Goal: Task Accomplishment & Management: Manage account settings

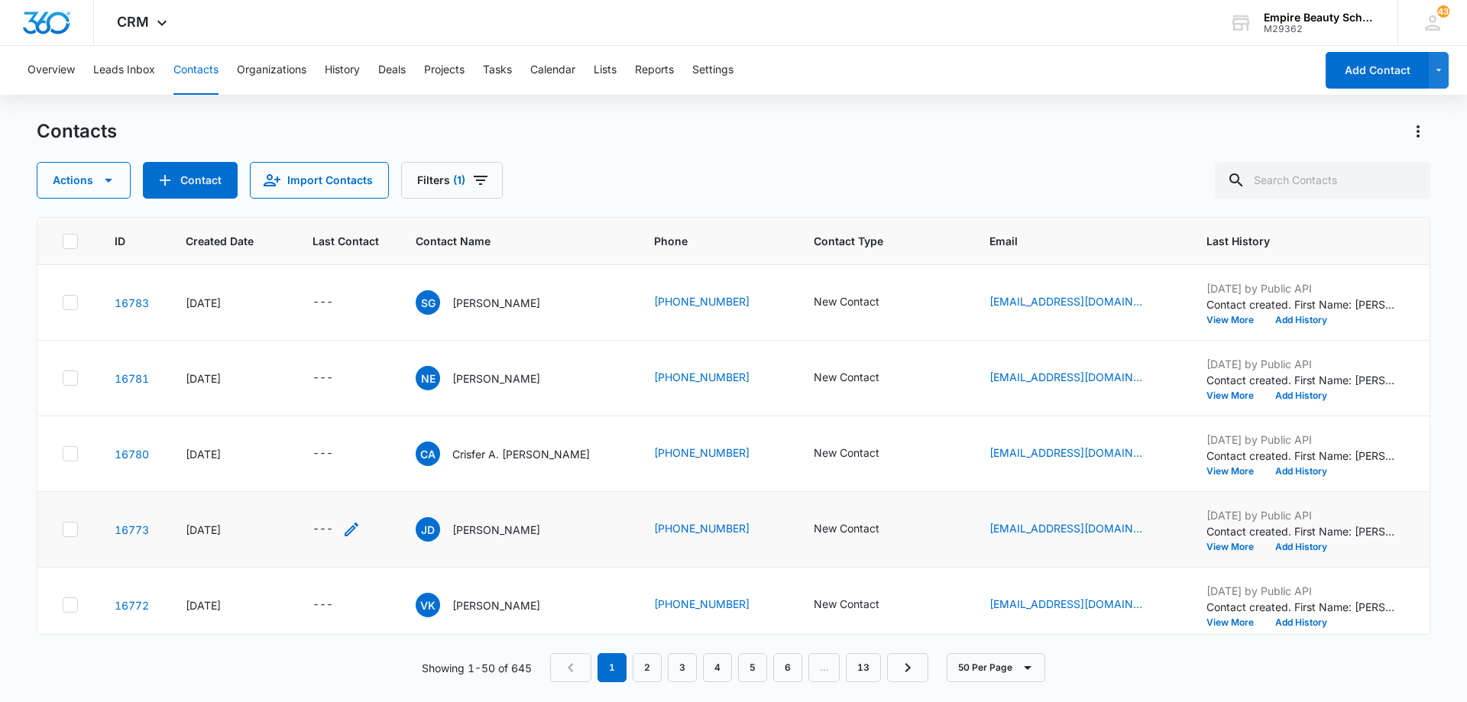
click at [348, 534] on icon "Last Contact - - Select to Edit Field" at bounding box center [351, 529] width 18 height 18
click at [355, 429] on input at bounding box center [334, 431] width 112 height 17
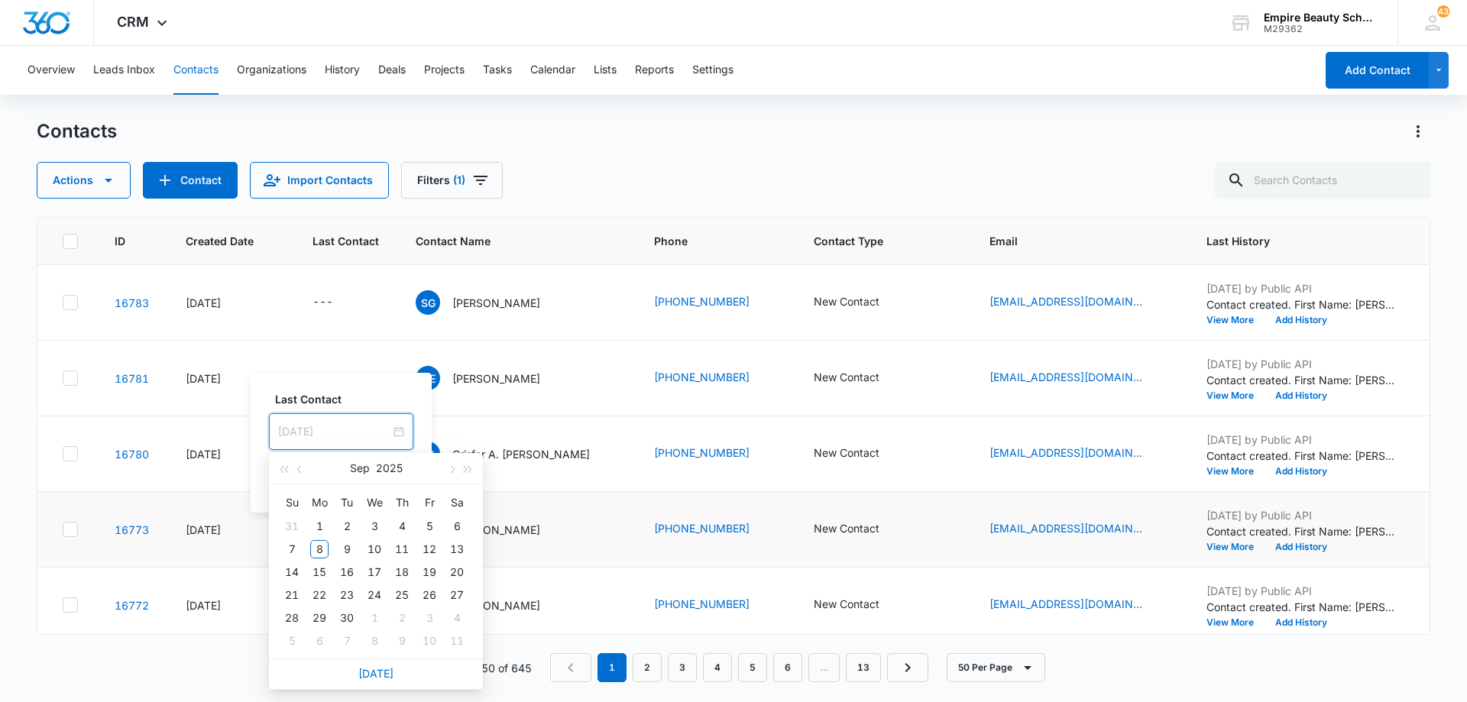
type input "[DATE]"
click at [374, 671] on link "[DATE]" at bounding box center [375, 673] width 35 height 13
type input "[DATE]"
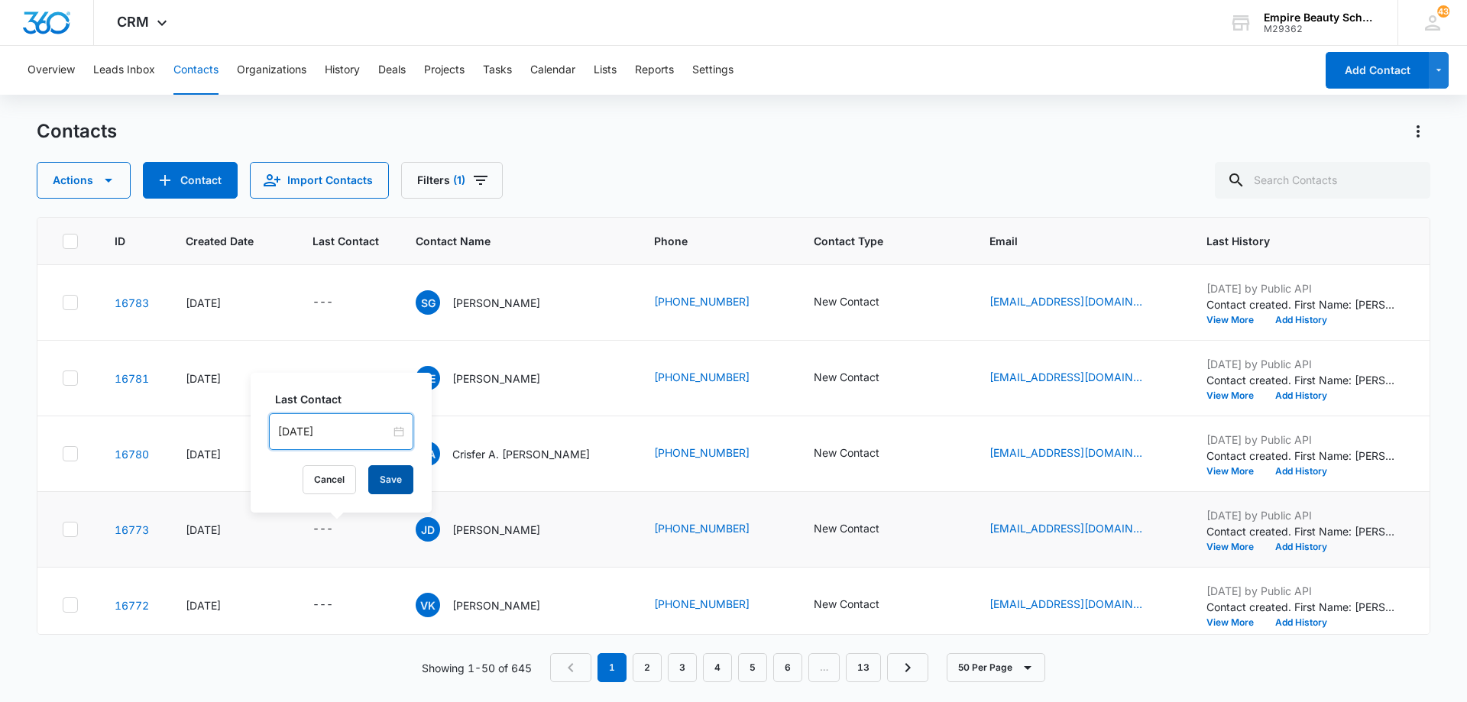
click at [379, 485] on button "Save" at bounding box center [390, 479] width 45 height 29
click at [891, 533] on icon "Contact Type - New Contact - Select to Edit Field" at bounding box center [898, 530] width 14 height 14
click at [889, 533] on icon "Contact Type - New Contact - Select to Edit Field" at bounding box center [898, 529] width 18 height 18
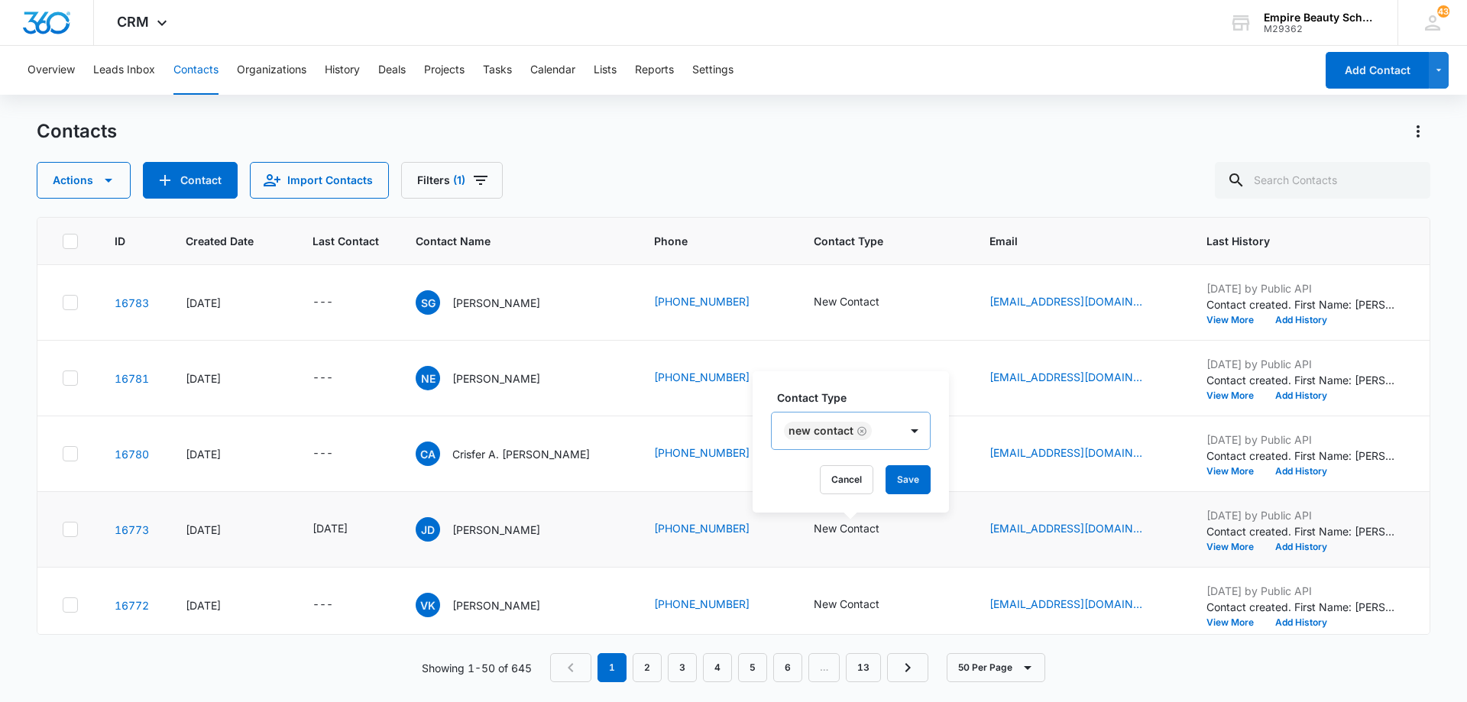
click at [861, 431] on icon "Remove New Contact" at bounding box center [861, 430] width 9 height 9
click at [863, 431] on div "Contact Type" at bounding box center [823, 432] width 102 height 34
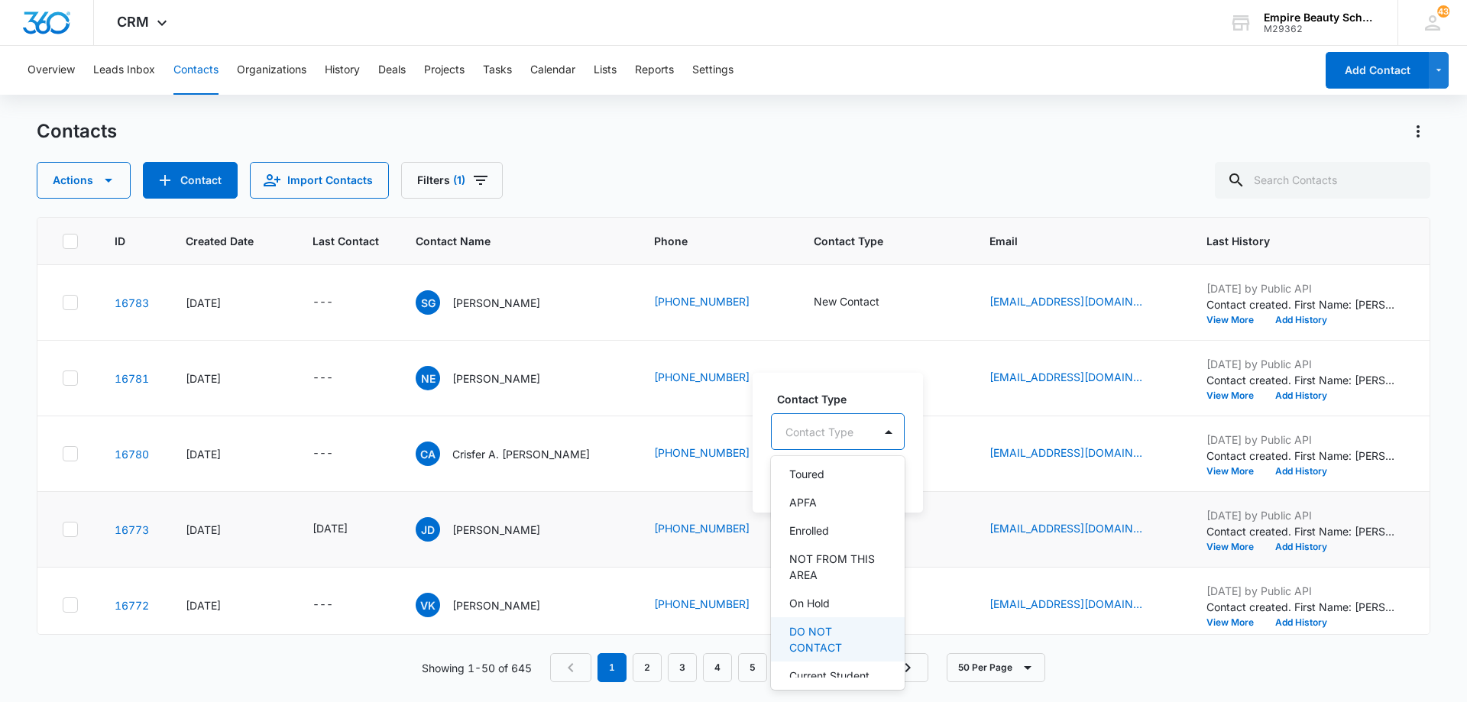
click at [844, 643] on p "DO NOT CONTACT" at bounding box center [836, 639] width 94 height 32
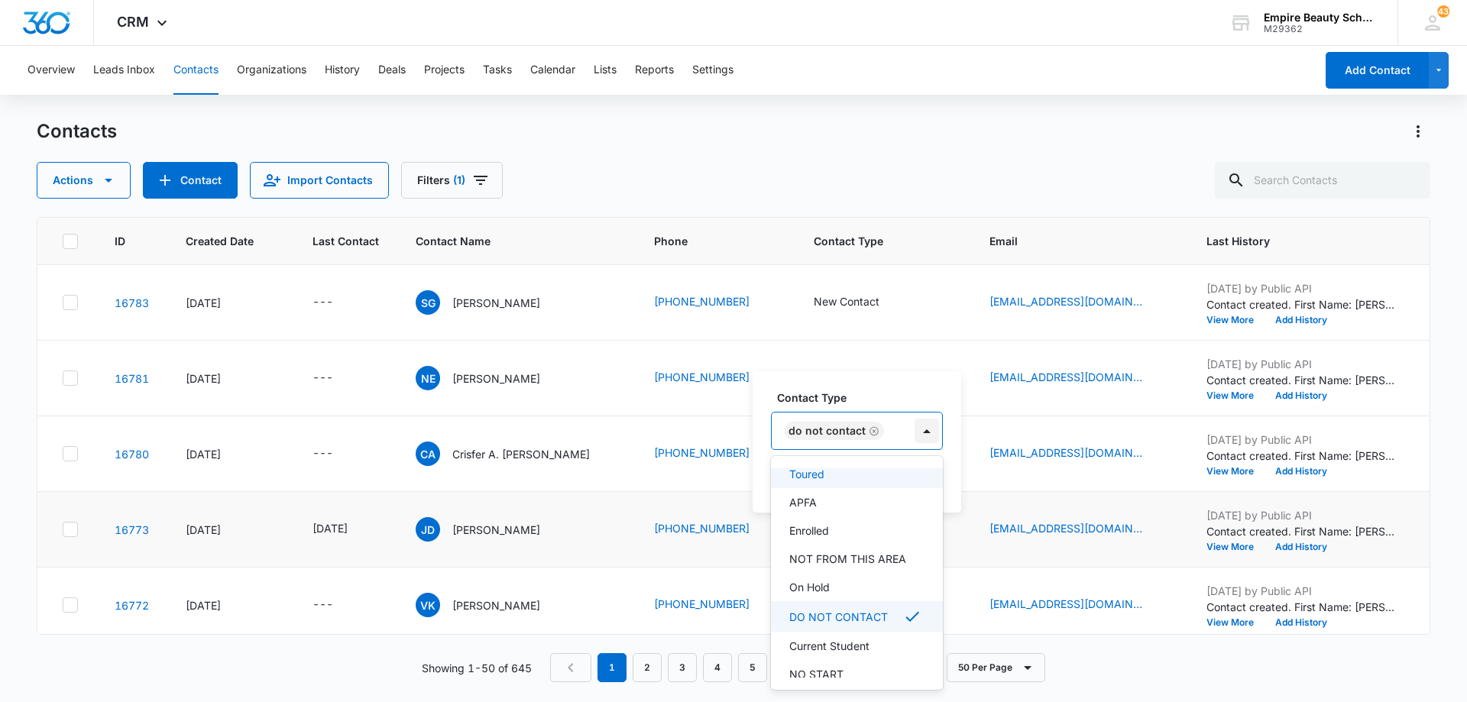
click at [930, 442] on div at bounding box center [927, 431] width 24 height 24
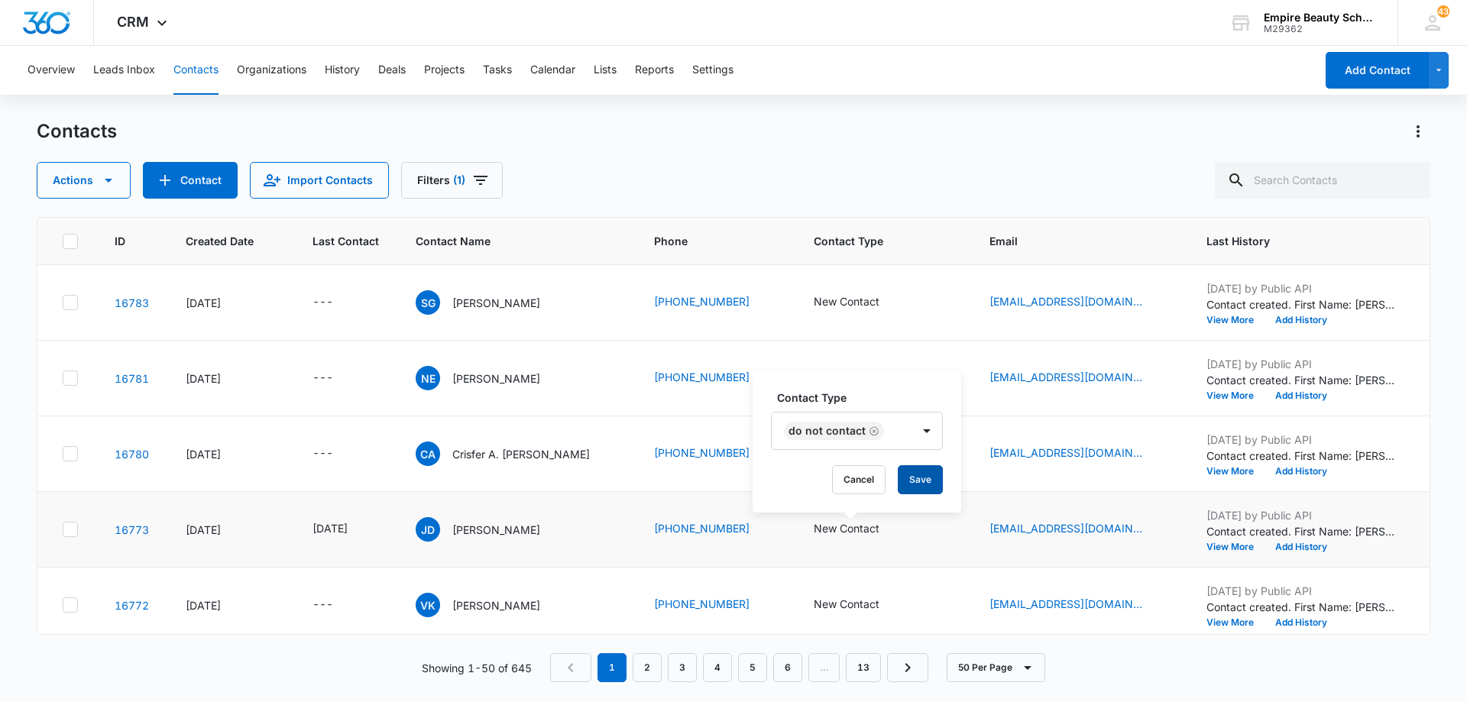
click at [918, 483] on button "Save" at bounding box center [920, 479] width 45 height 29
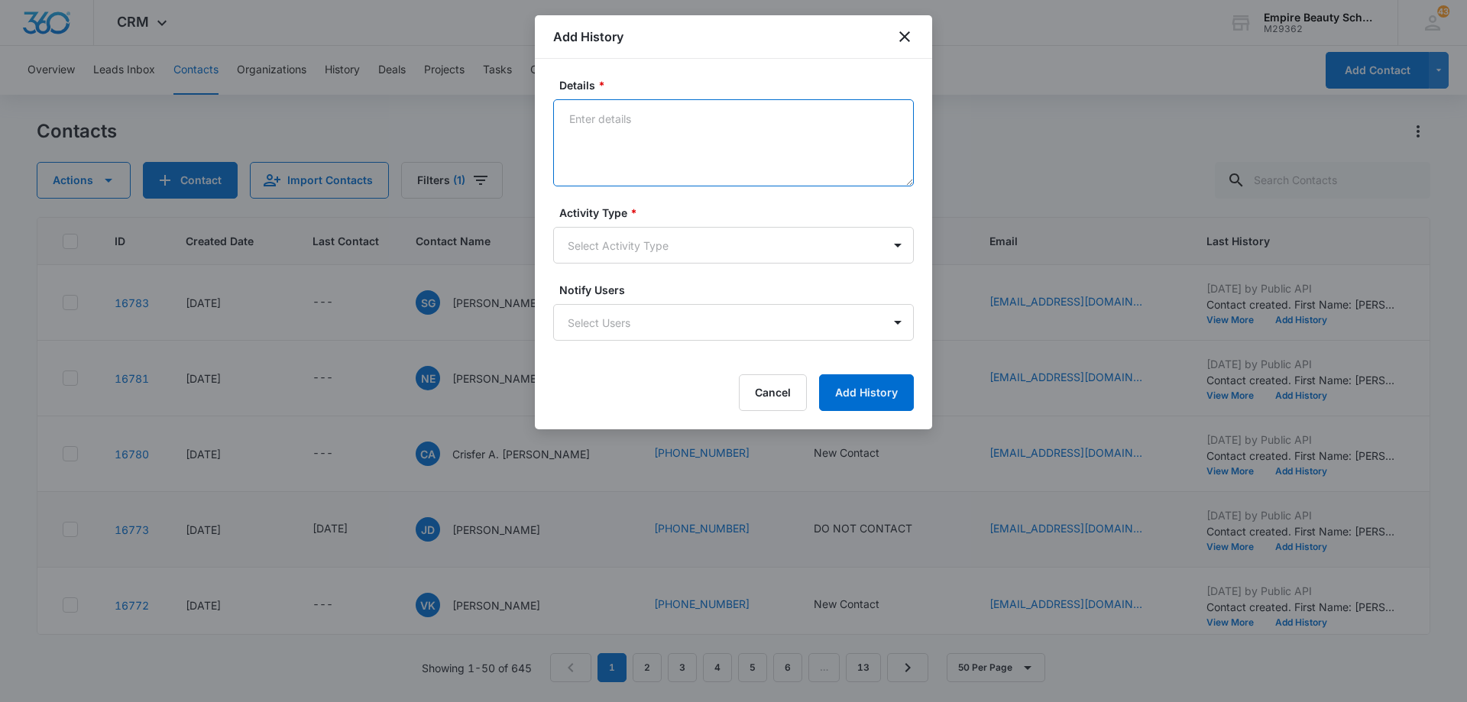
click at [743, 141] on textarea "Details *" at bounding box center [733, 142] width 361 height 87
type textarea "Not a lead - only looking for transcripts"
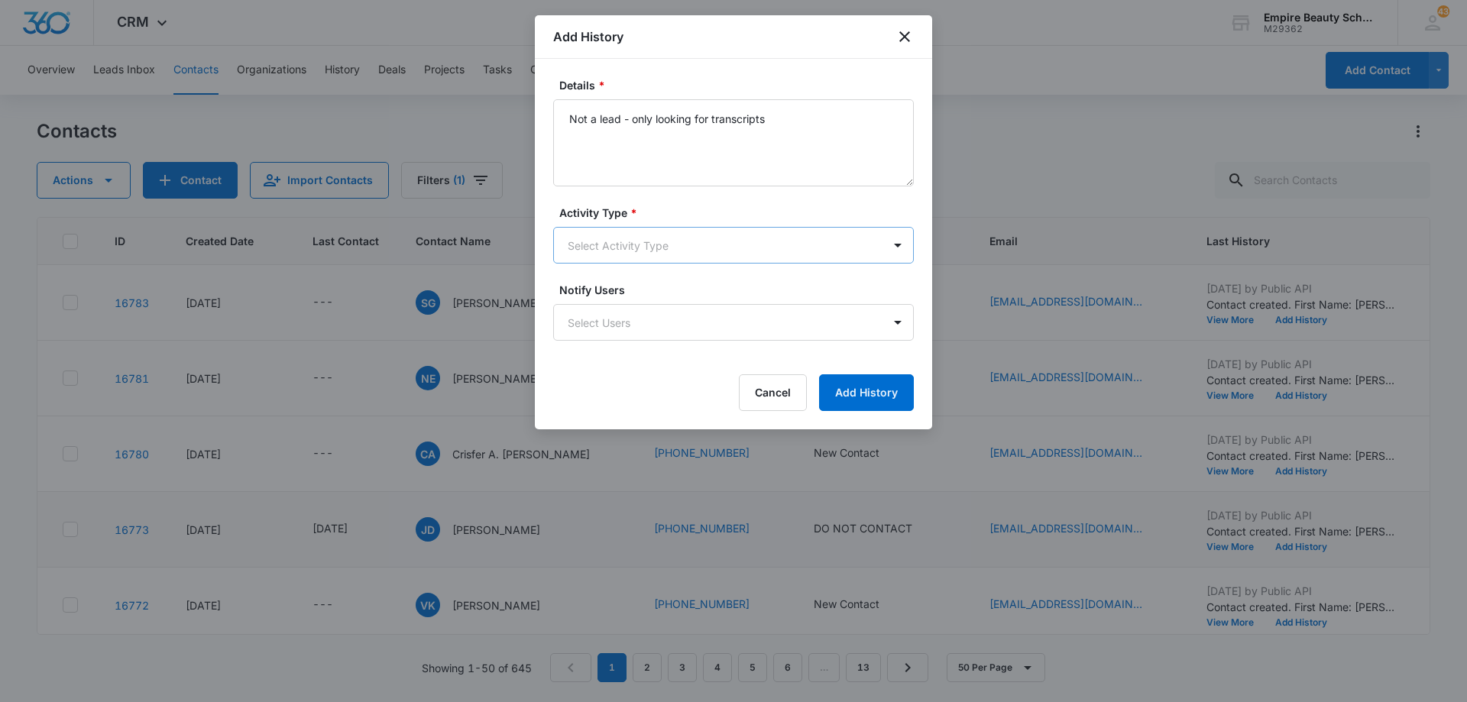
click at [695, 245] on body "CRM Apps Forms CRM Email Shop Payments POS Files Brand Settings Empire Beauty S…" at bounding box center [733, 351] width 1467 height 702
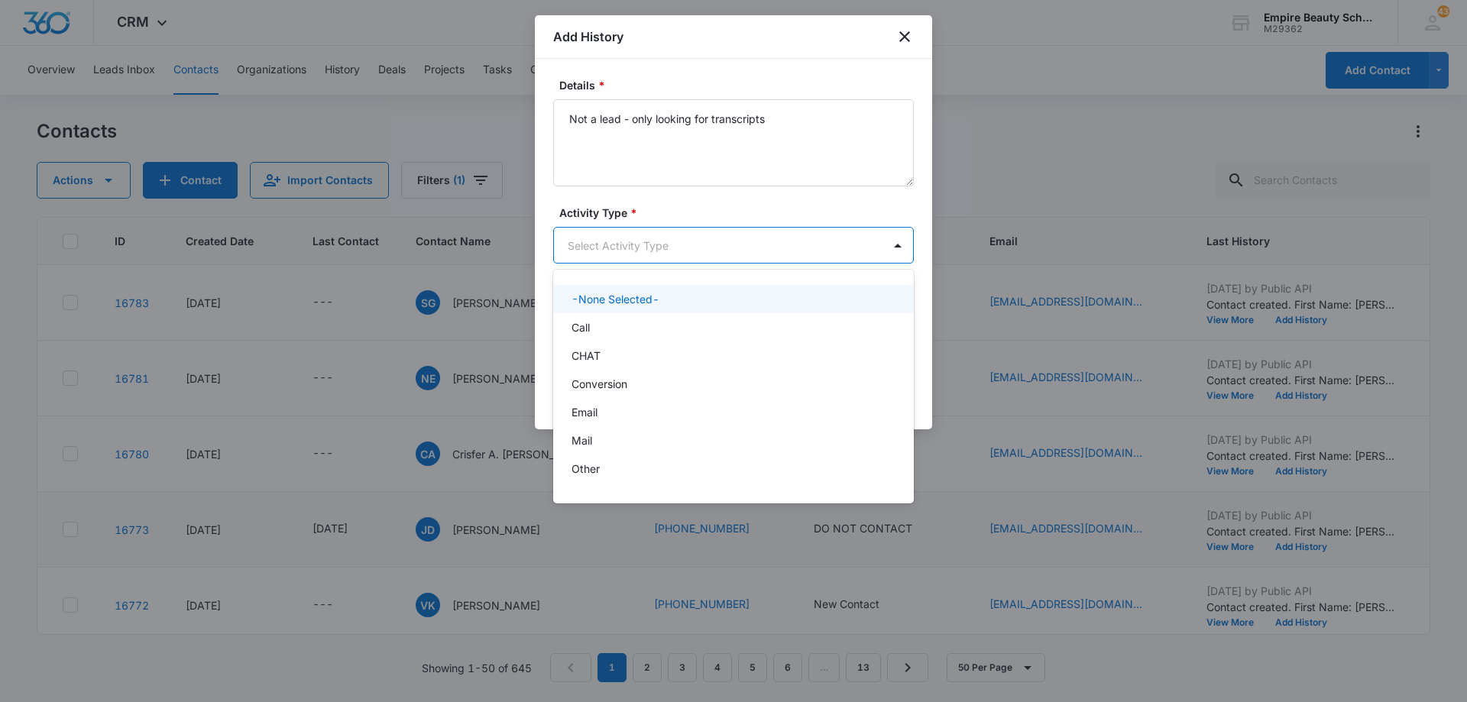
click at [695, 249] on div at bounding box center [733, 351] width 1467 height 702
click at [674, 249] on body "CRM Apps Forms CRM Email Shop Payments POS Files Brand Settings Empire Beauty S…" at bounding box center [733, 351] width 1467 height 702
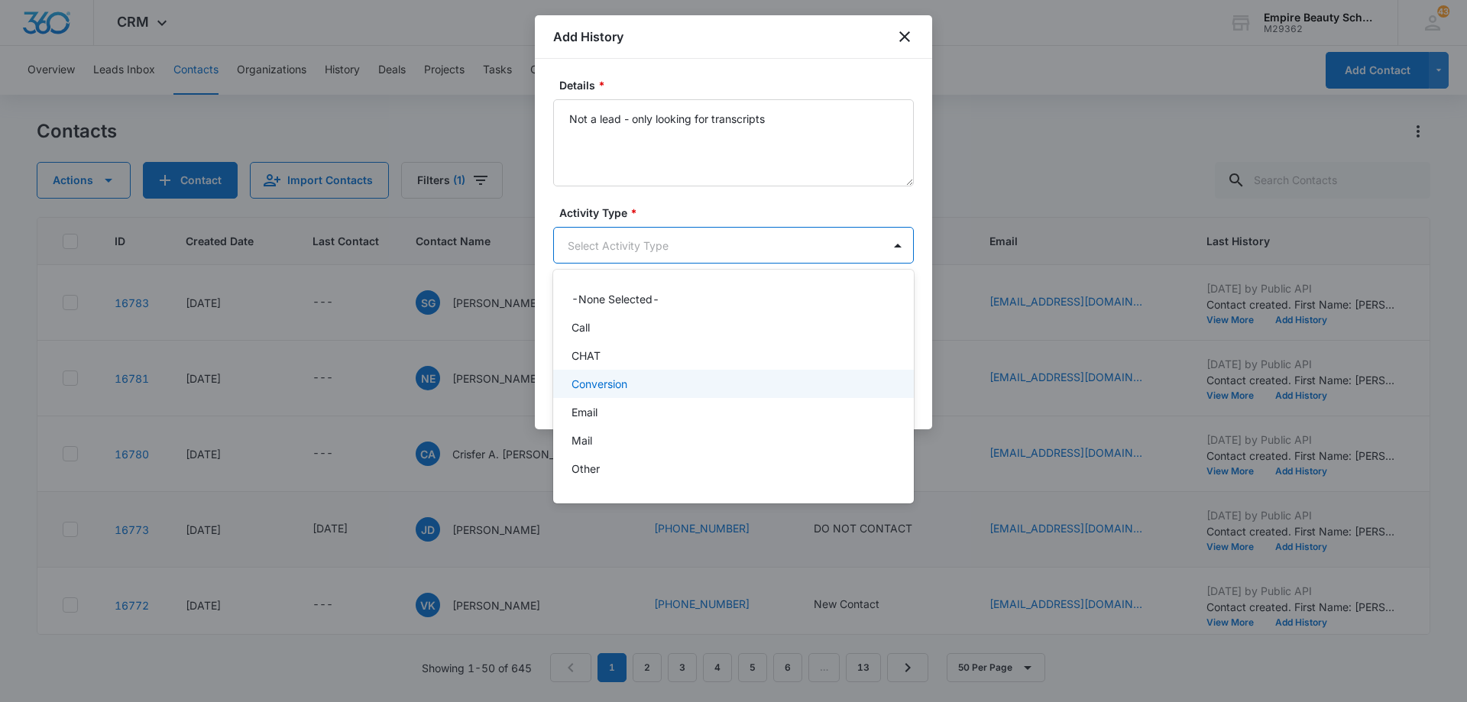
scroll to position [76, 0]
click at [675, 396] on div "Other" at bounding box center [732, 392] width 321 height 16
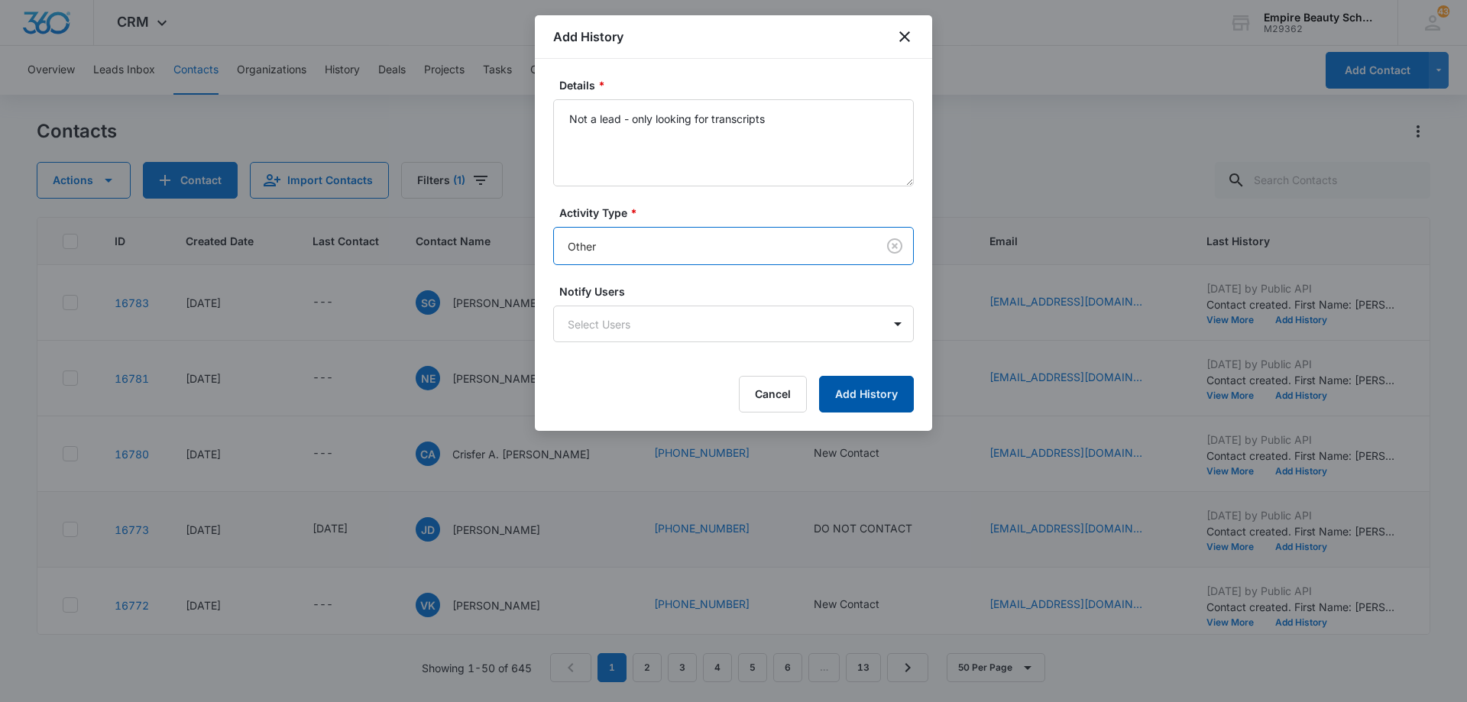
click at [873, 406] on button "Add History" at bounding box center [866, 394] width 95 height 37
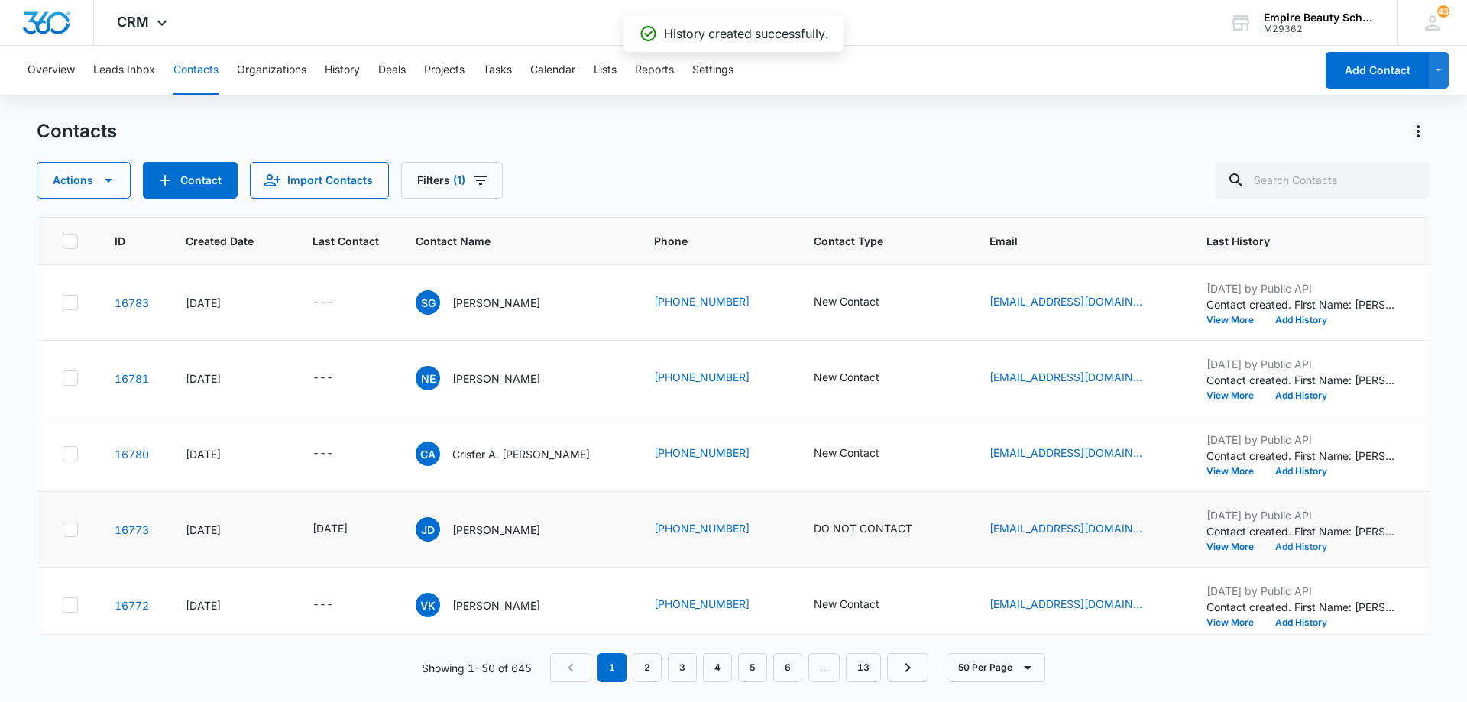
scroll to position [0, 87]
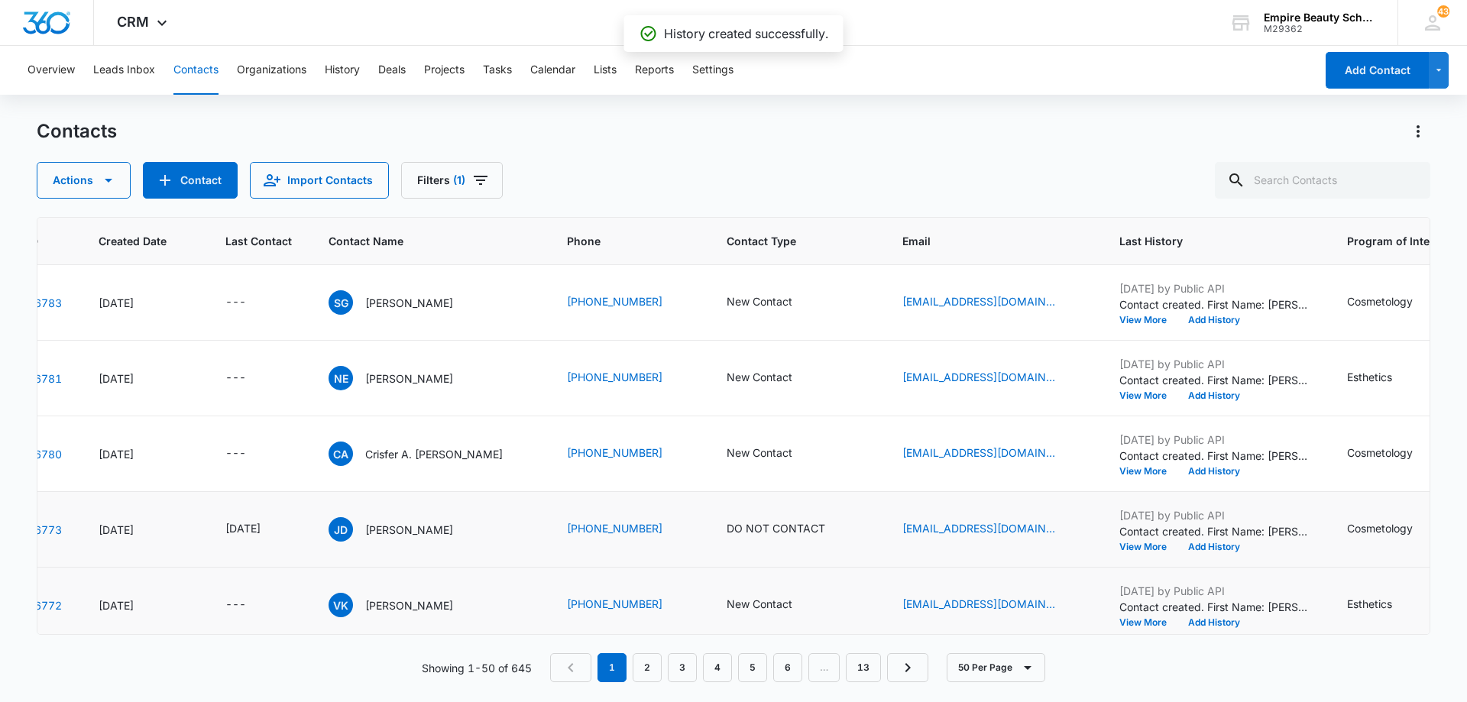
drag, startPoint x: 853, startPoint y: 622, endPoint x: 869, endPoint y: 621, distance: 15.3
click at [869, 621] on td "New Contact" at bounding box center [796, 606] width 176 height 76
click at [258, 307] on icon "Last Contact - - Select to Edit Field" at bounding box center [264, 303] width 14 height 14
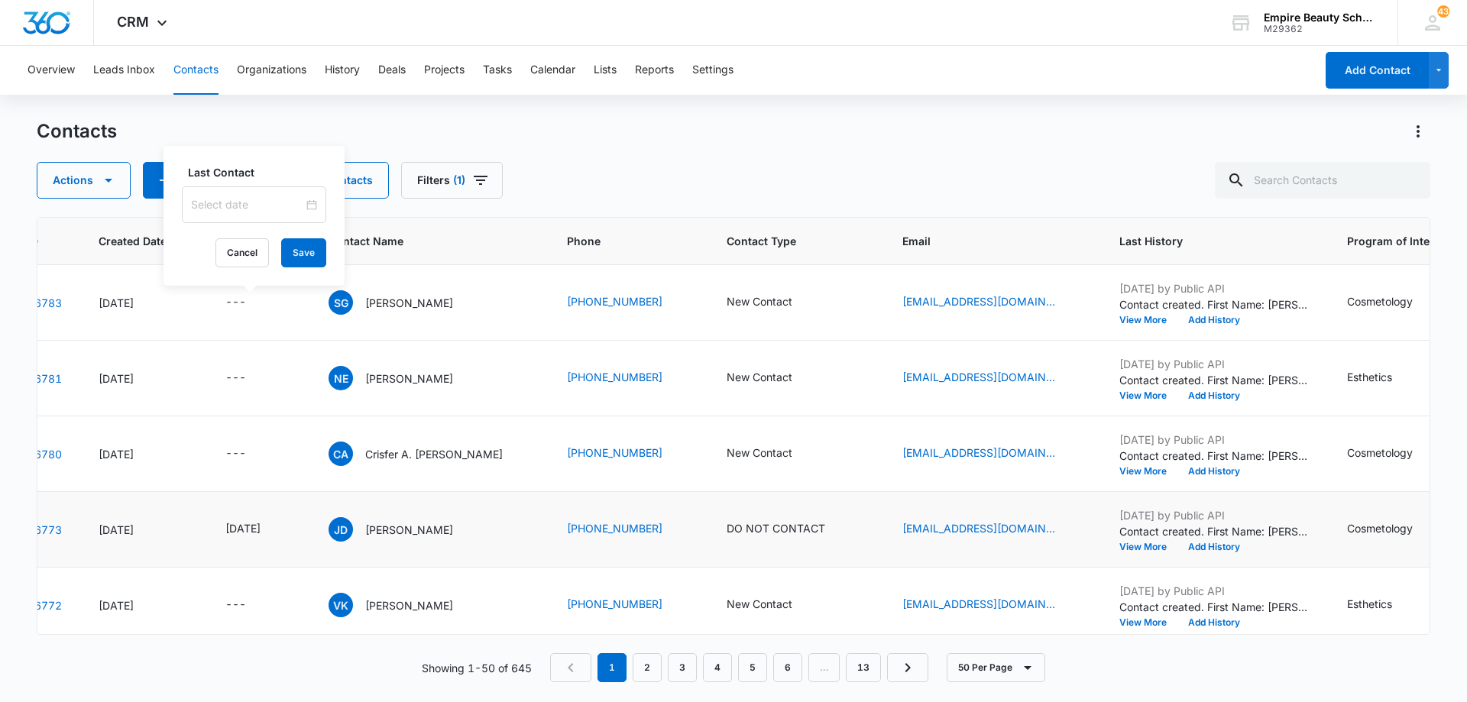
click at [267, 202] on input at bounding box center [247, 204] width 112 height 17
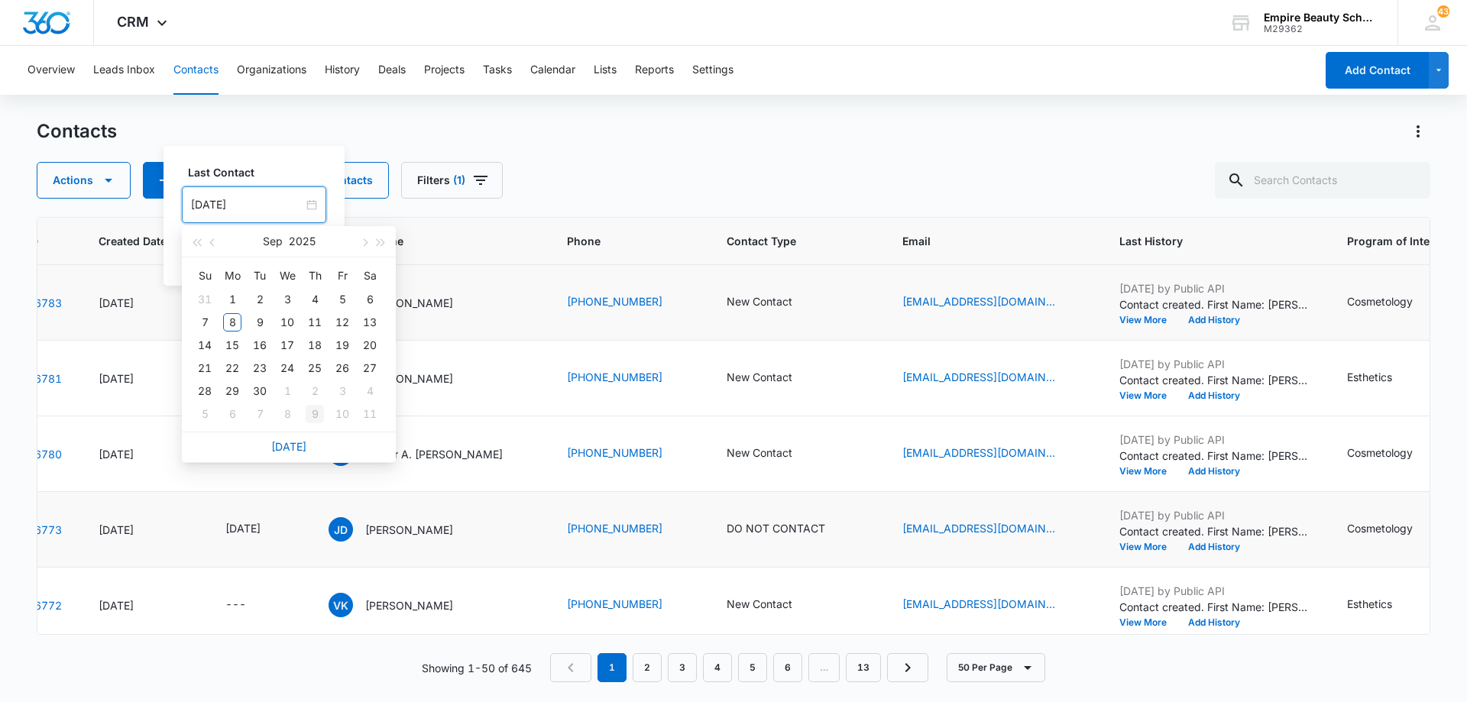
type input "[DATE]"
click at [300, 452] on link "[DATE]" at bounding box center [288, 446] width 35 height 13
type input "[DATE]"
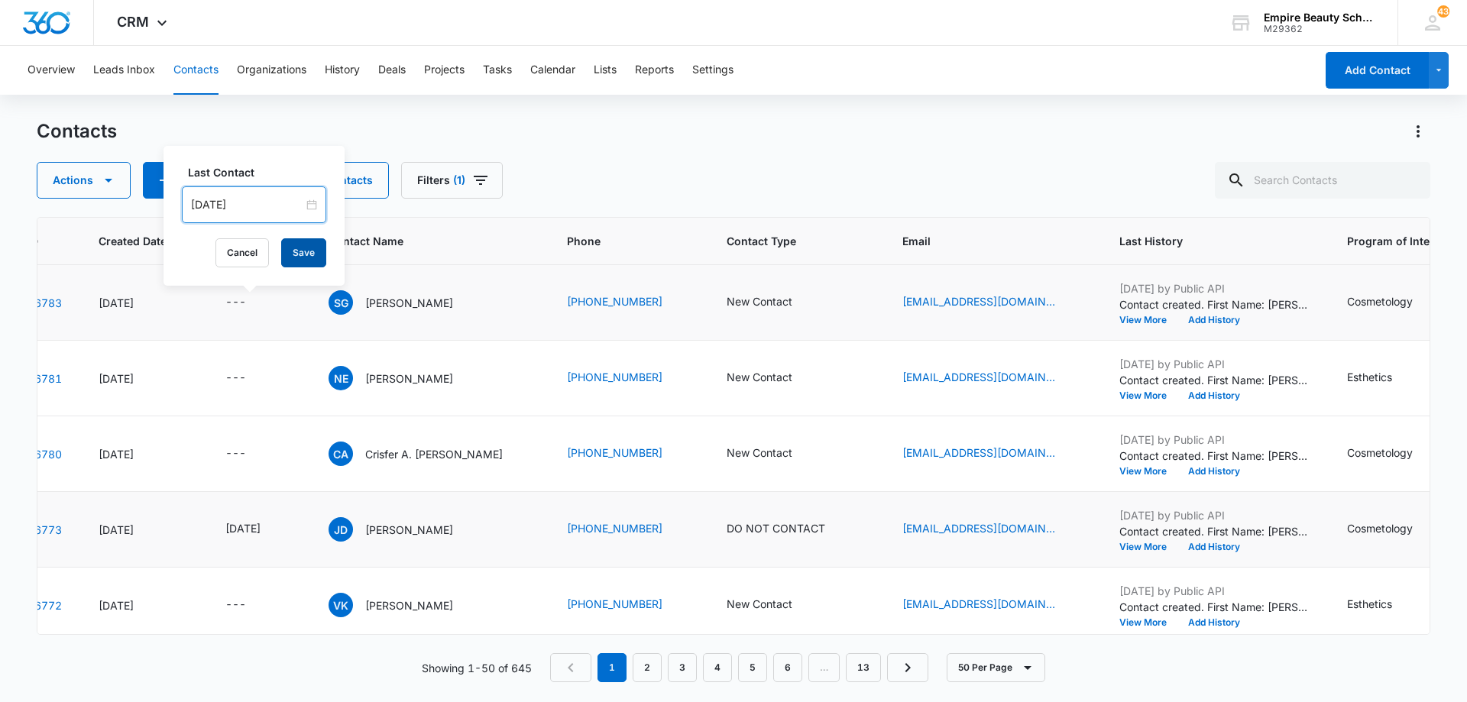
click at [306, 253] on button "Save" at bounding box center [303, 252] width 45 height 29
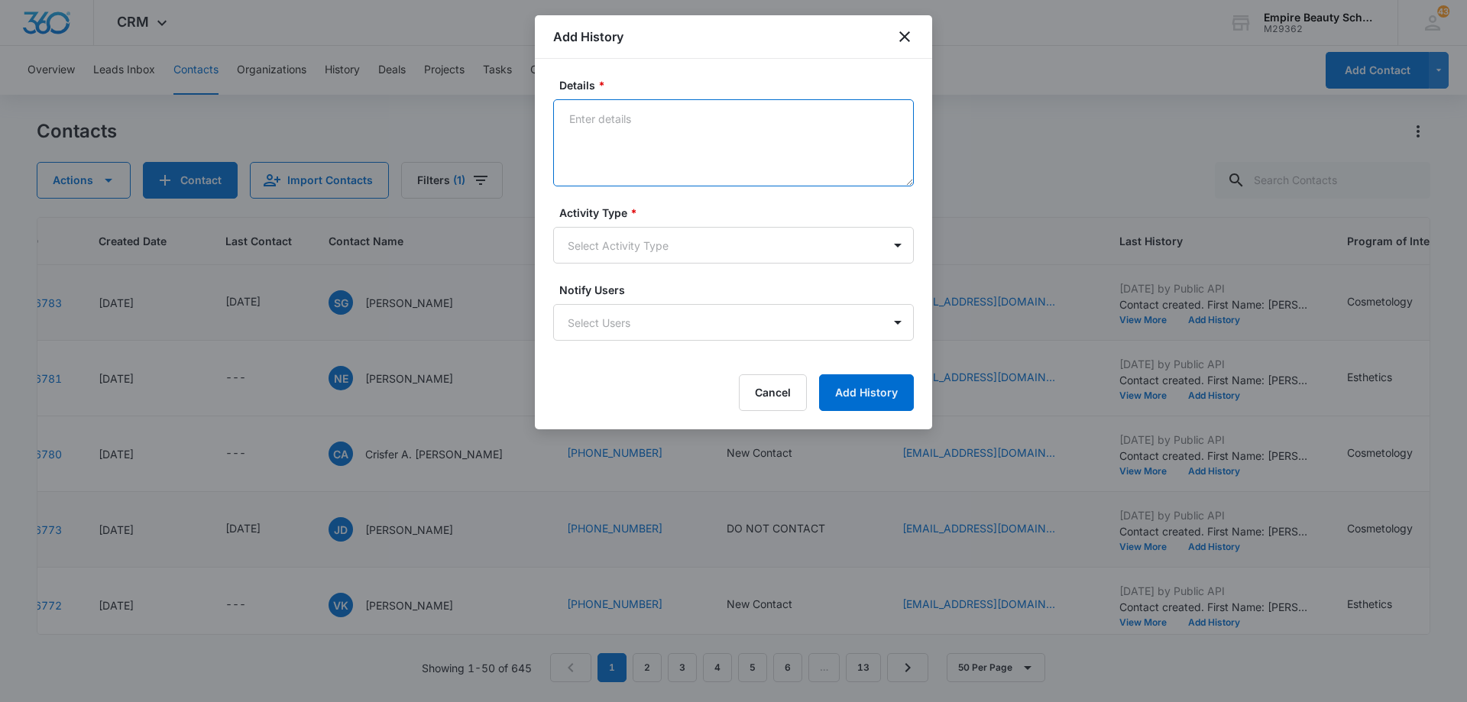
click at [784, 132] on textarea "Details *" at bounding box center [733, 142] width 361 height 87
type textarea "LVM 1"
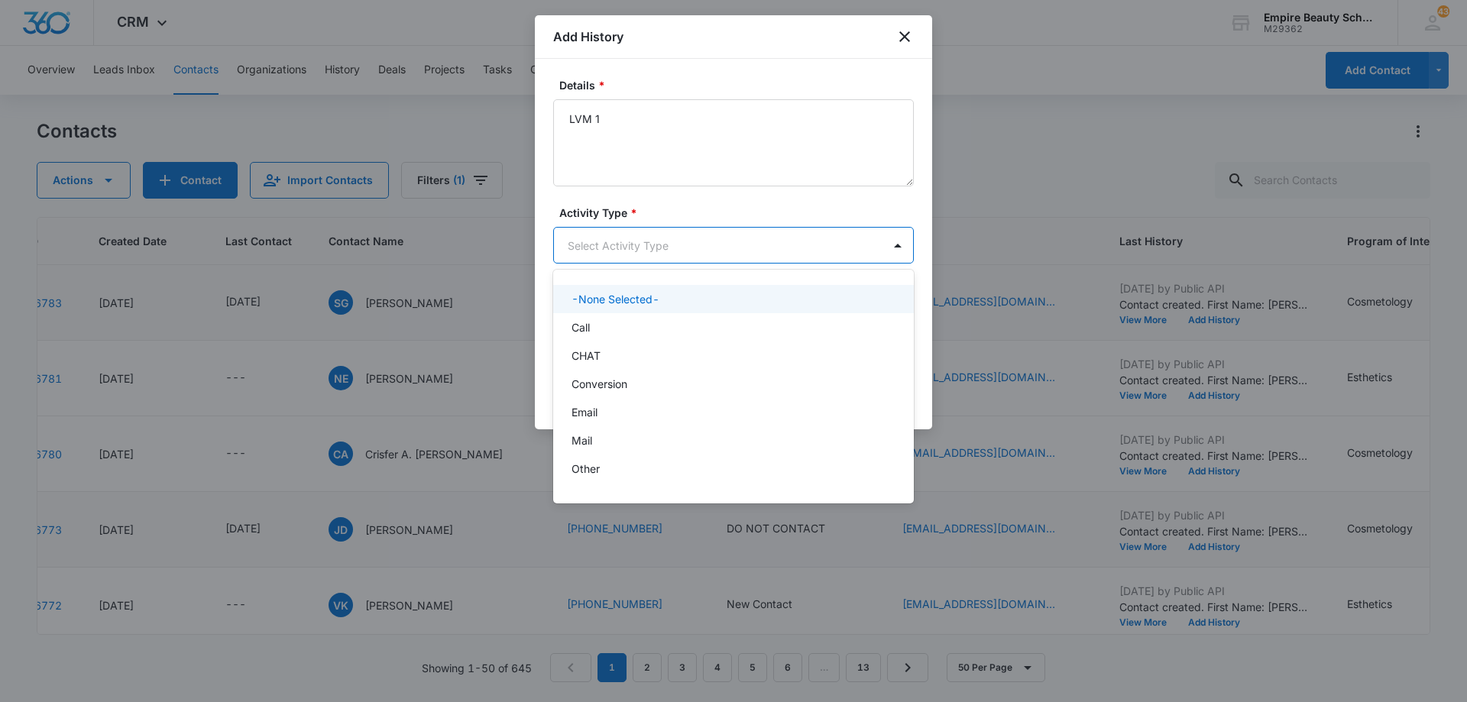
click at [677, 246] on body "CRM Apps Forms CRM Email Shop Payments POS Files Brand Settings Empire Beauty S…" at bounding box center [733, 351] width 1467 height 702
click at [656, 331] on div "Call" at bounding box center [732, 327] width 321 height 16
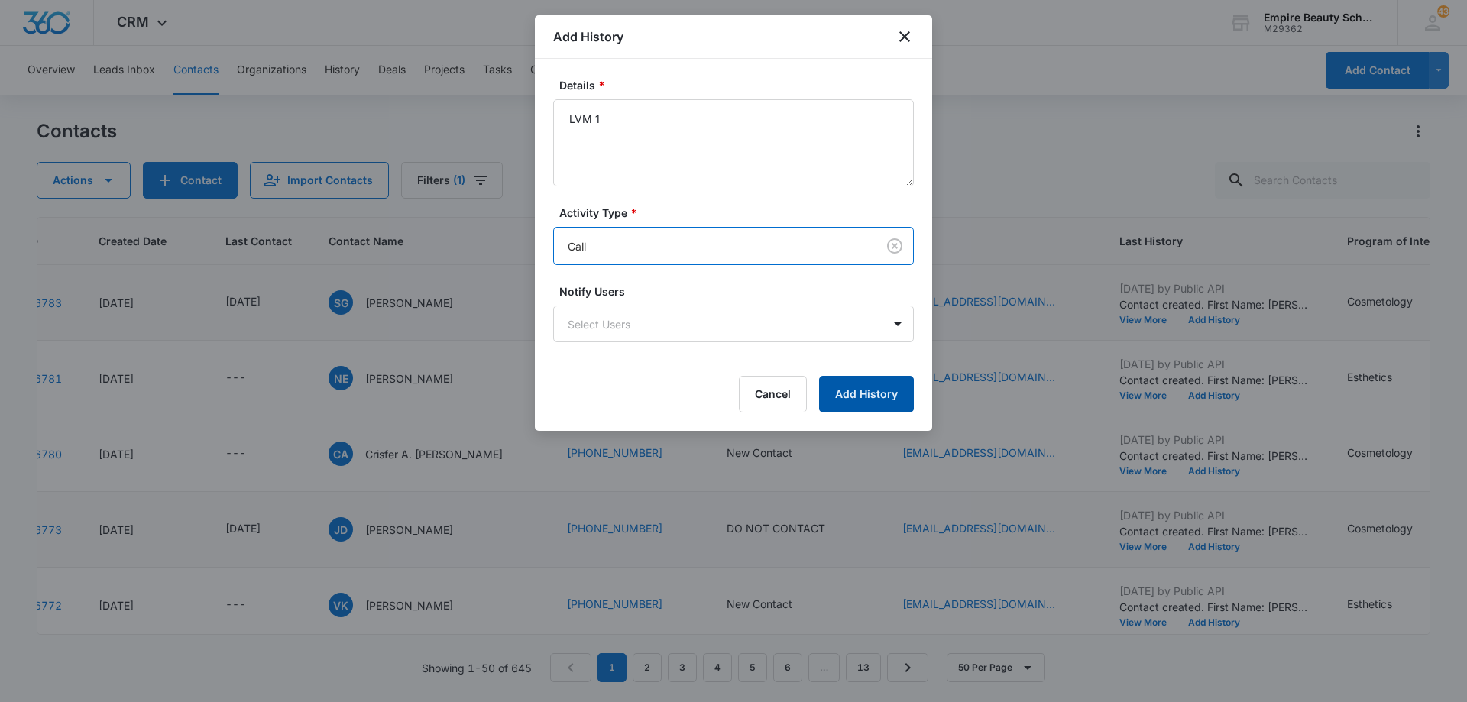
click at [842, 390] on button "Add History" at bounding box center [866, 394] width 95 height 37
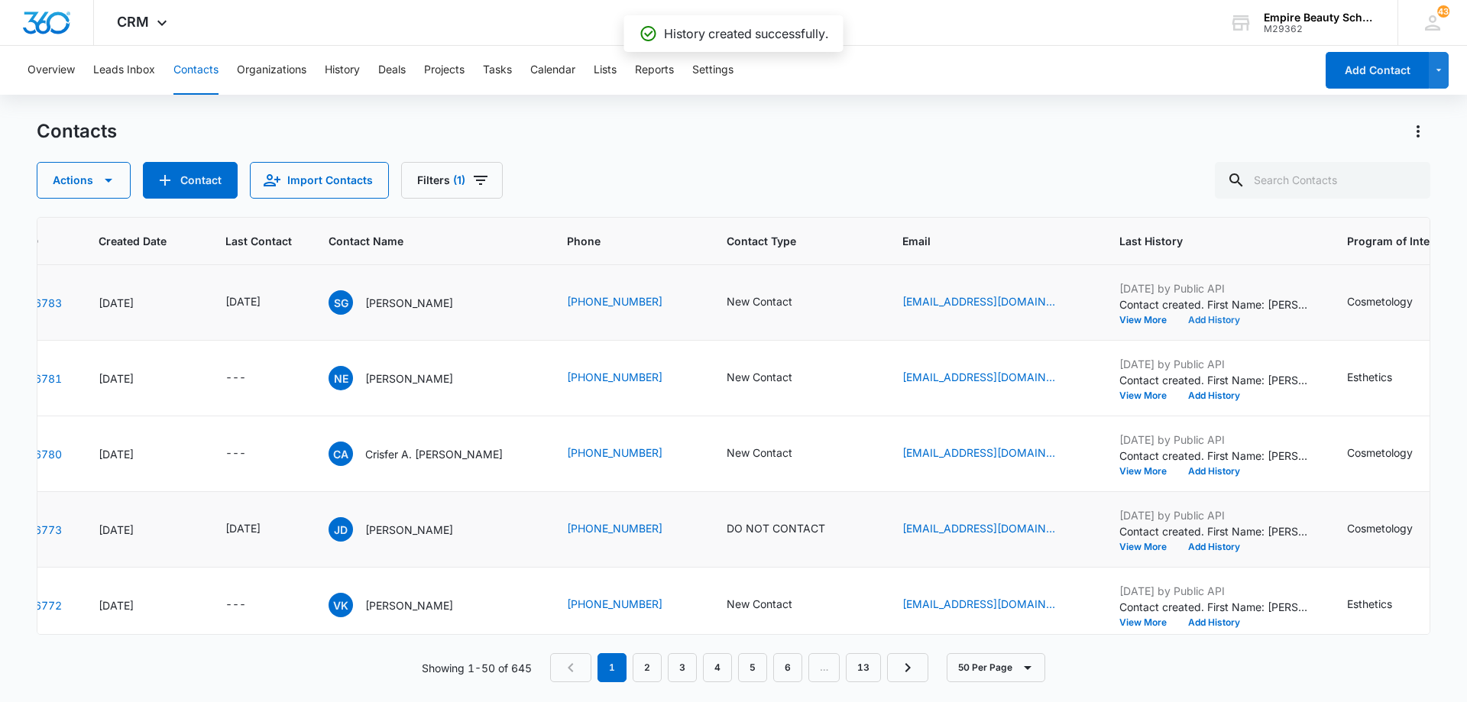
click at [1208, 320] on button "Add History" at bounding box center [1213, 320] width 73 height 9
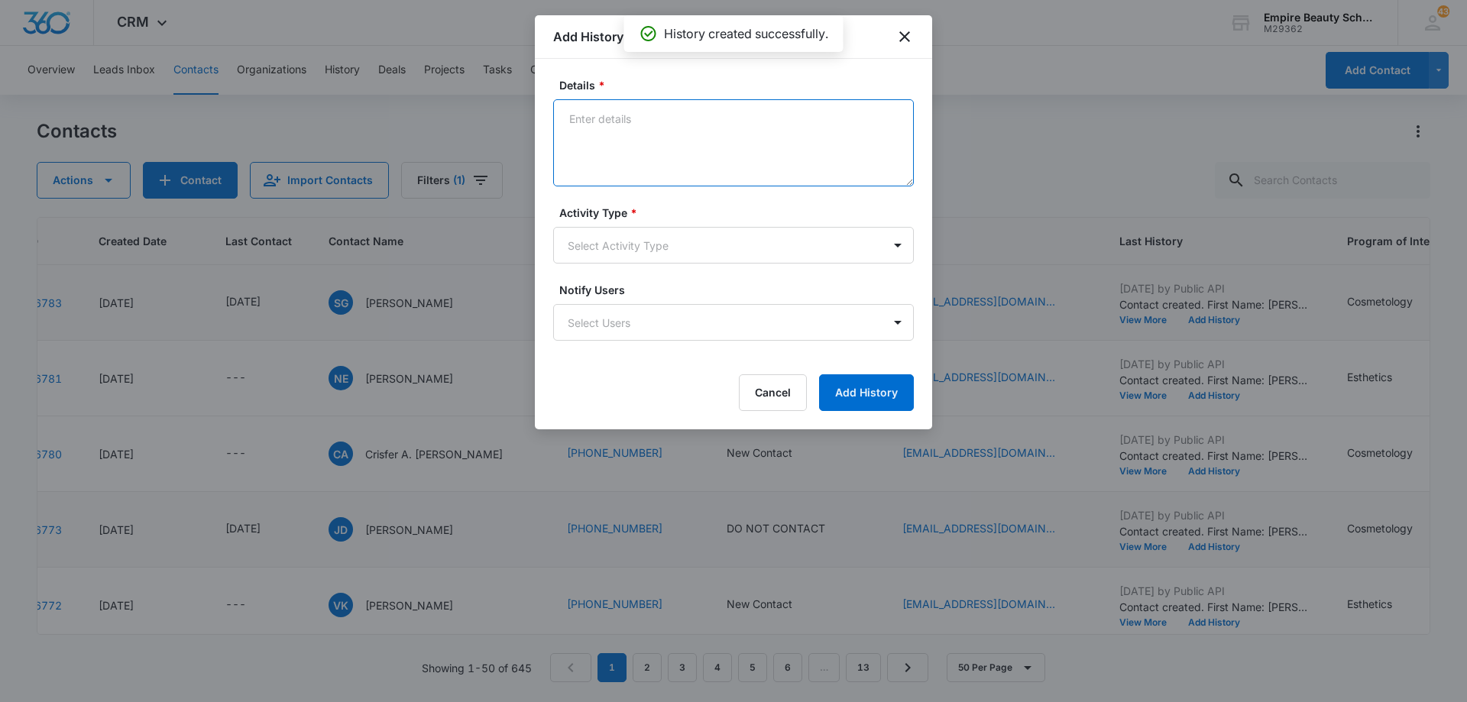
click at [678, 138] on textarea "Details *" at bounding box center [733, 142] width 361 height 87
type textarea "EM 1"
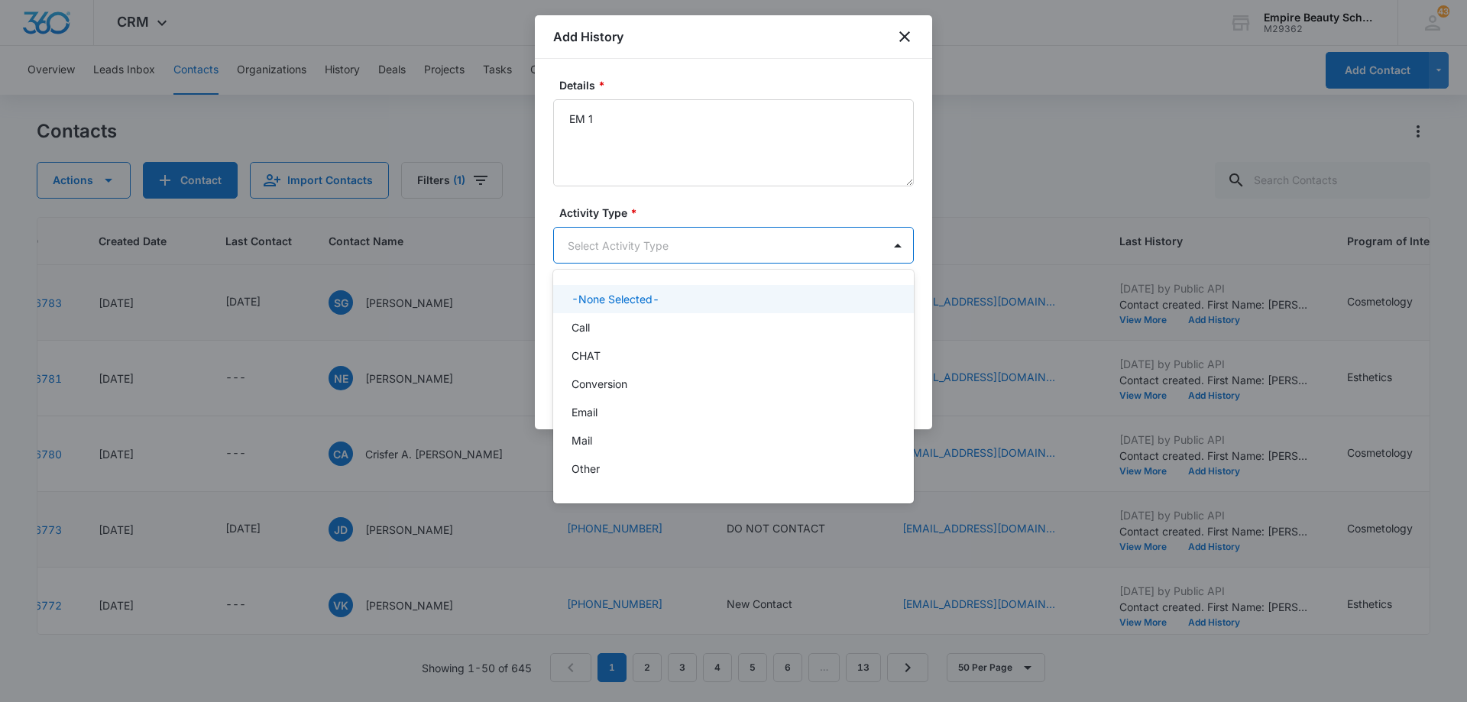
click at [658, 245] on body "CRM Apps Forms CRM Email Shop Payments POS Files Brand Settings Empire Beauty S…" at bounding box center [733, 351] width 1467 height 702
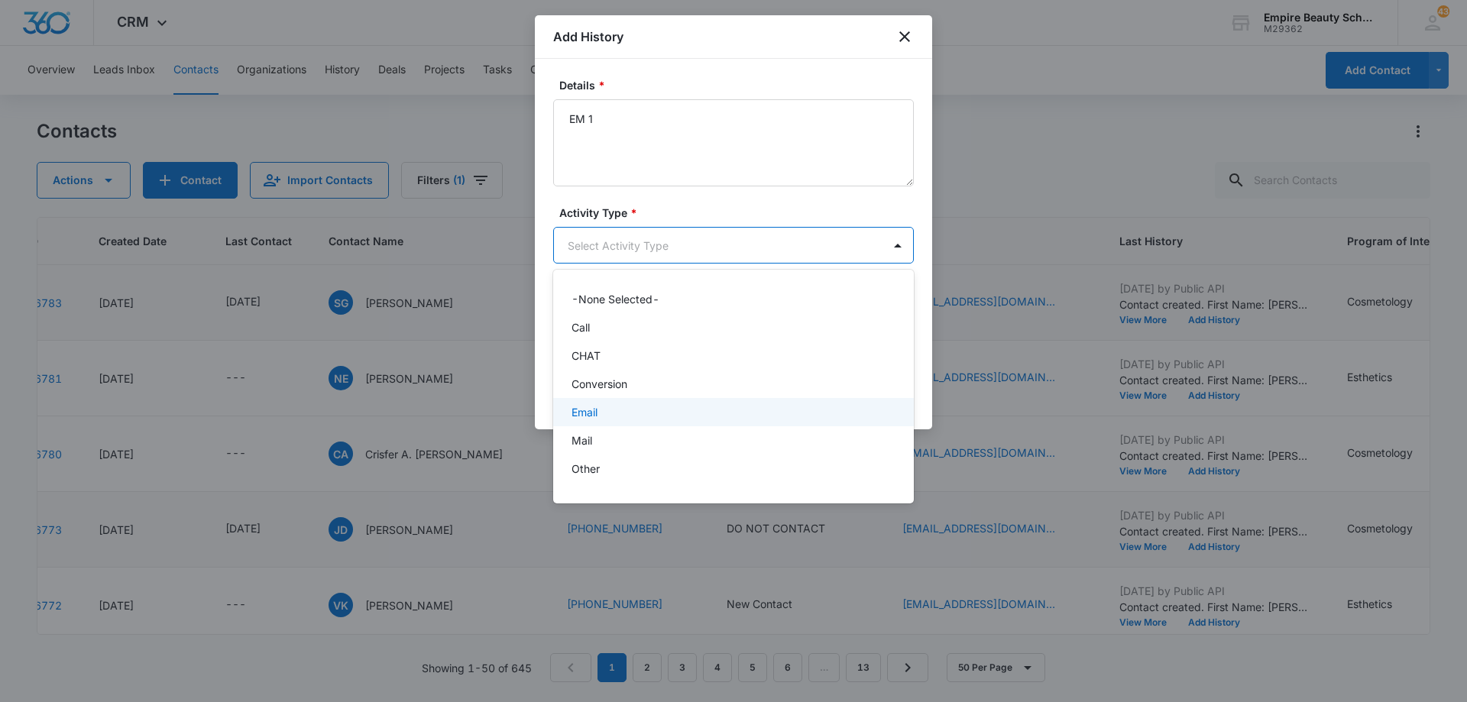
click at [649, 409] on div "Email" at bounding box center [732, 412] width 321 height 16
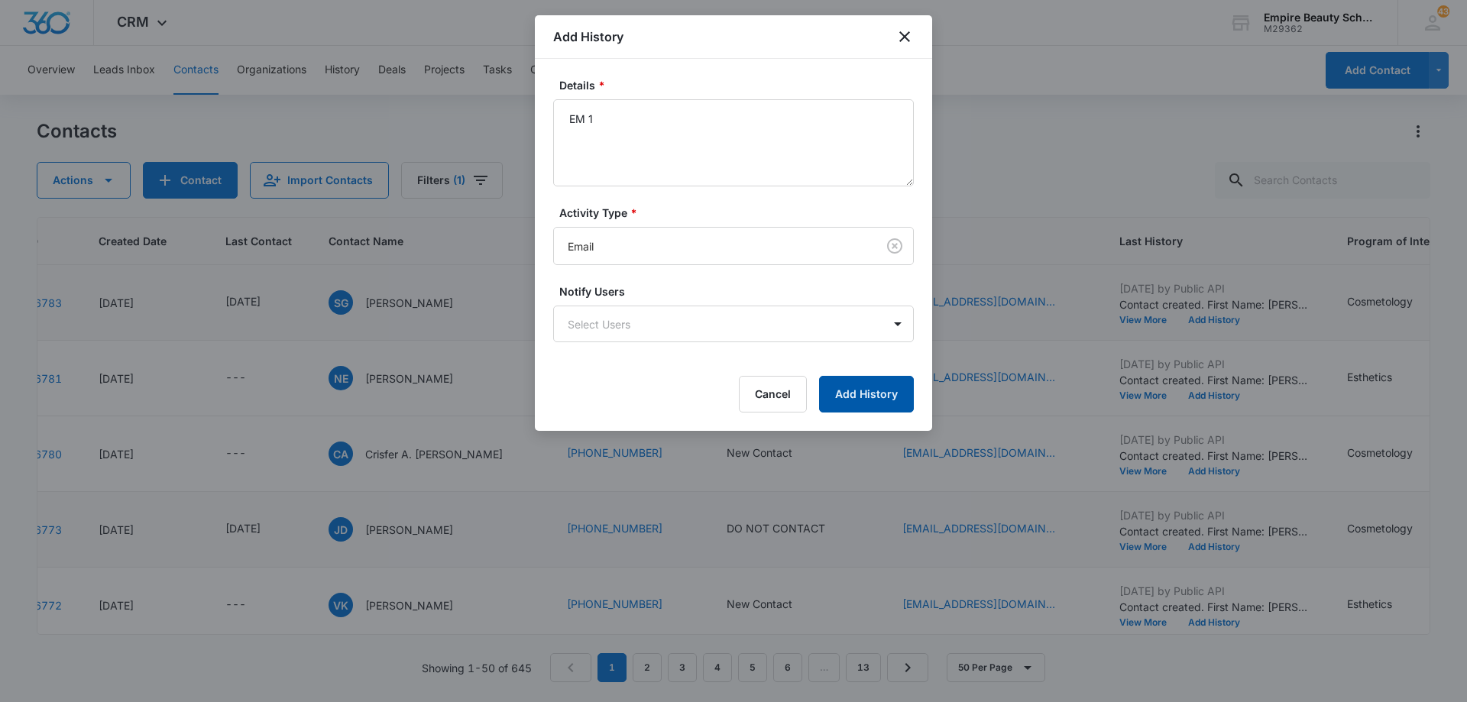
click at [856, 395] on button "Add History" at bounding box center [866, 394] width 95 height 37
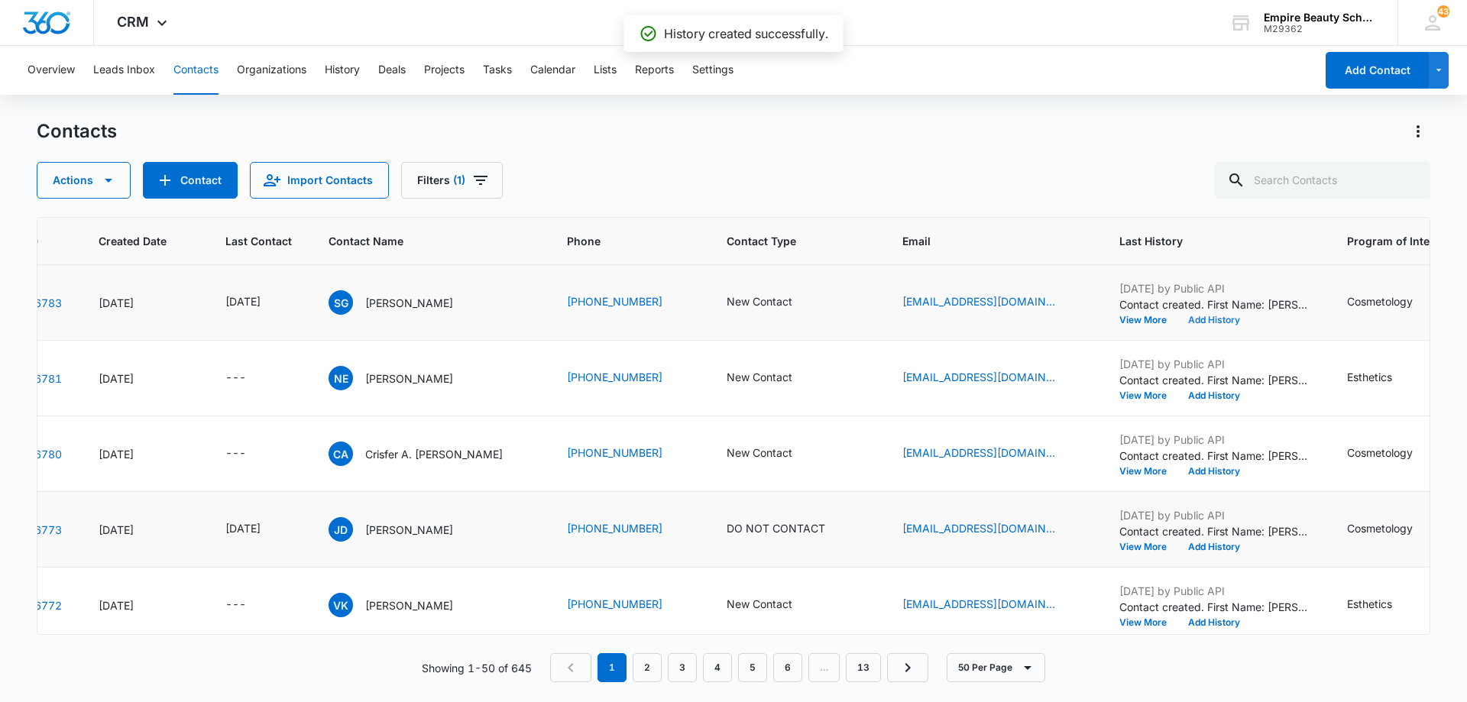
click at [1206, 319] on button "Add History" at bounding box center [1213, 320] width 73 height 9
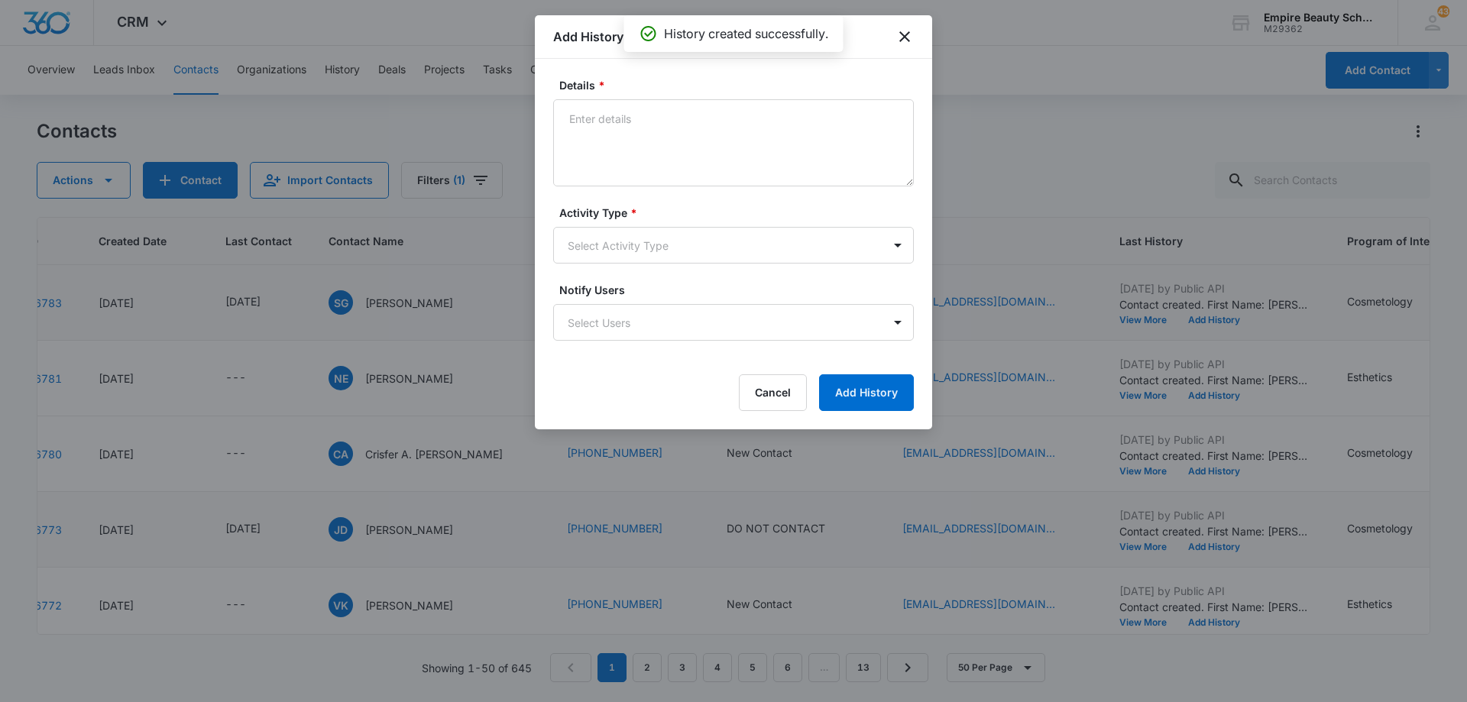
click at [730, 150] on textarea "Details *" at bounding box center [733, 142] width 361 height 87
type textarea "TXT 1"
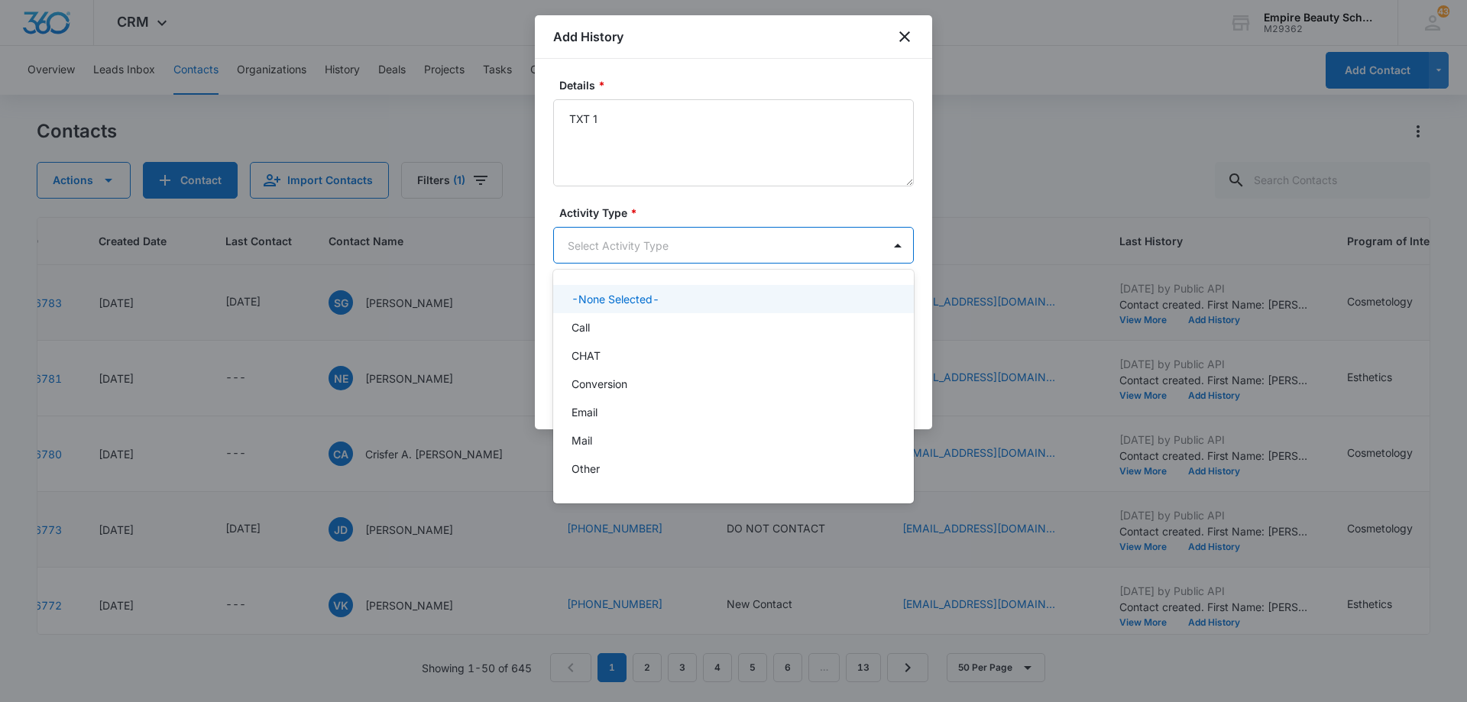
click at [633, 255] on body "CRM Apps Forms CRM Email Shop Payments POS Files Brand Settings Empire Beauty S…" at bounding box center [733, 351] width 1467 height 702
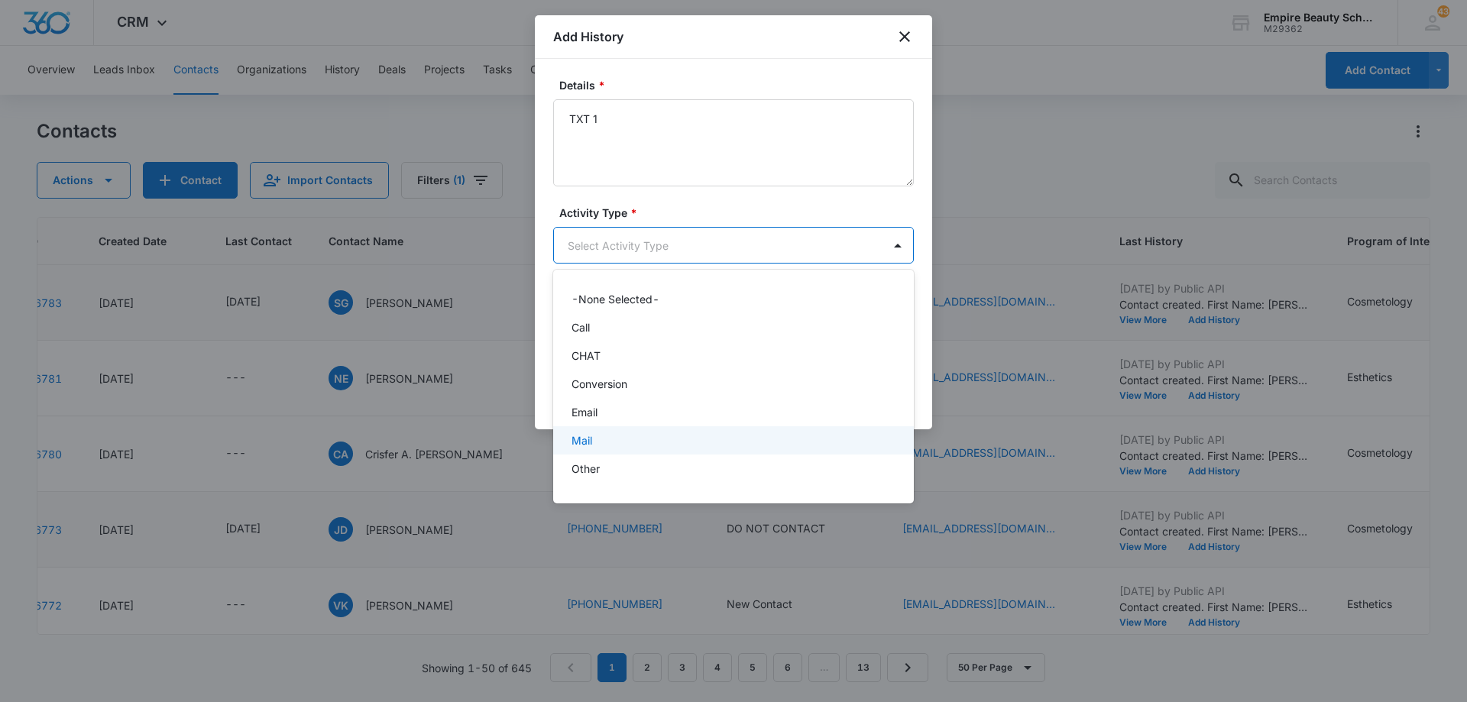
scroll to position [79, 0]
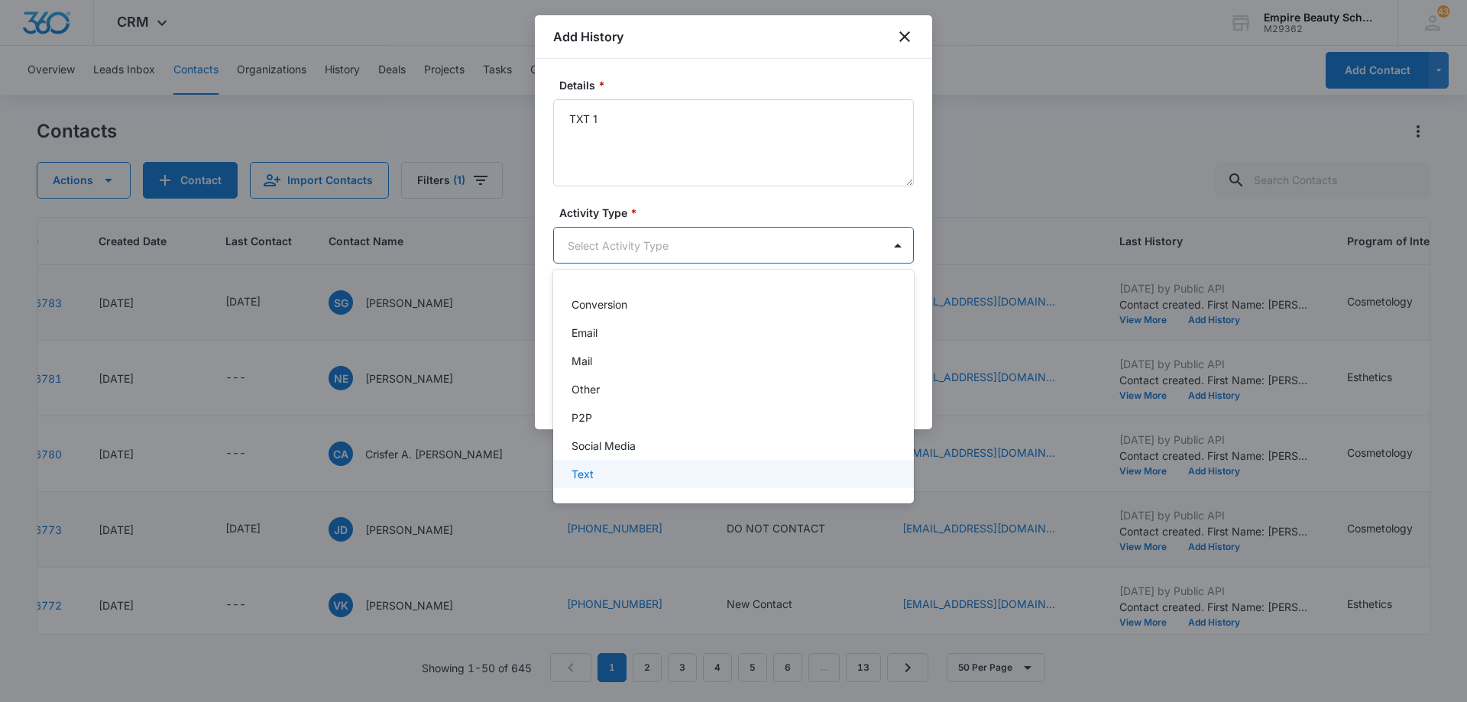
click at [646, 469] on div "Text" at bounding box center [732, 474] width 321 height 16
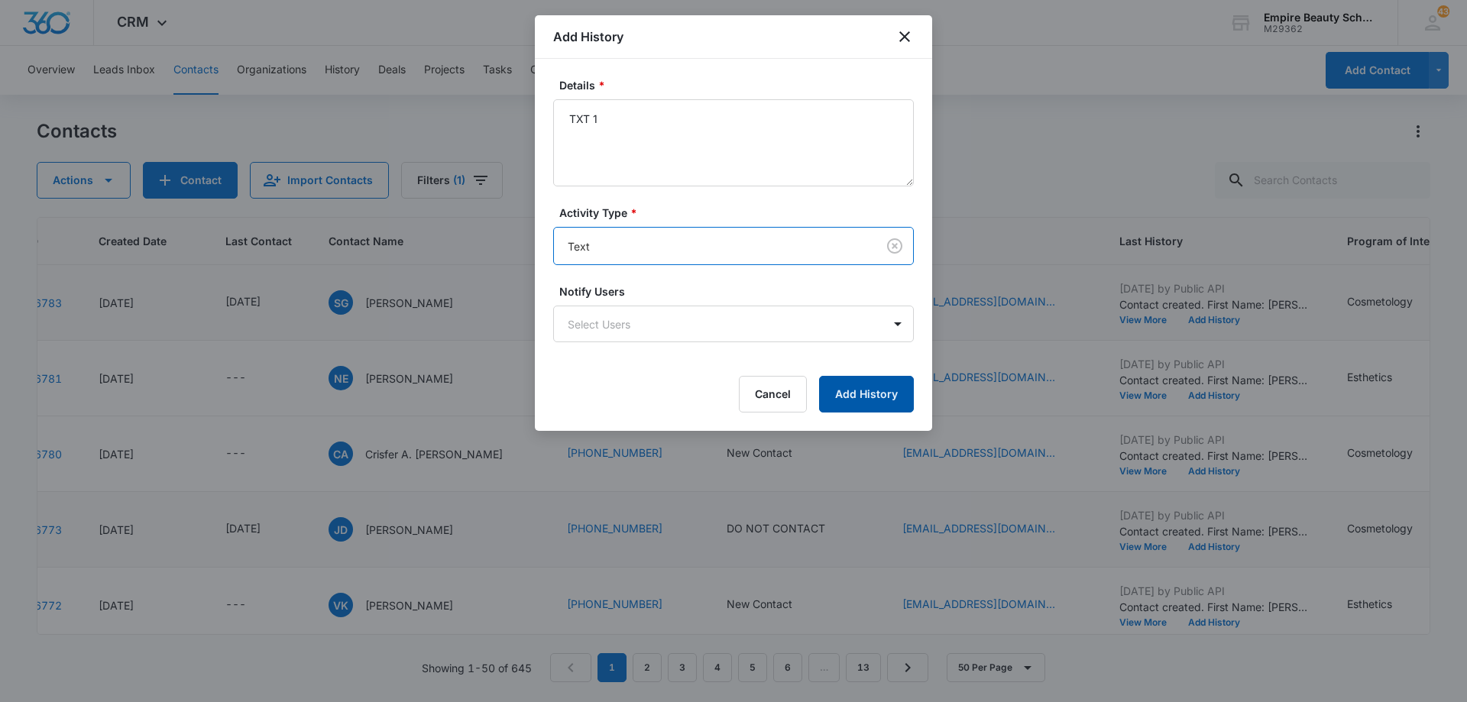
click at [841, 387] on button "Add History" at bounding box center [866, 394] width 95 height 37
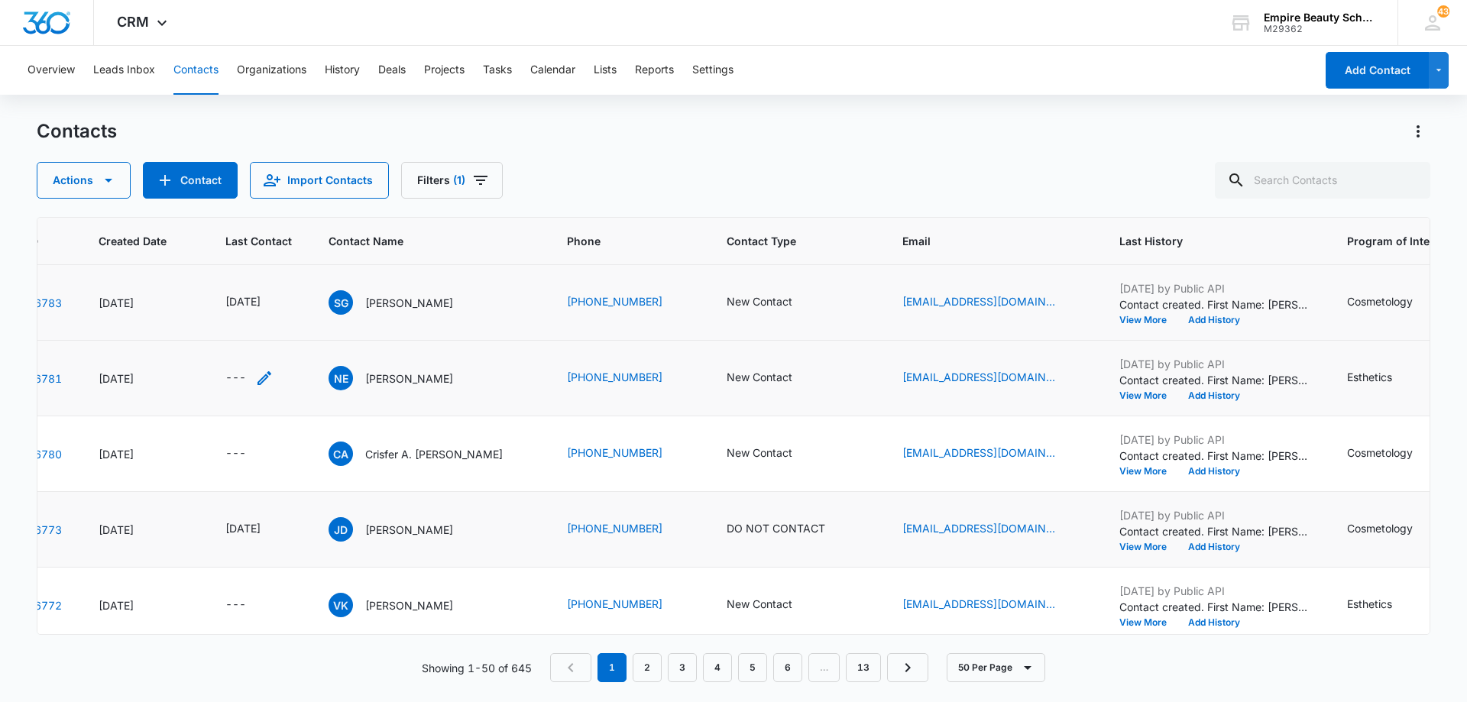
click at [261, 381] on icon "Last Contact - - Select to Edit Field" at bounding box center [264, 378] width 14 height 14
click at [265, 280] on input at bounding box center [247, 280] width 112 height 17
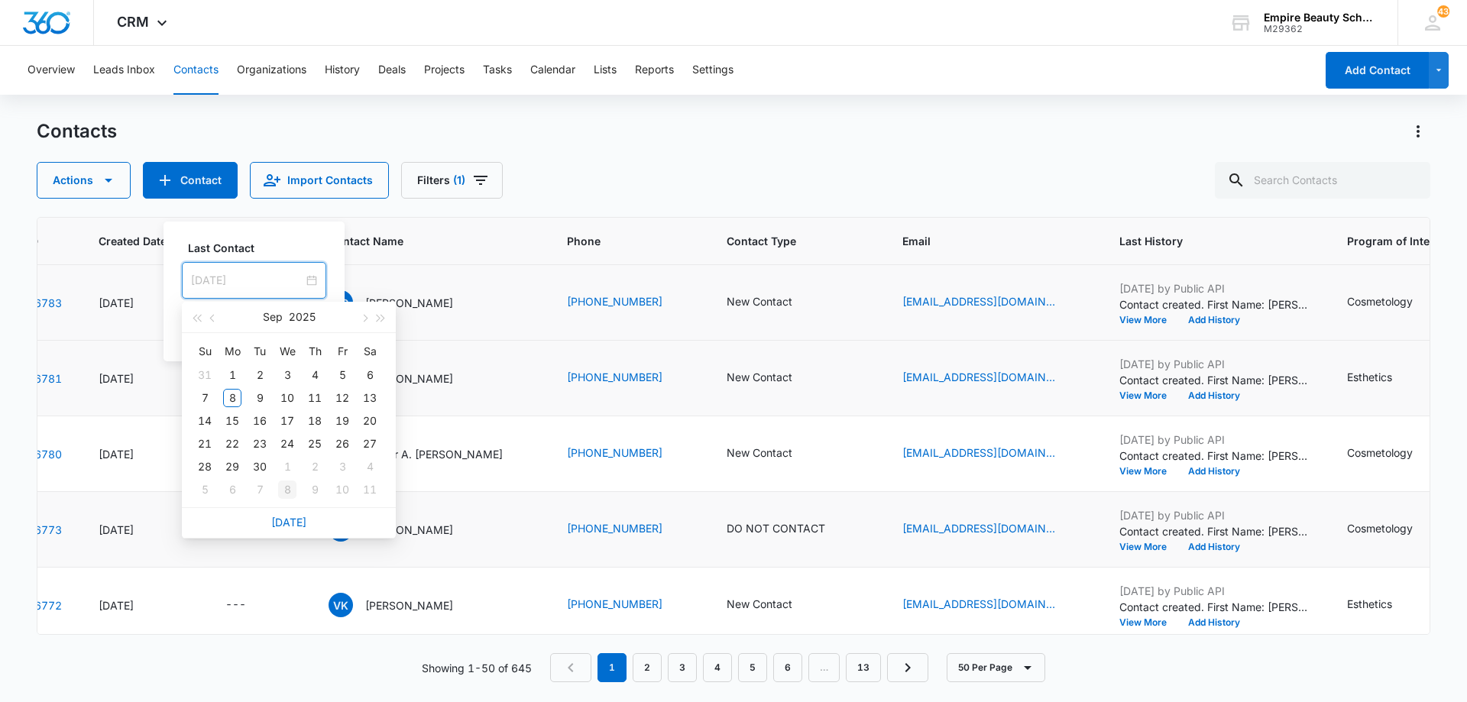
type input "[DATE]"
click at [287, 525] on link "[DATE]" at bounding box center [288, 522] width 35 height 13
type input "[DATE]"
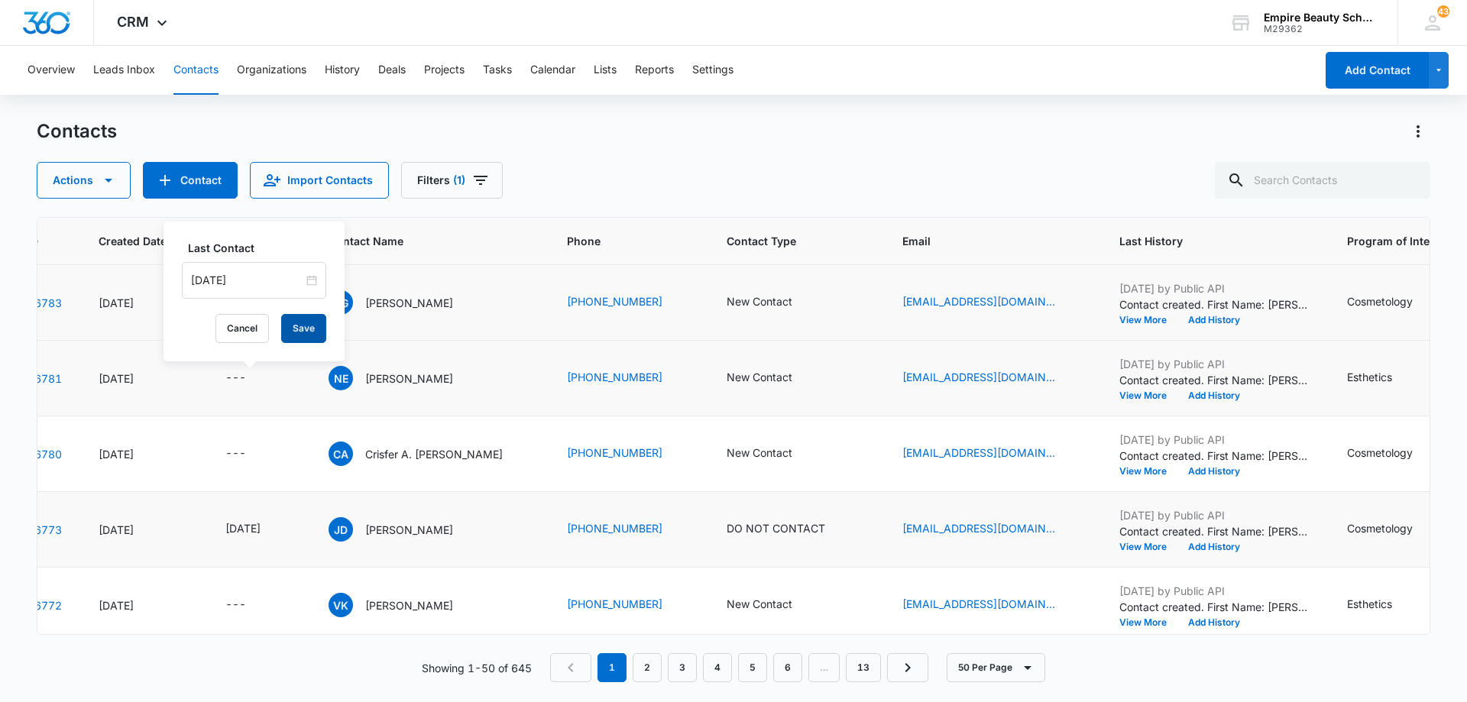
click at [290, 332] on button "Save" at bounding box center [303, 328] width 45 height 29
click at [1218, 395] on button "Add History" at bounding box center [1213, 395] width 73 height 9
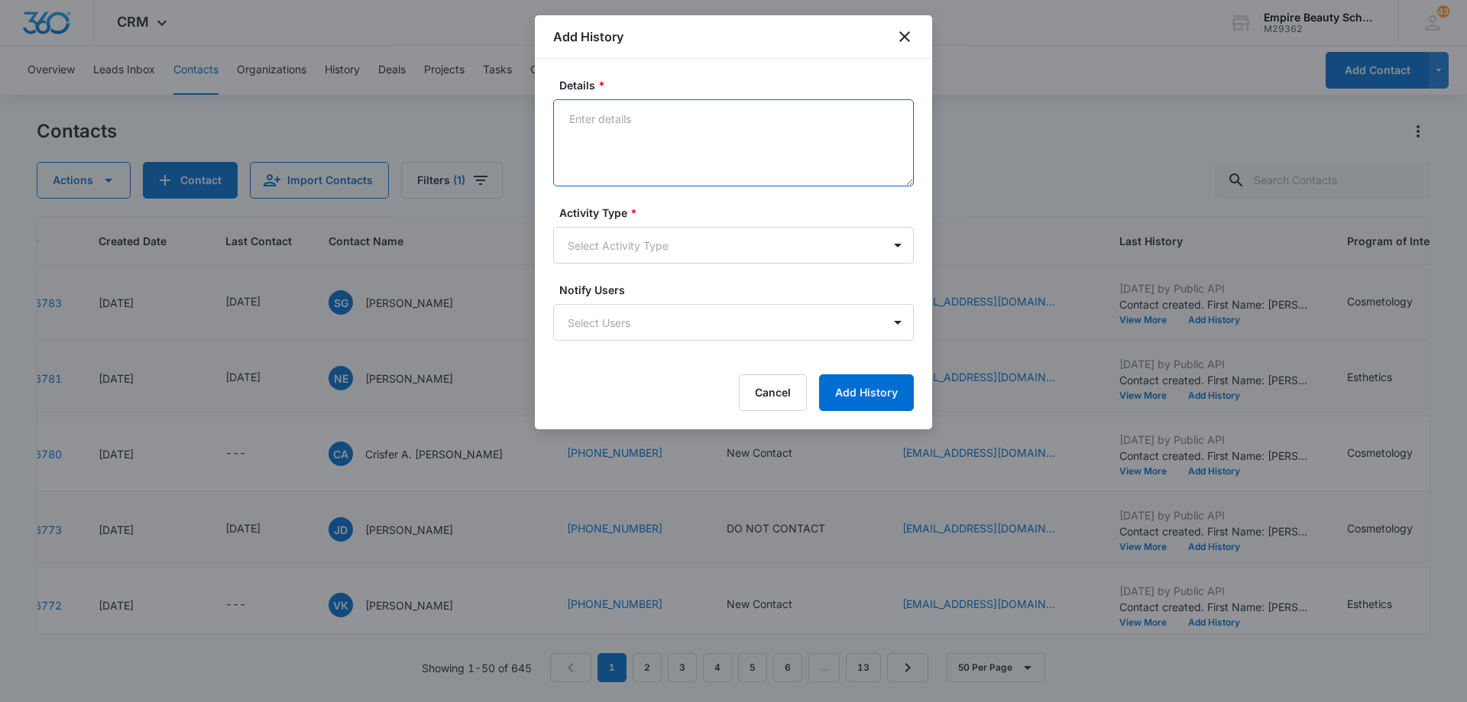
click at [717, 143] on textarea "Details *" at bounding box center [733, 142] width 361 height 87
type textarea "LVM 1"
click at [666, 245] on body "CRM Apps Forms CRM Email Shop Payments POS Files Brand Settings Empire Beauty S…" at bounding box center [733, 351] width 1467 height 702
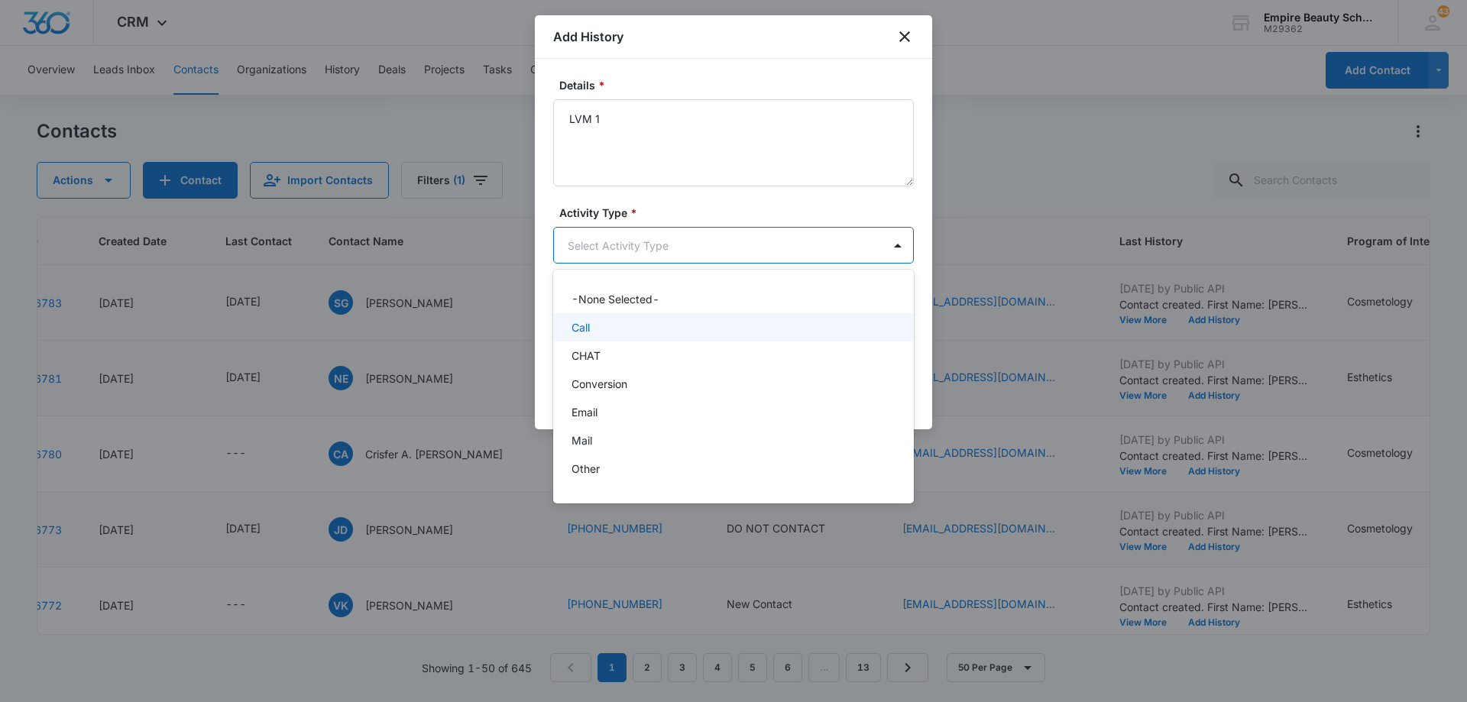
click at [652, 316] on div "Call" at bounding box center [733, 327] width 361 height 28
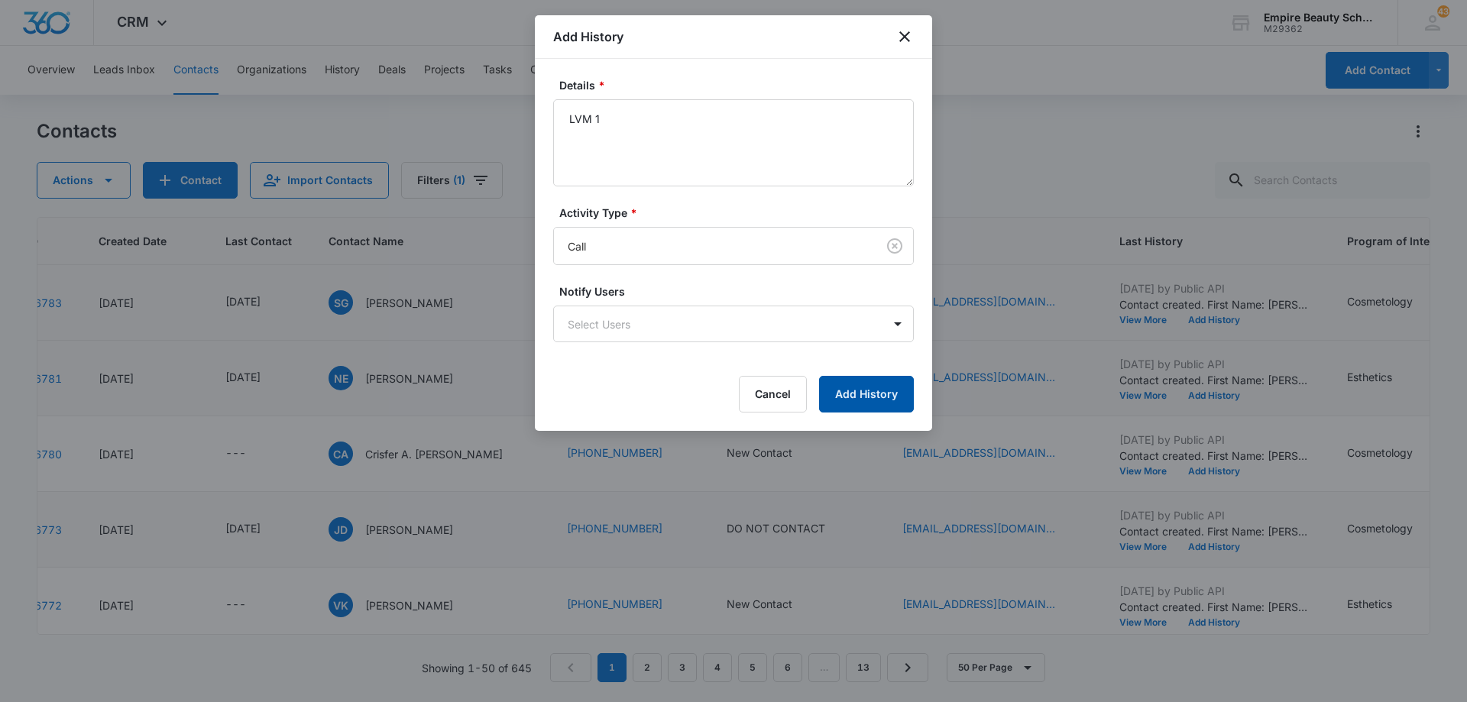
click at [837, 390] on button "Add History" at bounding box center [866, 394] width 95 height 37
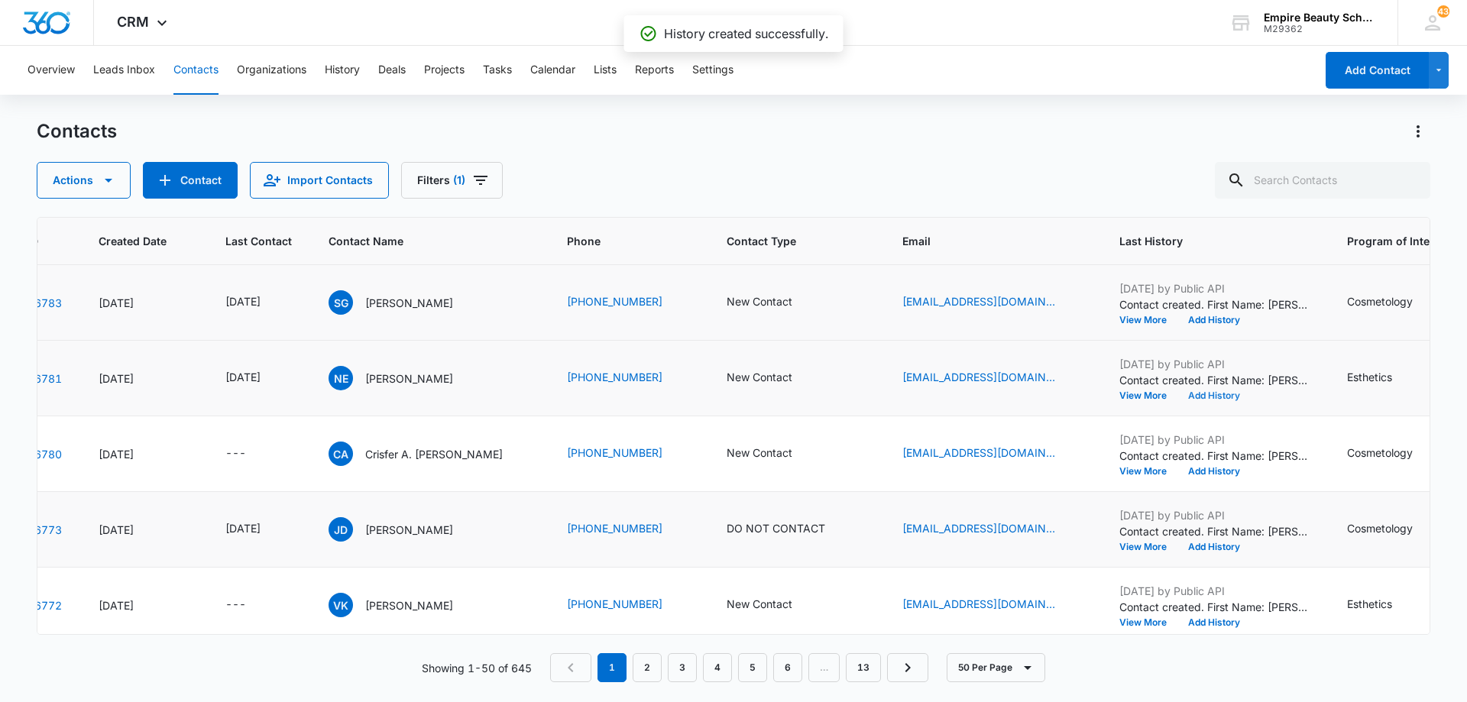
click at [1202, 394] on button "Add History" at bounding box center [1213, 395] width 73 height 9
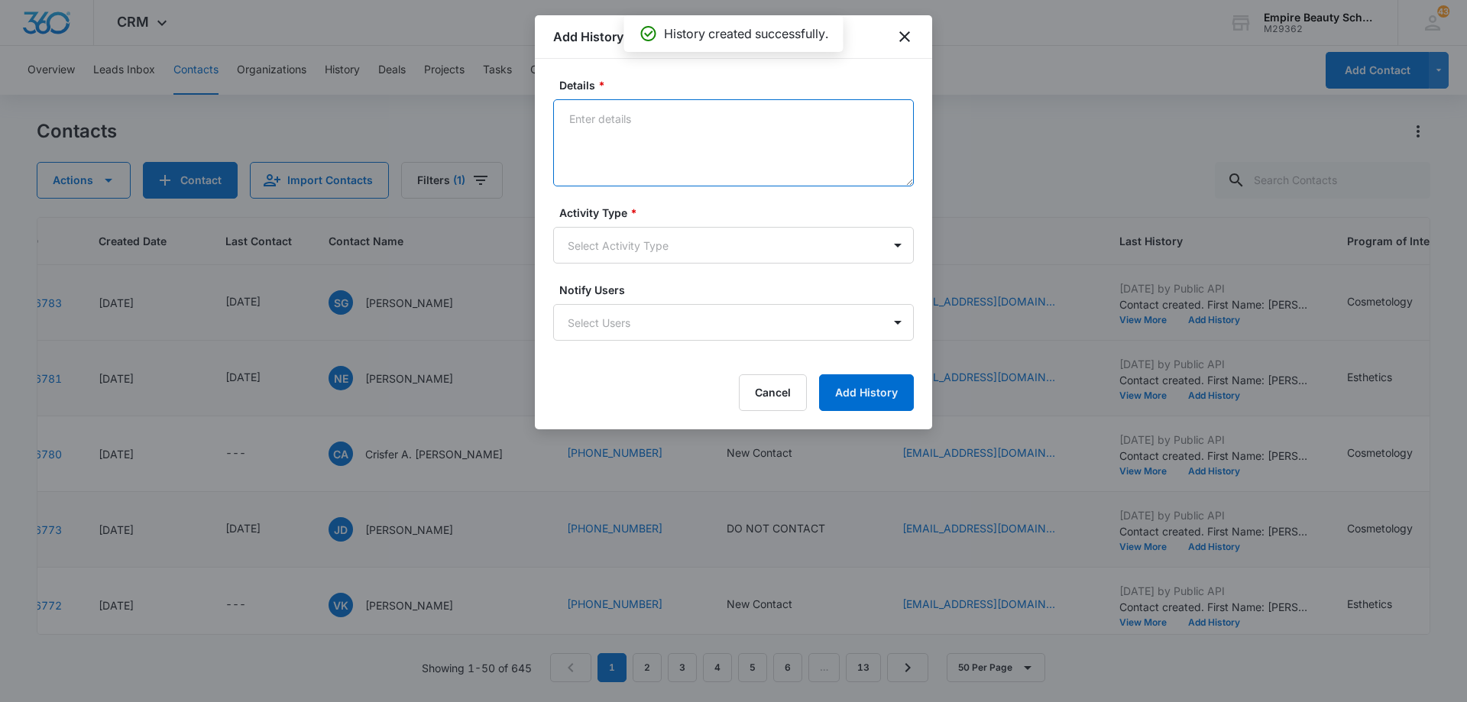
click at [639, 127] on textarea "Details *" at bounding box center [733, 142] width 361 height 87
type textarea "EM 1"
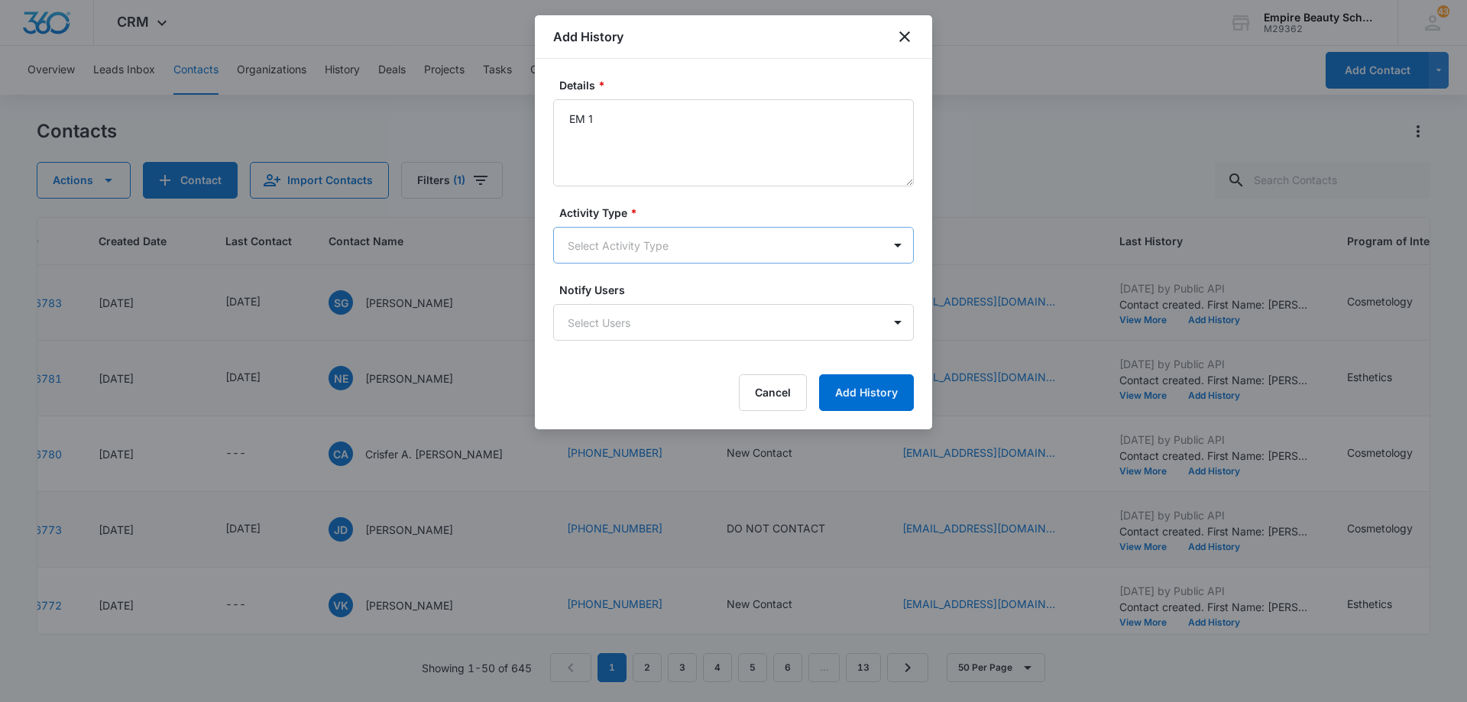
click at [623, 246] on body "CRM Apps Forms CRM Email Shop Payments POS Files Brand Settings Empire Beauty S…" at bounding box center [733, 351] width 1467 height 702
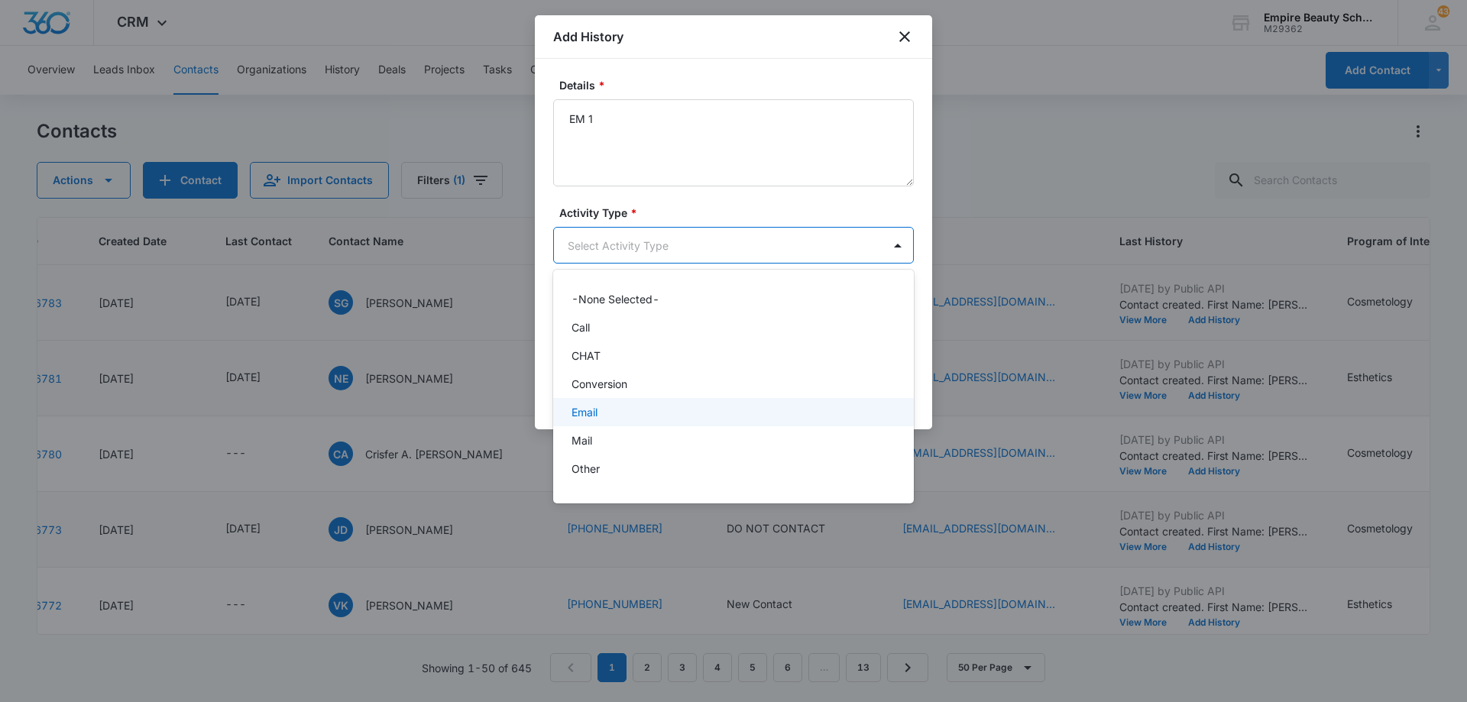
click at [620, 413] on div "Email" at bounding box center [732, 412] width 321 height 16
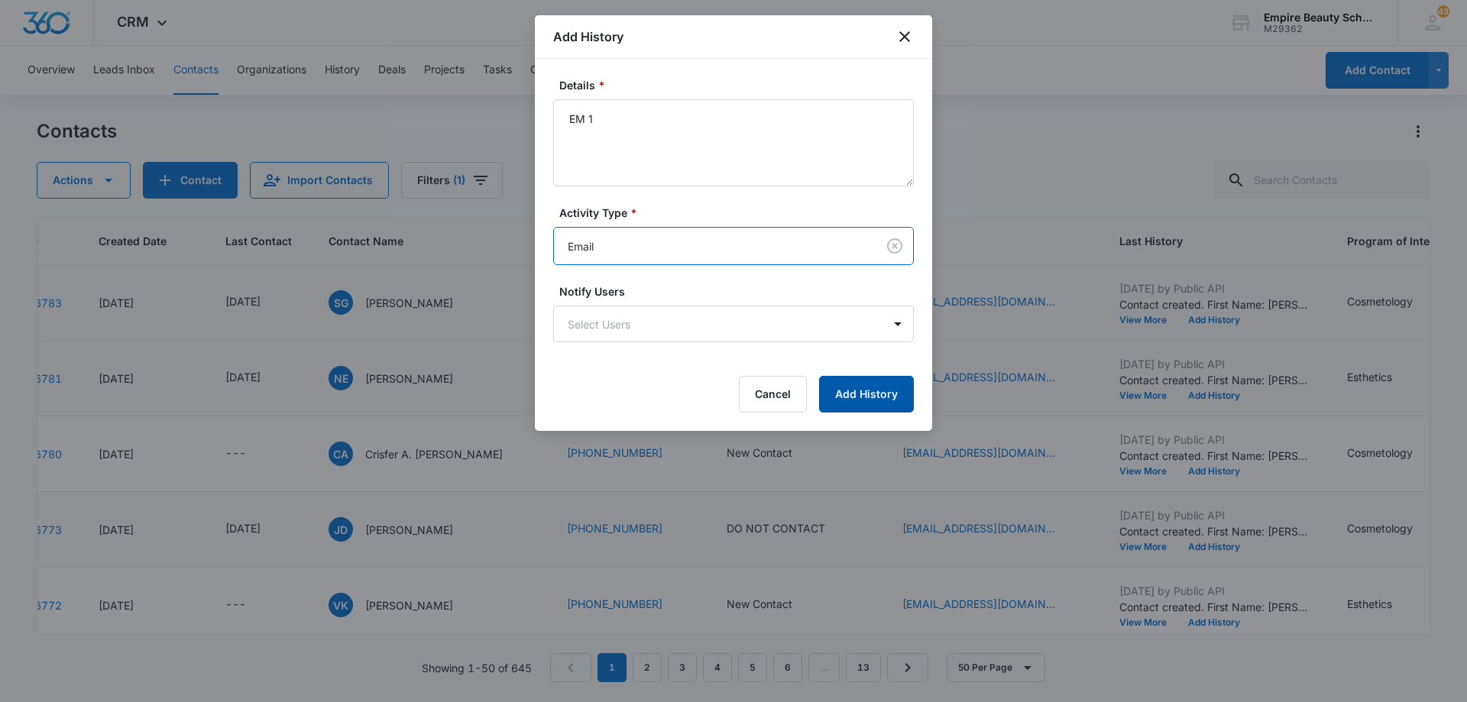
click at [873, 384] on button "Add History" at bounding box center [866, 394] width 95 height 37
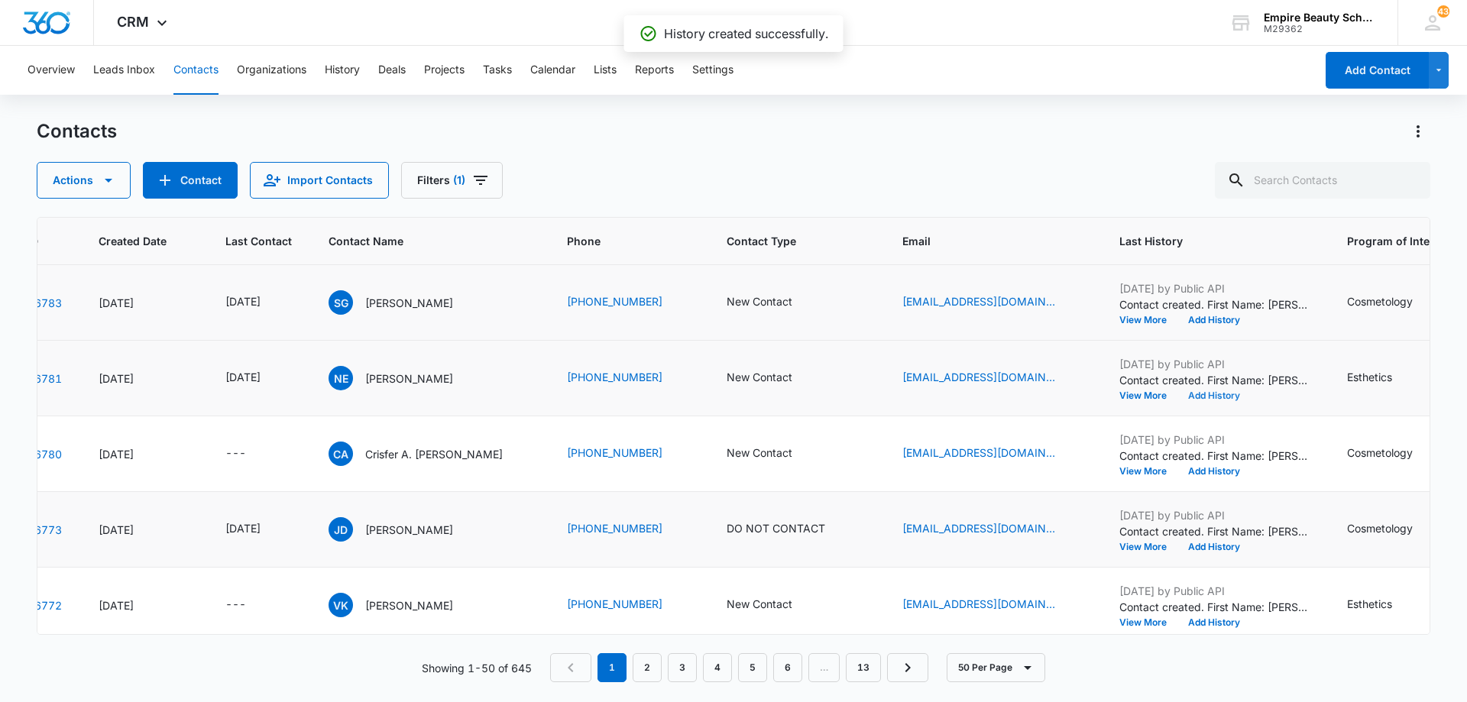
click at [1212, 394] on button "Add History" at bounding box center [1213, 395] width 73 height 9
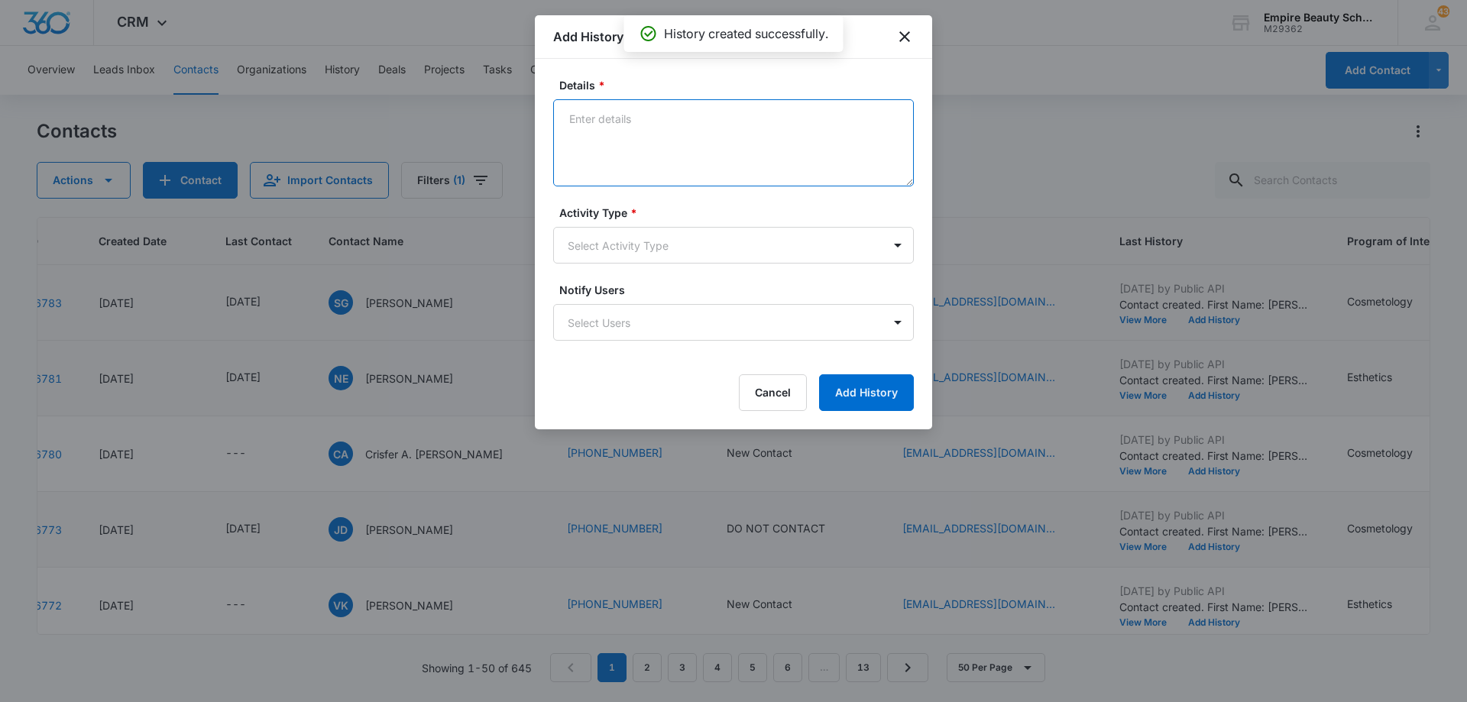
click at [674, 131] on textarea "Details *" at bounding box center [733, 142] width 361 height 87
type textarea "TXT 1"
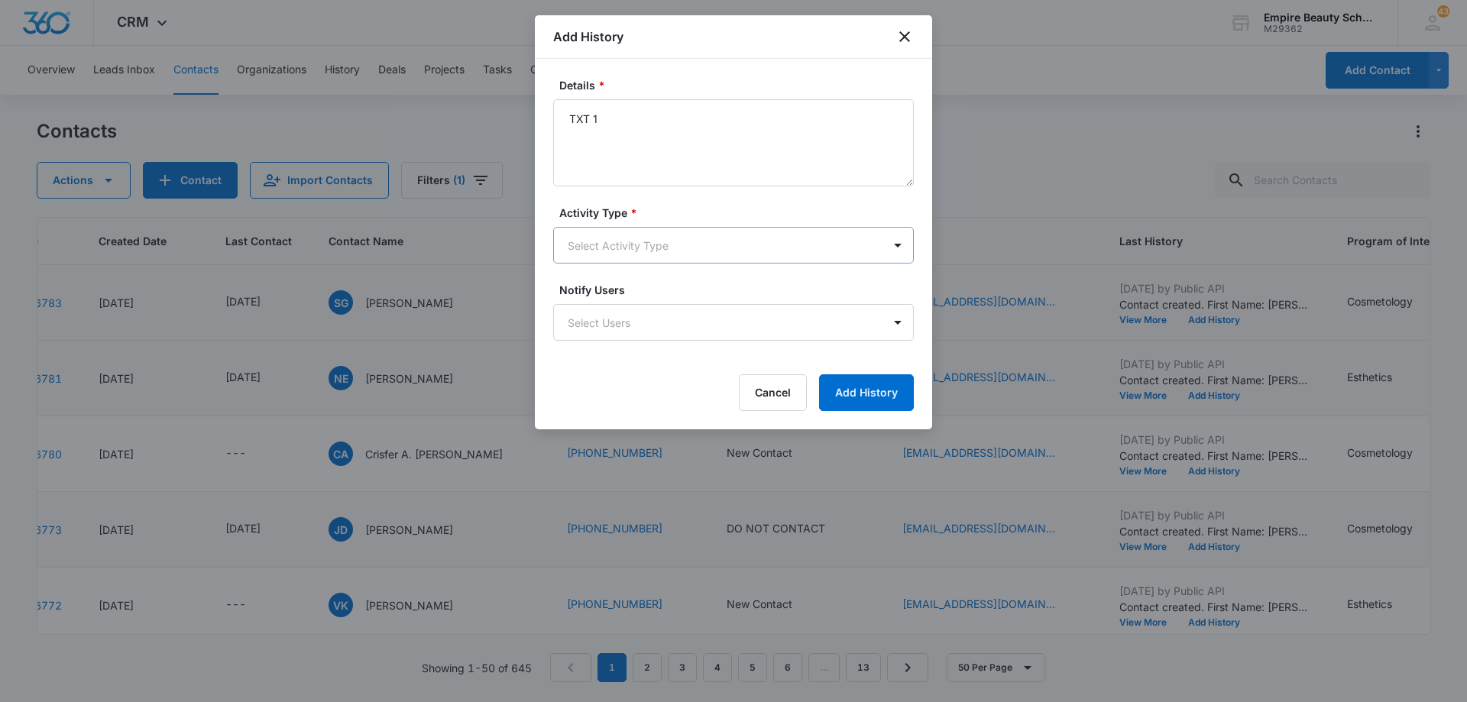
click at [670, 248] on body "CRM Apps Forms CRM Email Shop Payments POS Files Brand Settings Empire Beauty S…" at bounding box center [733, 351] width 1467 height 702
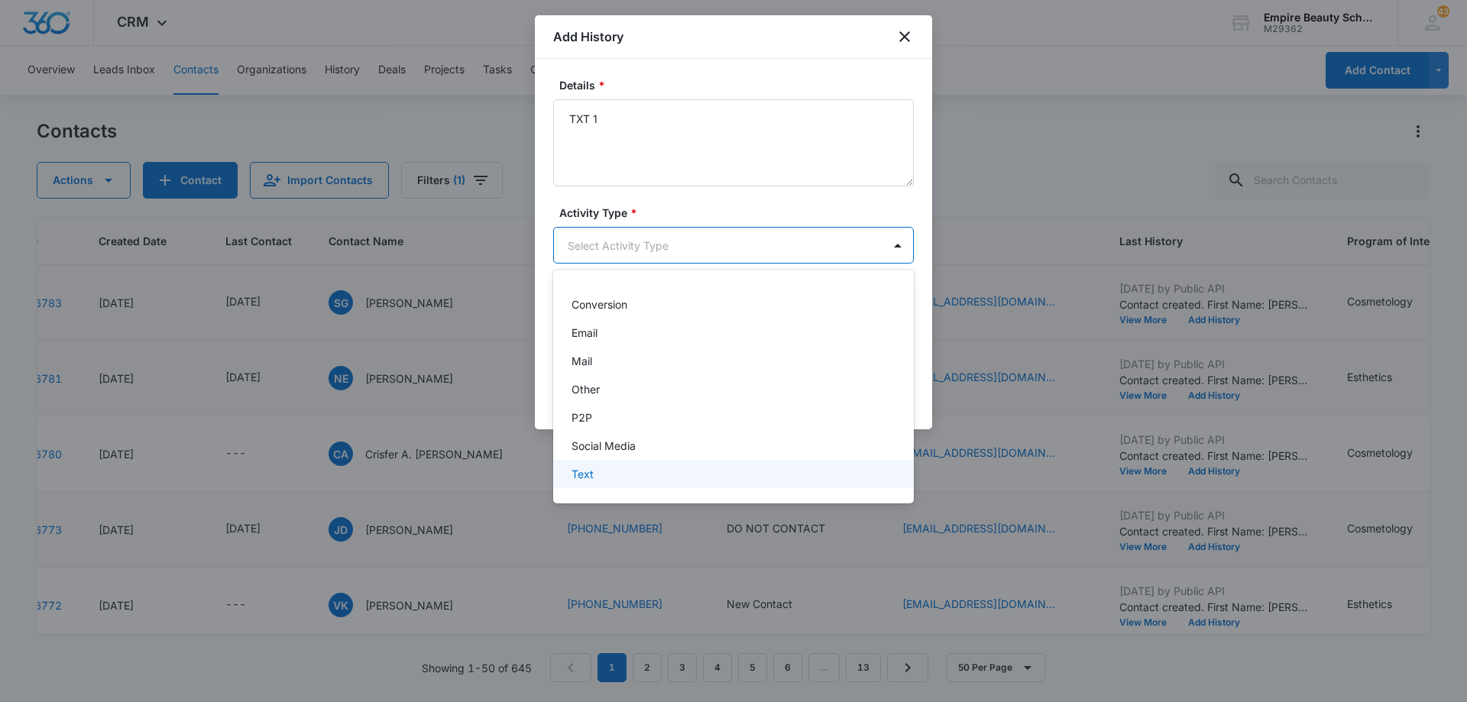
click at [665, 463] on div "Text" at bounding box center [733, 474] width 361 height 28
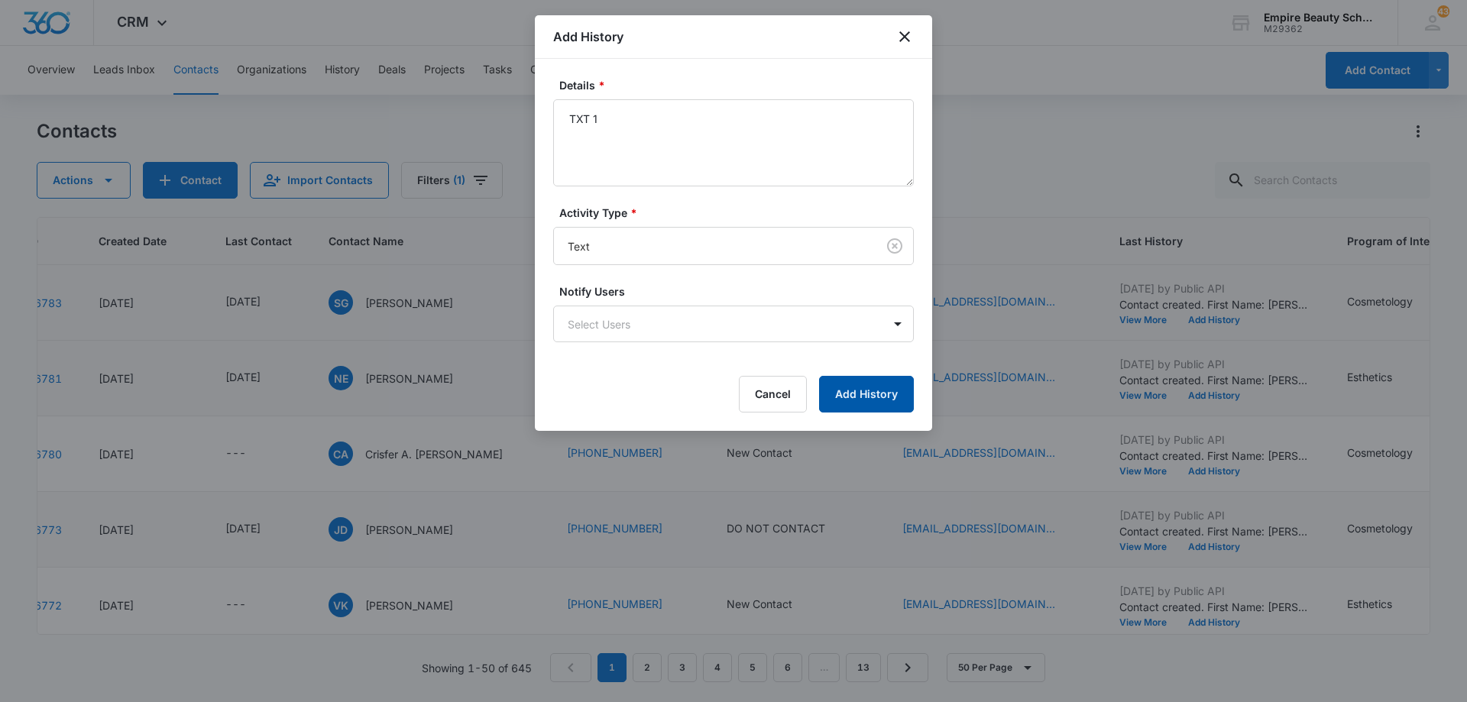
click at [846, 391] on button "Add History" at bounding box center [866, 394] width 95 height 37
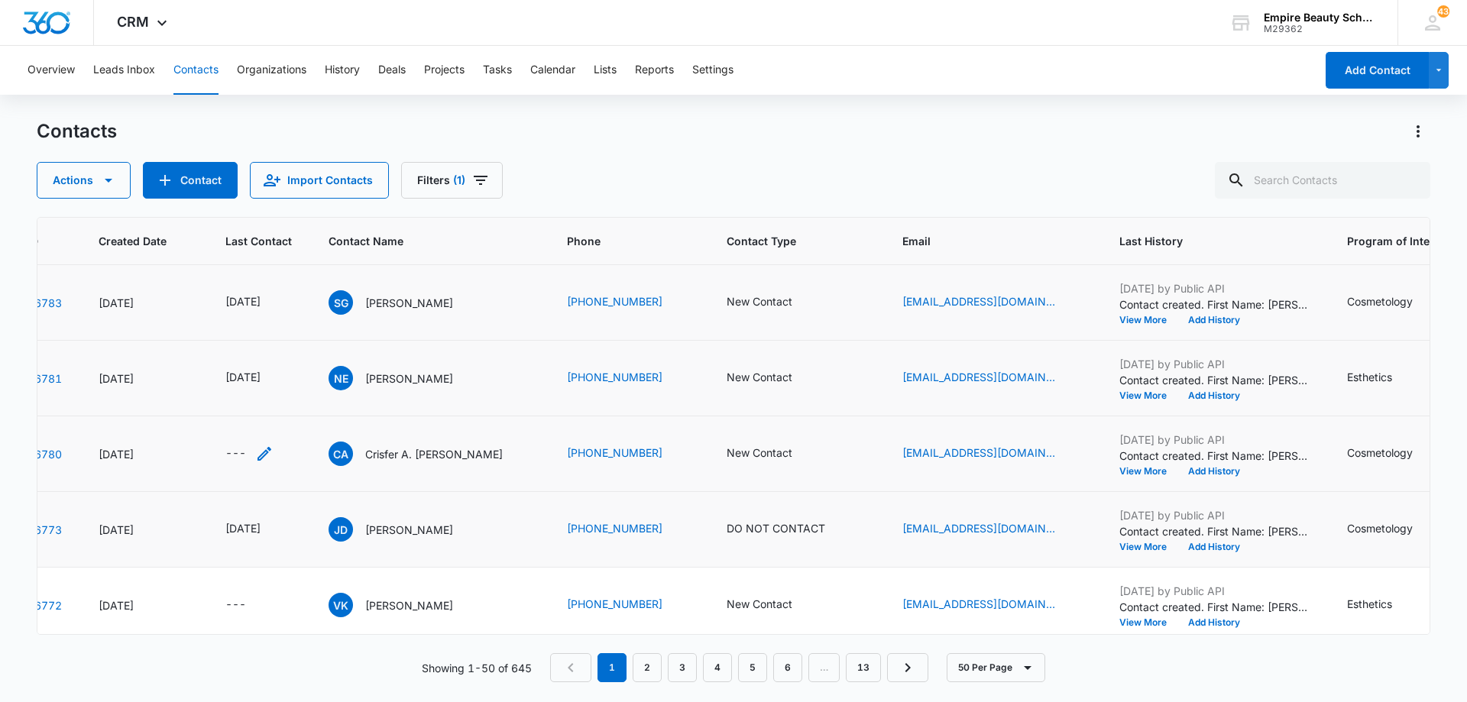
click at [263, 453] on icon "Last Contact - - Select to Edit Field" at bounding box center [264, 454] width 14 height 14
click at [262, 355] on input at bounding box center [247, 356] width 112 height 17
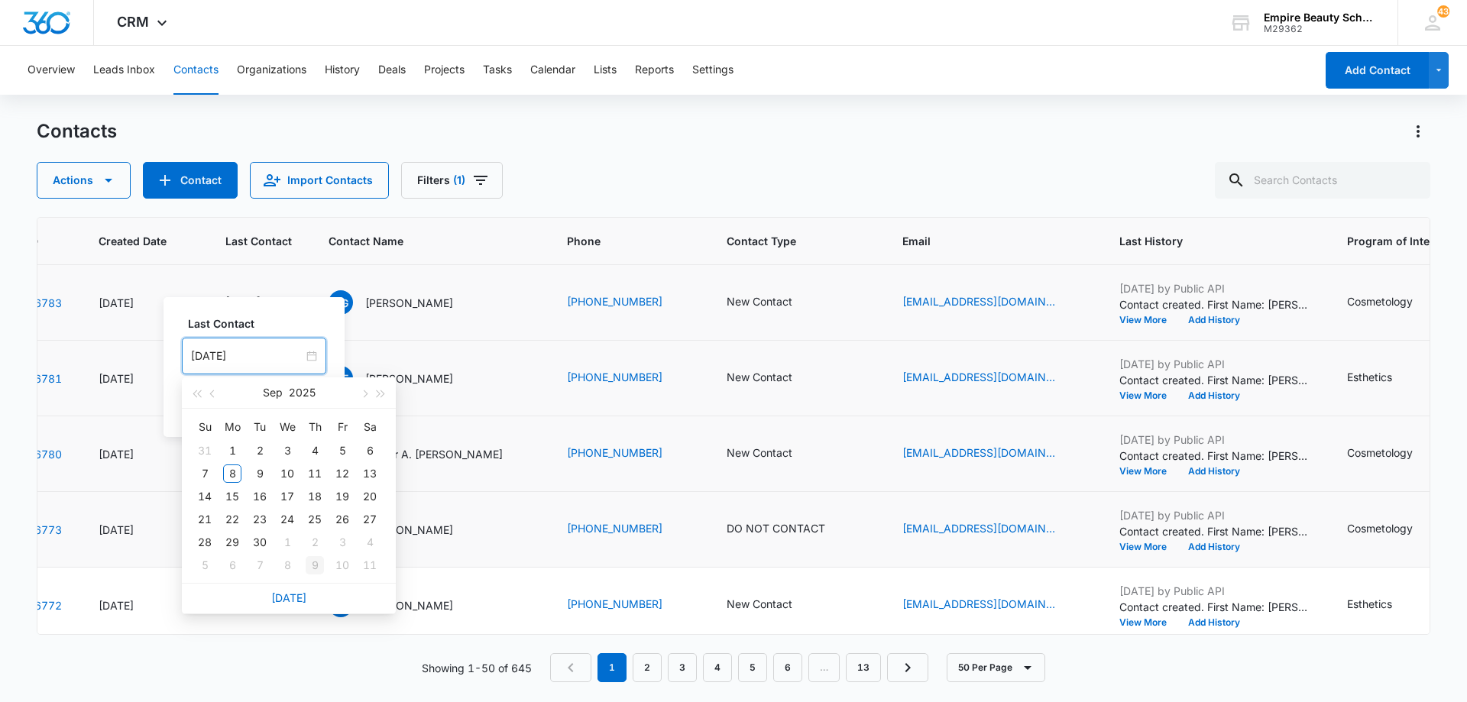
type input "[DATE]"
click at [293, 598] on link "[DATE]" at bounding box center [288, 597] width 35 height 13
type input "[DATE]"
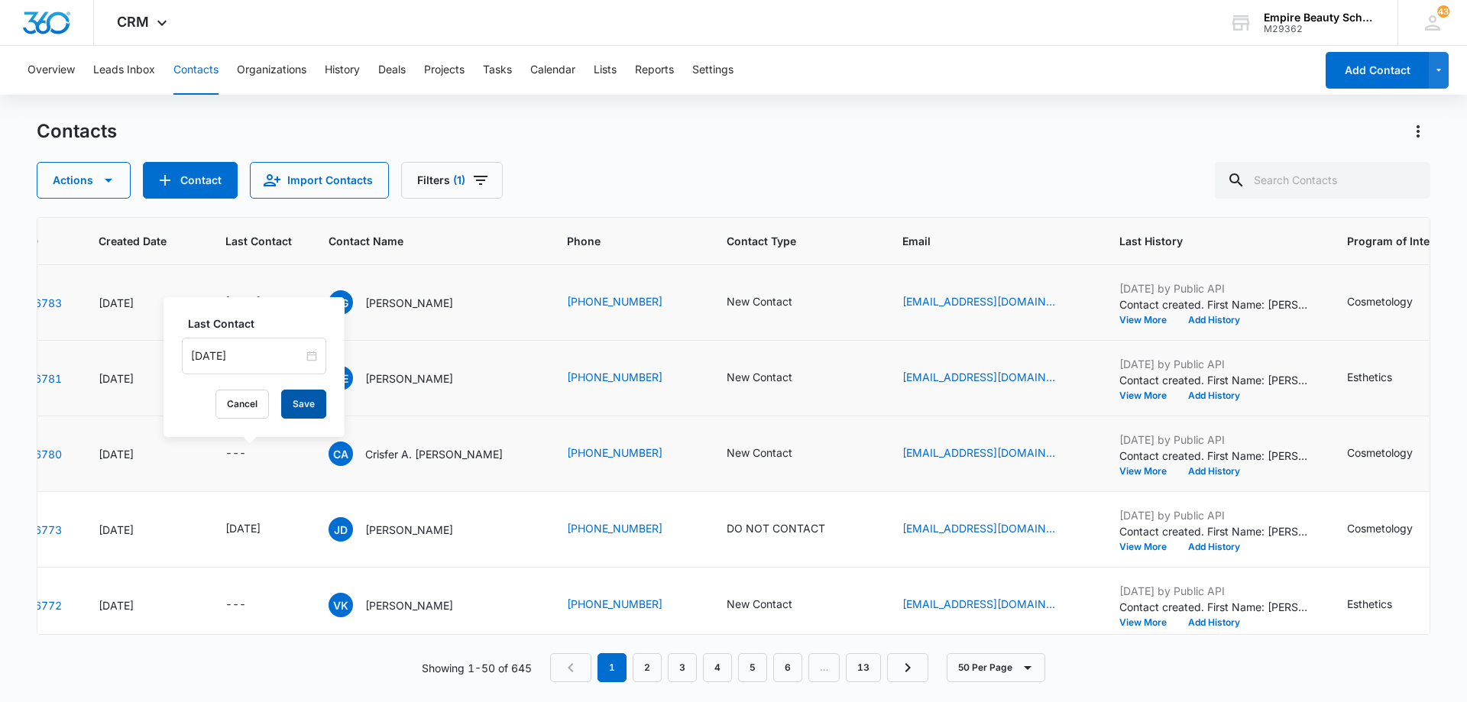
click at [288, 409] on button "Save" at bounding box center [303, 404] width 45 height 29
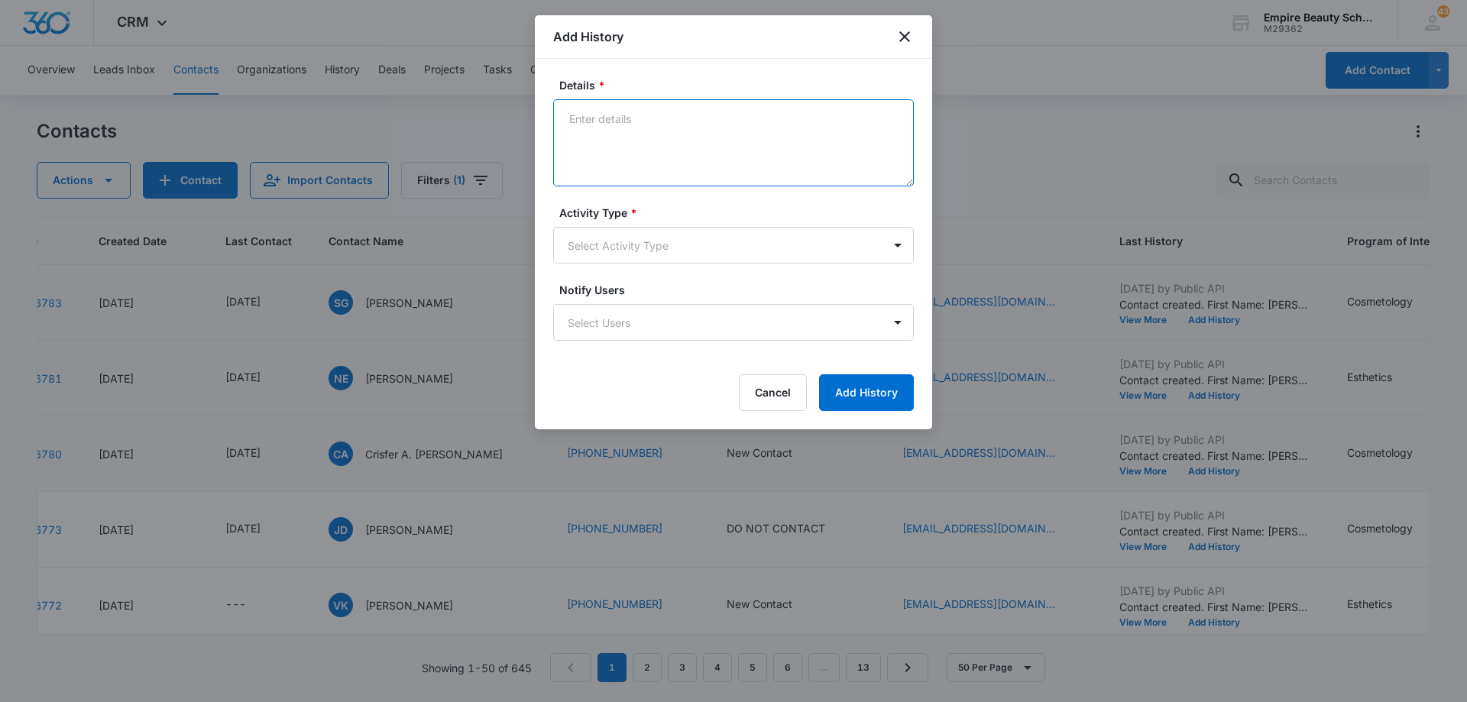
click at [669, 134] on textarea "Details *" at bounding box center [733, 142] width 361 height 87
type textarea "LVM 1"
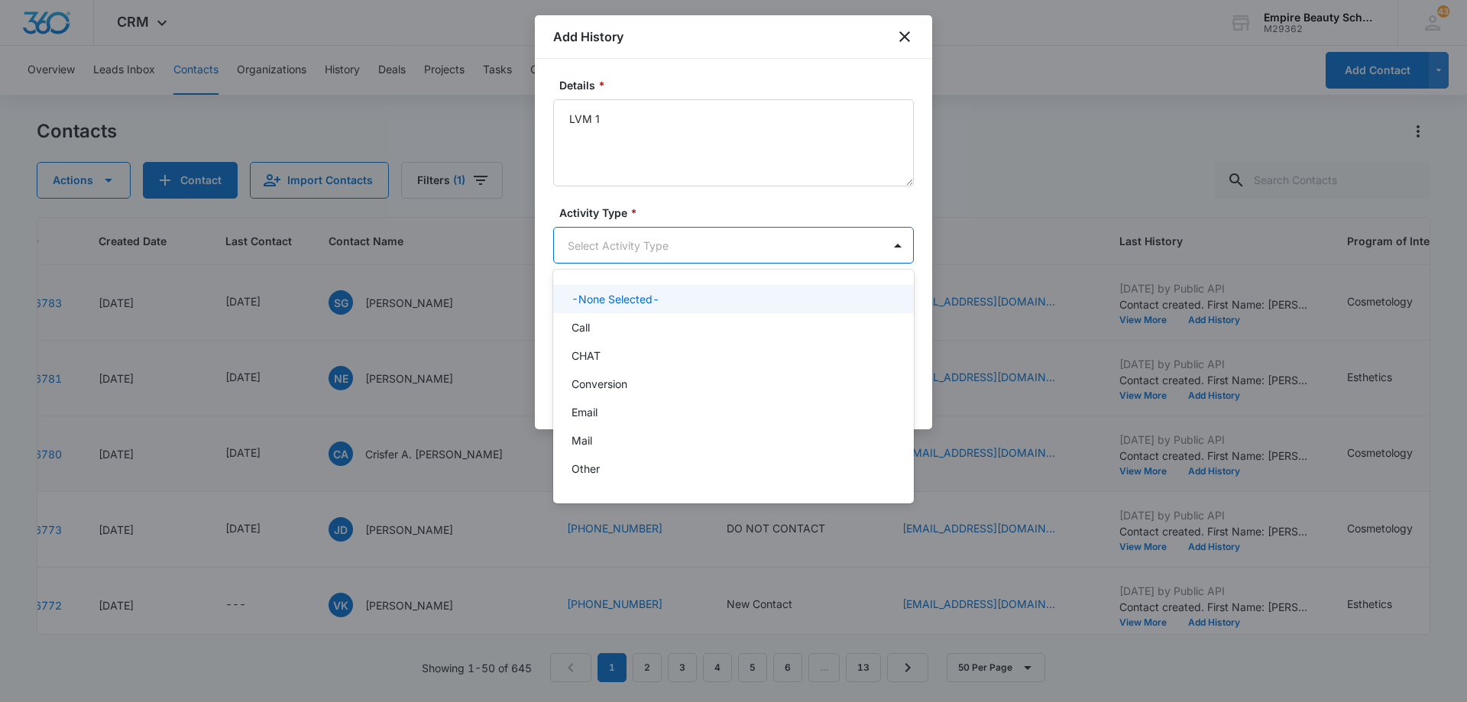
click at [672, 251] on body "CRM Apps Forms CRM Email Shop Payments POS Files Brand Settings Empire Beauty S…" at bounding box center [733, 351] width 1467 height 702
click at [662, 335] on div "Call" at bounding box center [732, 327] width 321 height 16
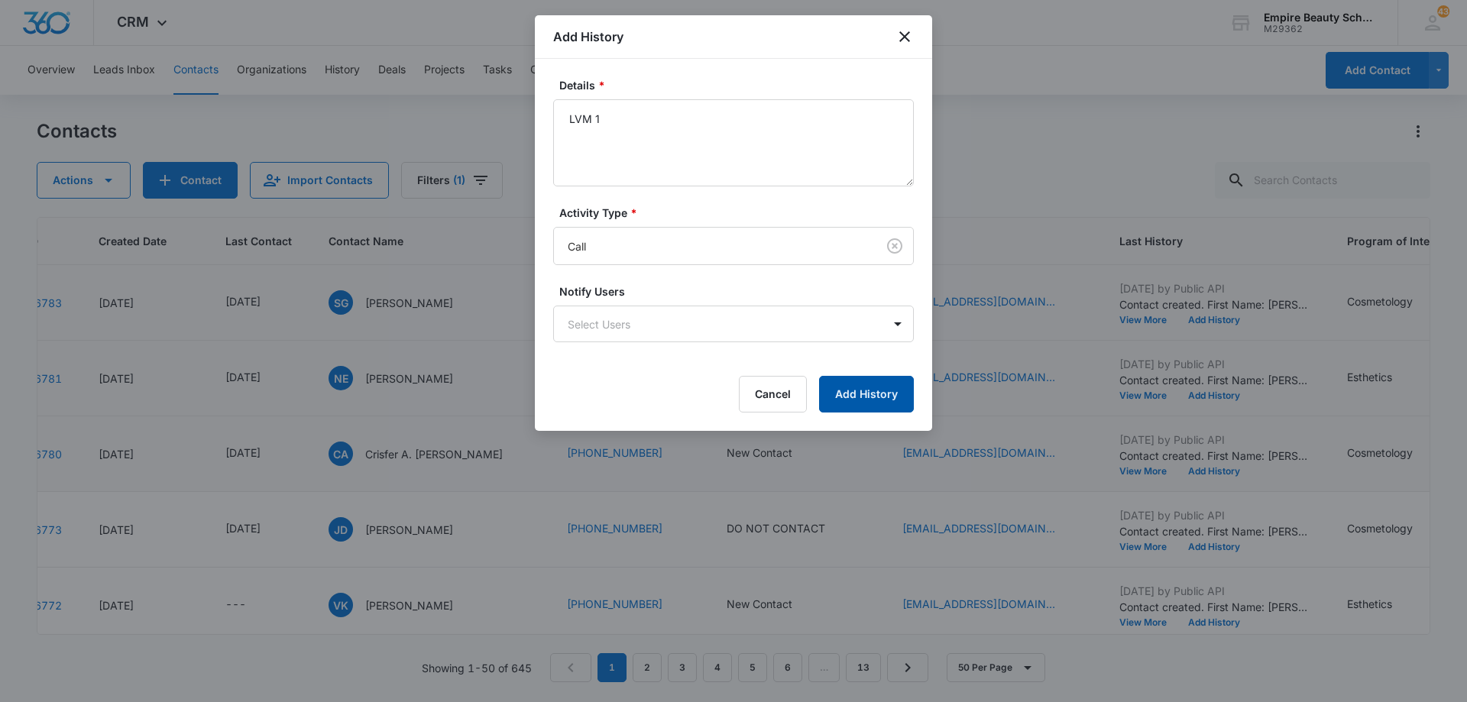
click at [866, 388] on button "Add History" at bounding box center [866, 394] width 95 height 37
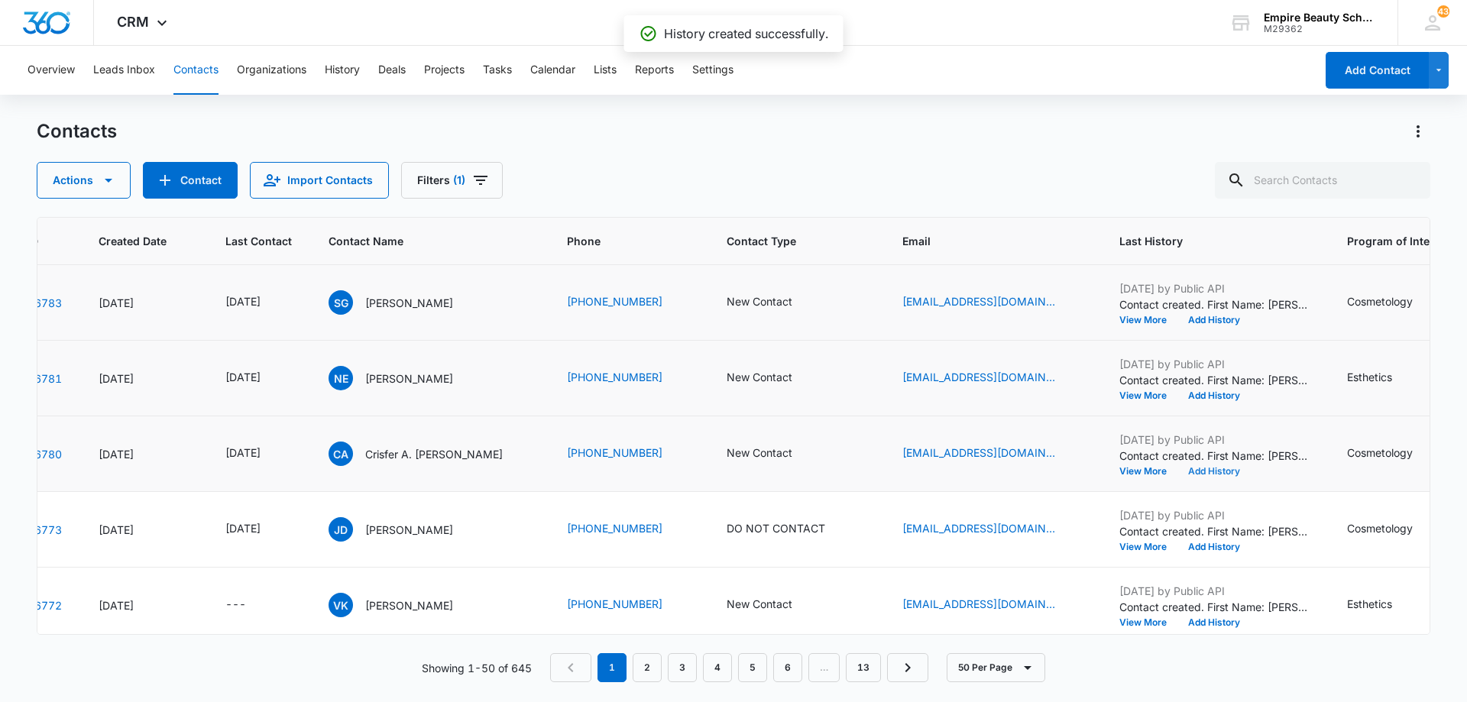
click at [1207, 470] on button "Add History" at bounding box center [1213, 471] width 73 height 9
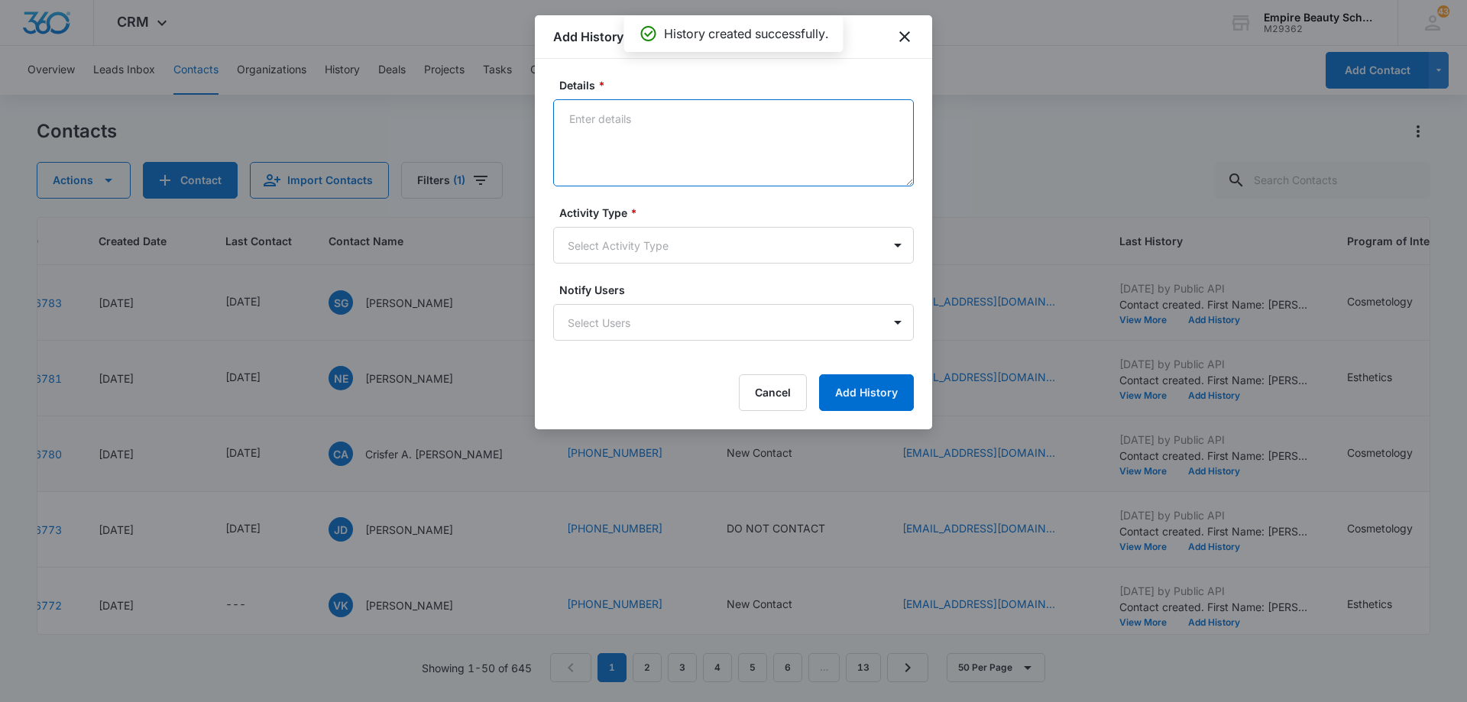
click at [631, 134] on textarea "Details *" at bounding box center [733, 142] width 361 height 87
type textarea "EM 1"
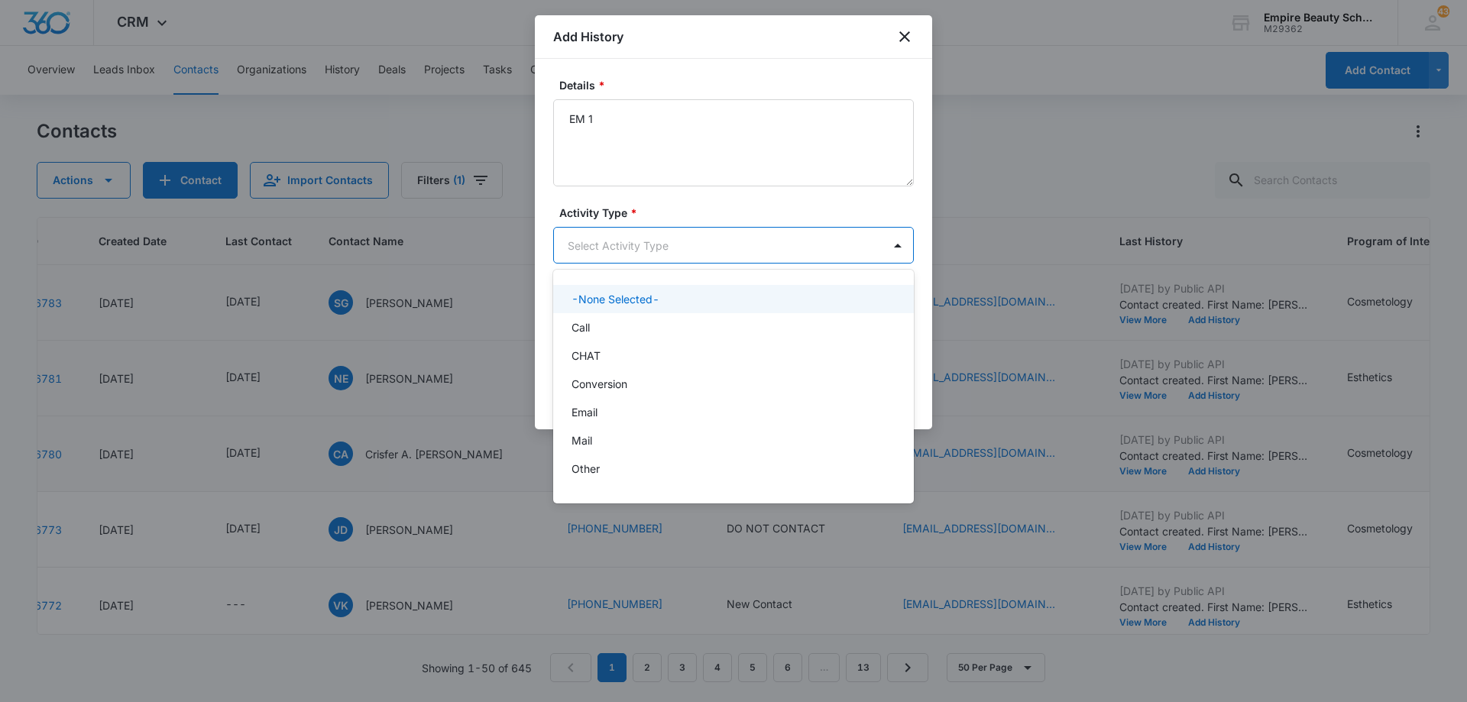
click at [662, 252] on body "CRM Apps Forms CRM Email Shop Payments POS Files Brand Settings Empire Beauty S…" at bounding box center [733, 351] width 1467 height 702
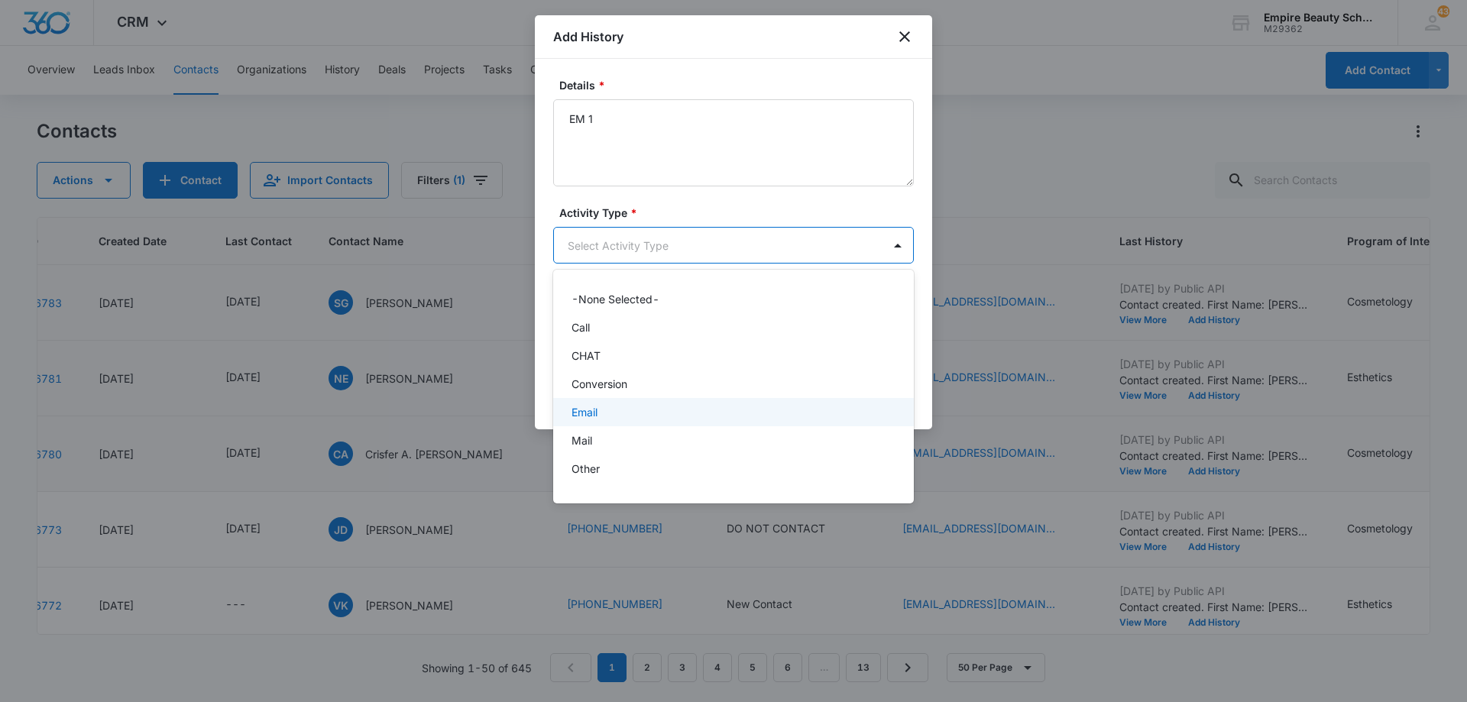
click at [652, 415] on div "Email" at bounding box center [732, 412] width 321 height 16
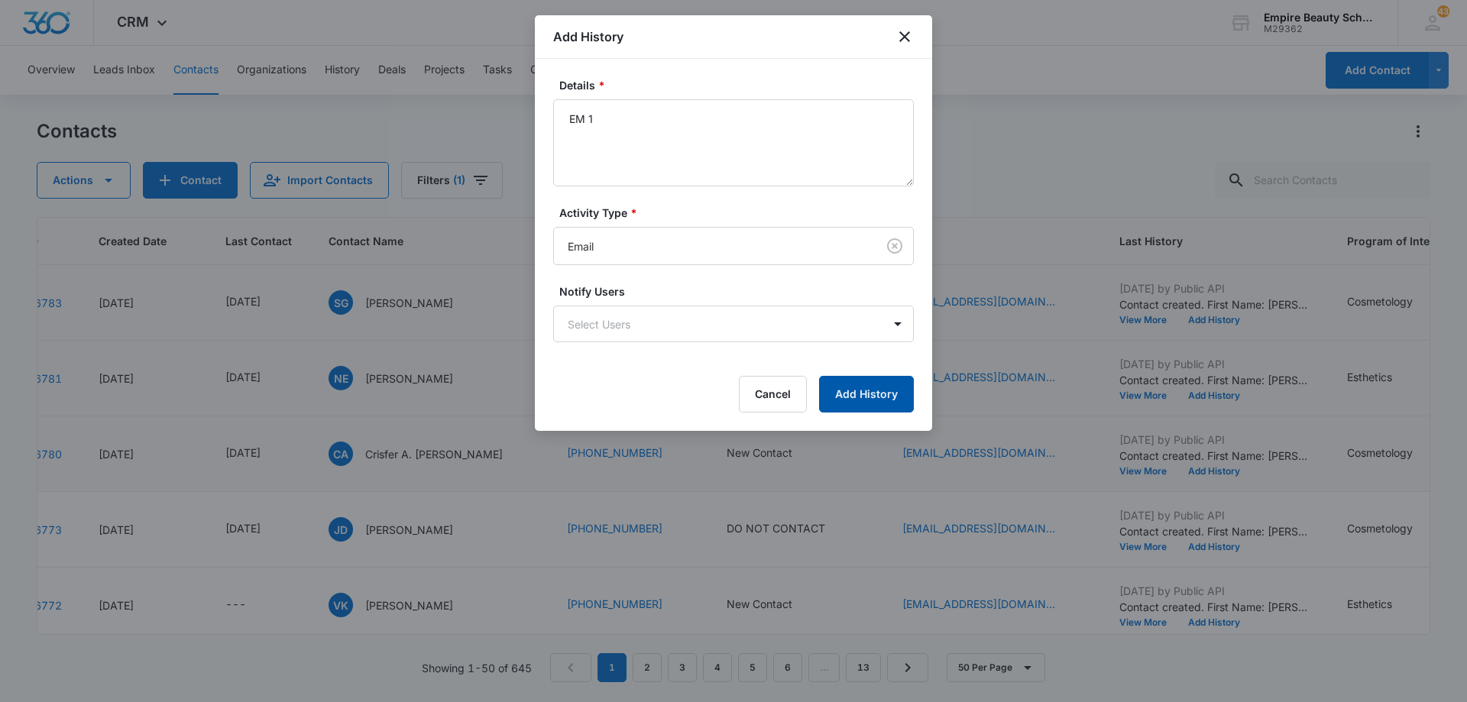
click at [866, 397] on button "Add History" at bounding box center [866, 394] width 95 height 37
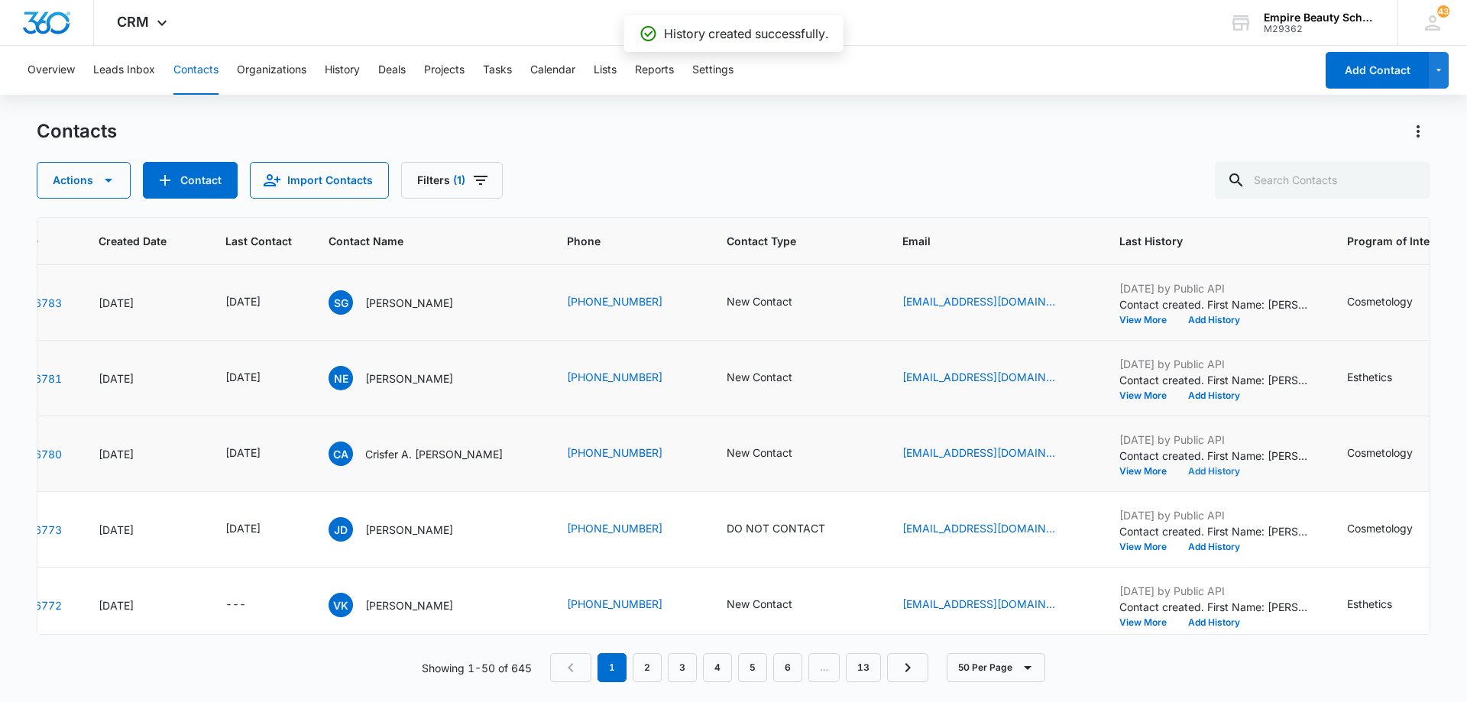
click at [1200, 470] on button "Add History" at bounding box center [1213, 471] width 73 height 9
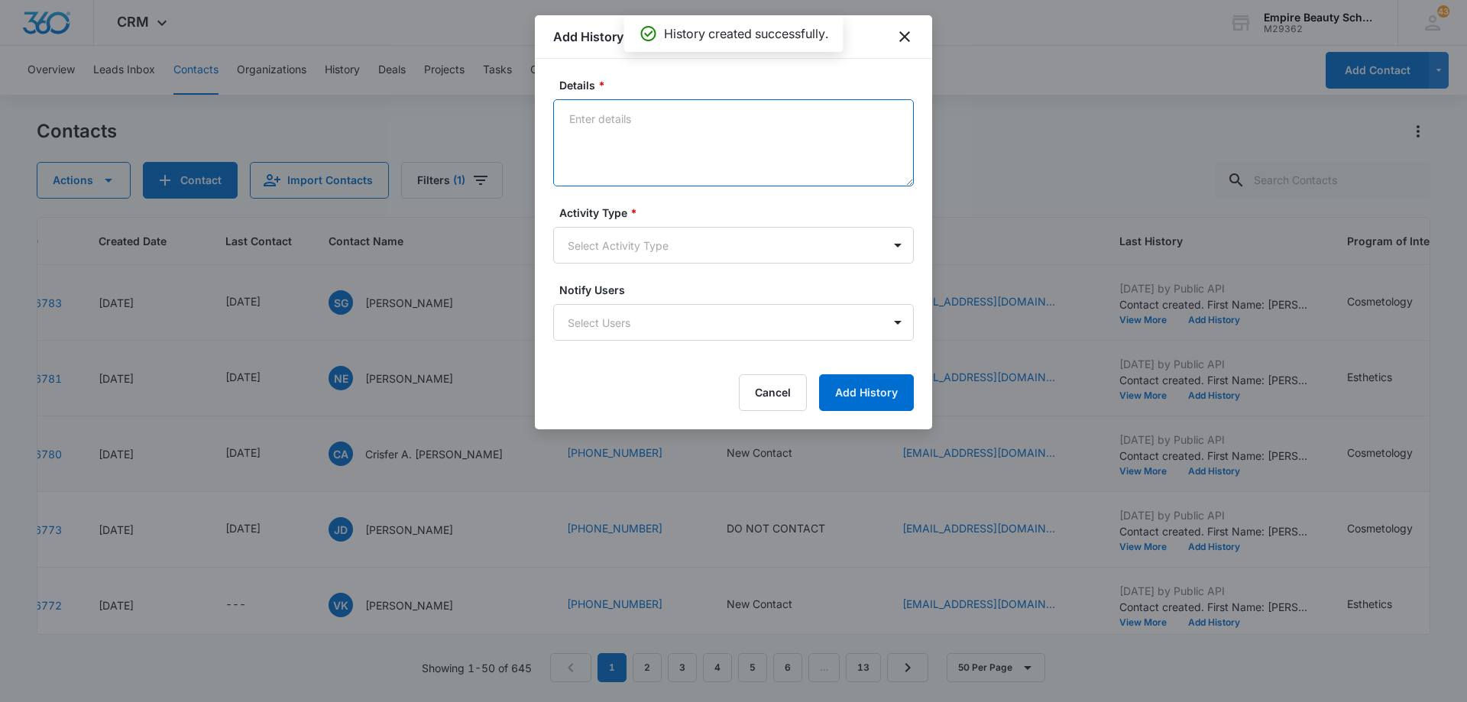
click at [688, 135] on textarea "Details *" at bounding box center [733, 142] width 361 height 87
type textarea "TXT 1"
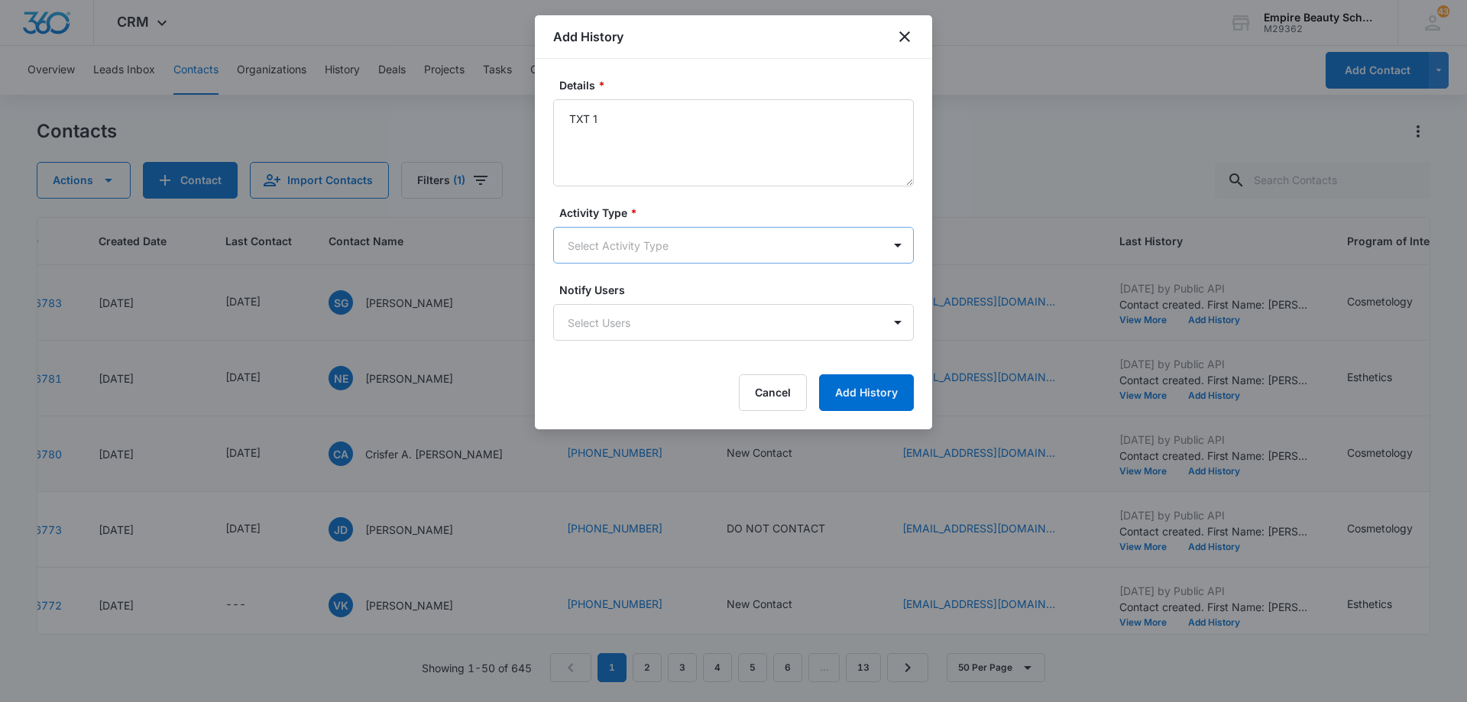
click at [659, 252] on body "CRM Apps Forms CRM Email Shop Payments POS Files Brand Settings Empire Beauty S…" at bounding box center [733, 351] width 1467 height 702
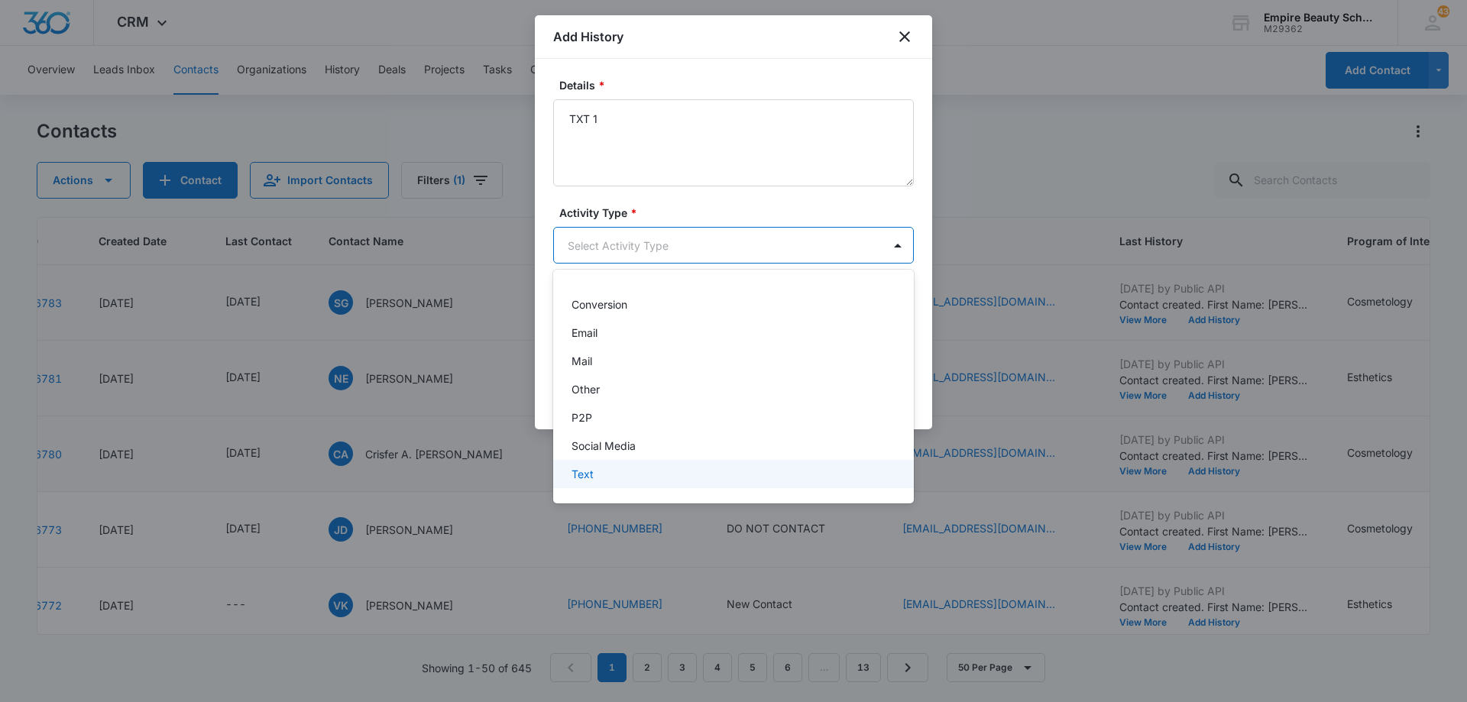
click at [656, 471] on div "Text" at bounding box center [732, 474] width 321 height 16
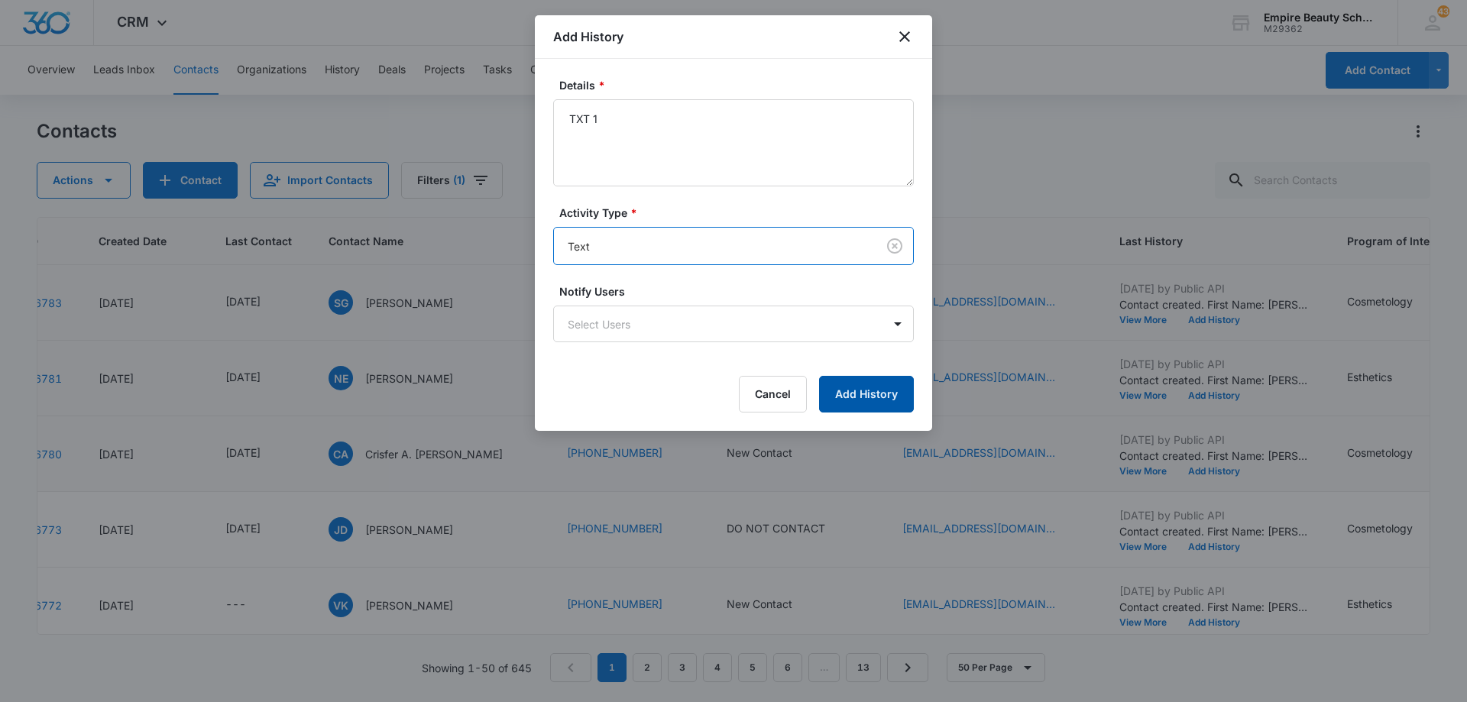
click at [850, 403] on button "Add History" at bounding box center [866, 394] width 95 height 37
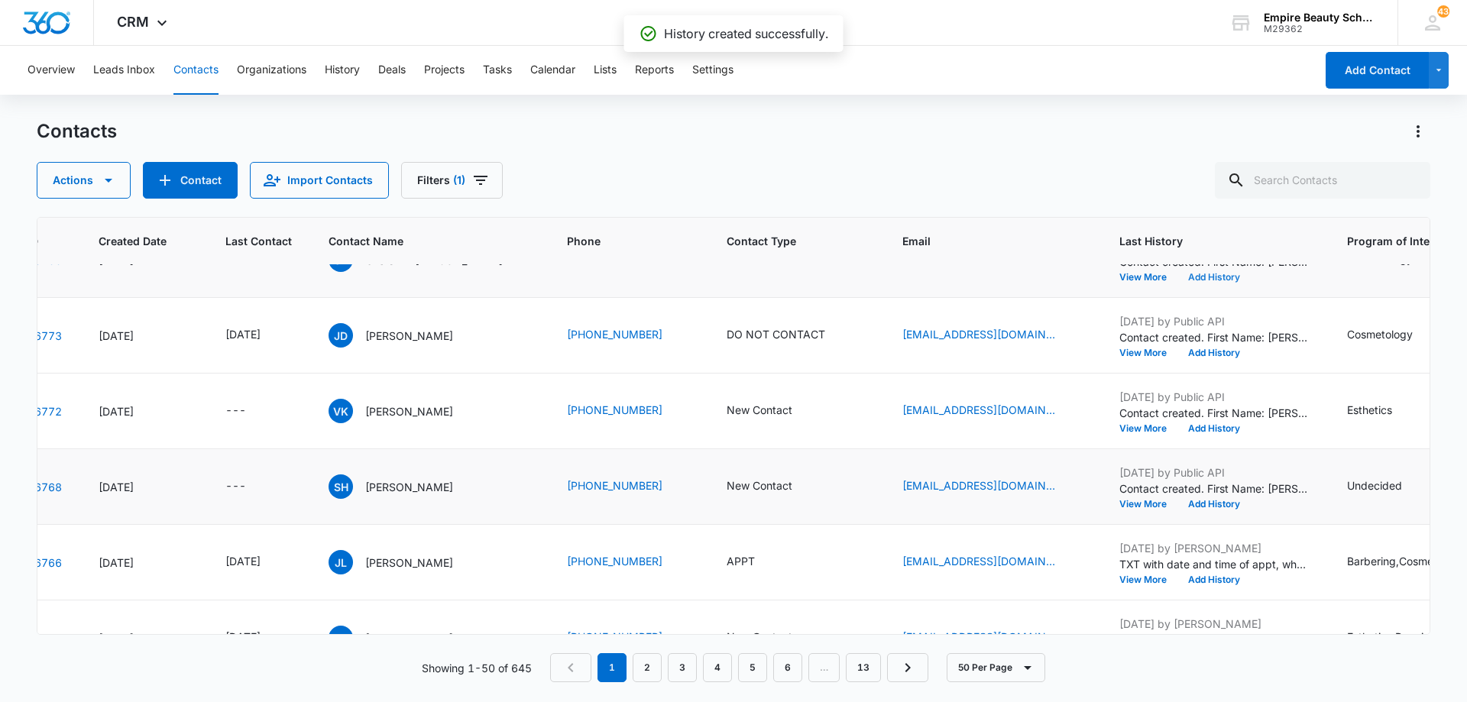
scroll to position [229, 87]
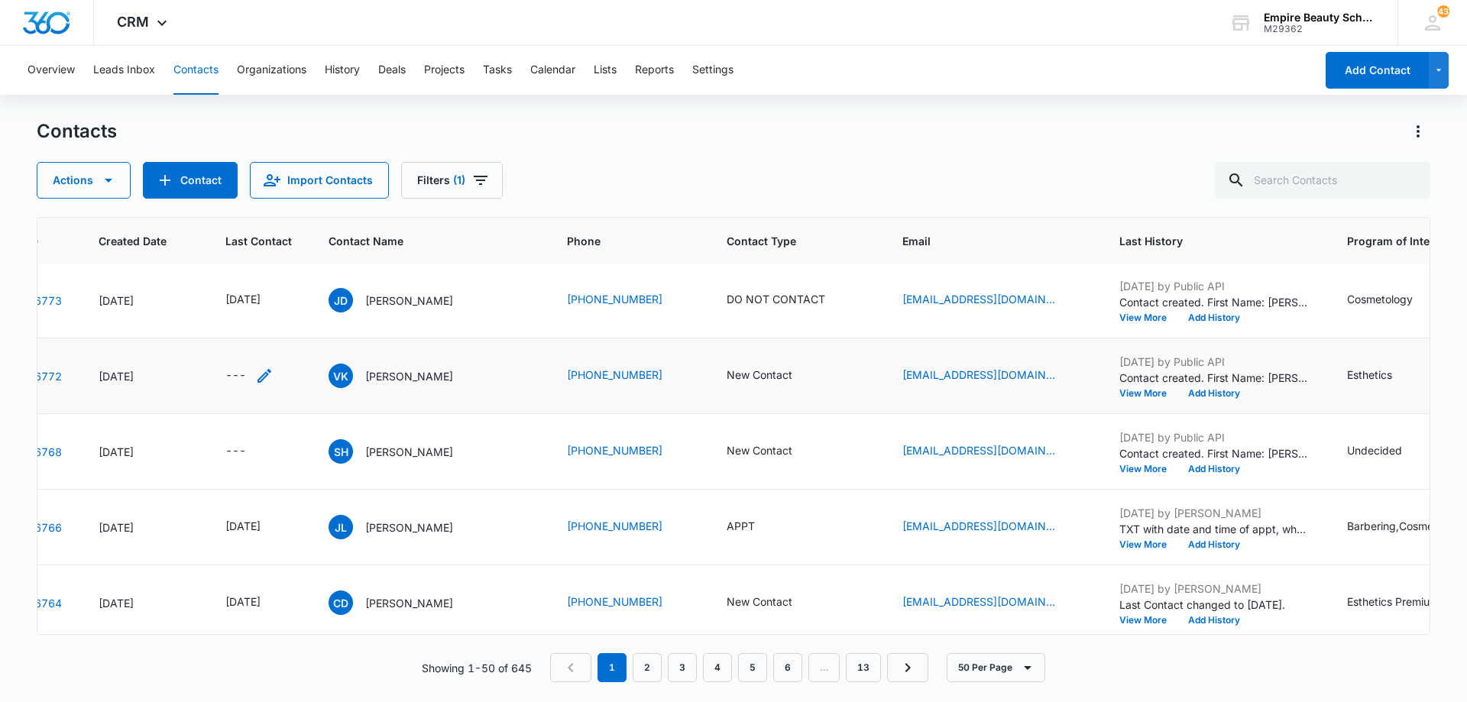
click at [261, 377] on icon "Last Contact - - Select to Edit Field" at bounding box center [264, 376] width 14 height 14
click at [255, 274] on input at bounding box center [247, 278] width 112 height 17
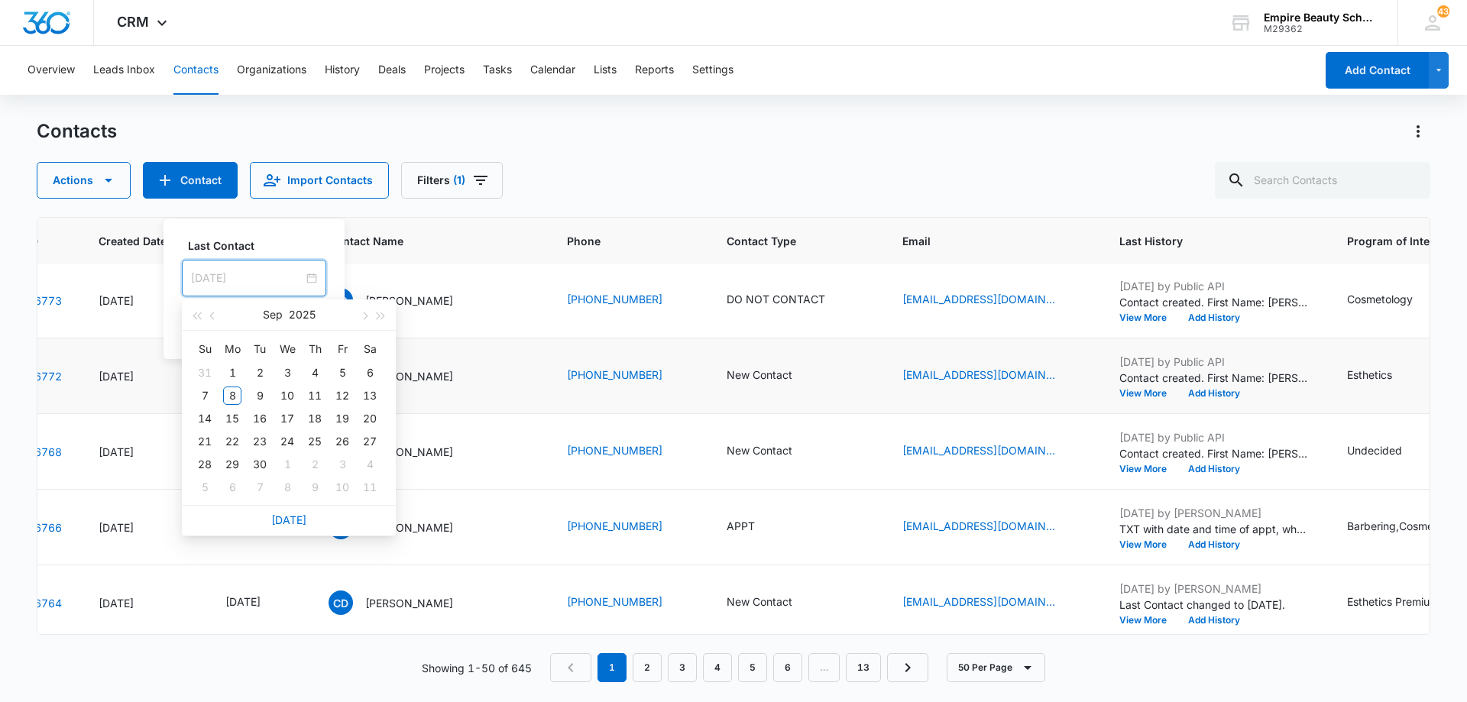
type input "[DATE]"
click at [300, 520] on link "[DATE]" at bounding box center [288, 519] width 35 height 13
type input "[DATE]"
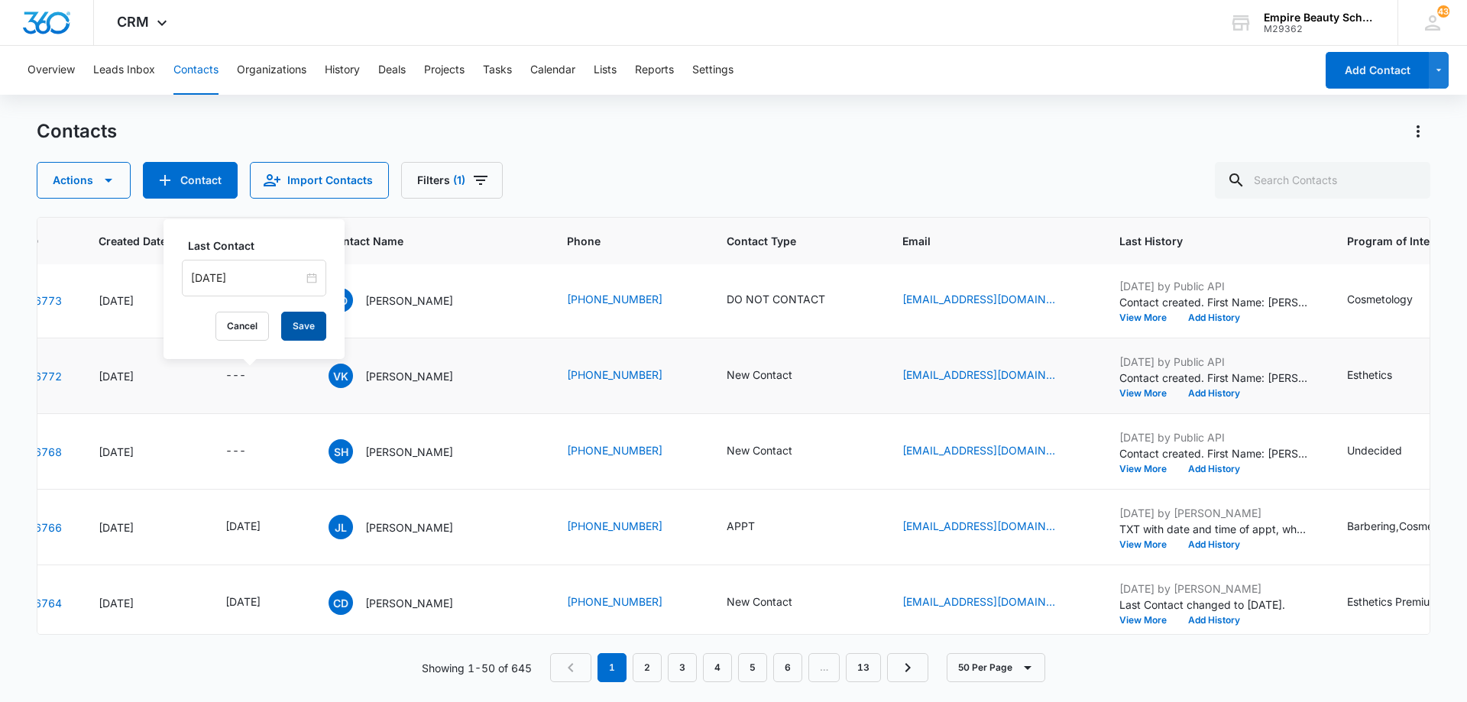
click at [296, 329] on button "Save" at bounding box center [303, 326] width 45 height 29
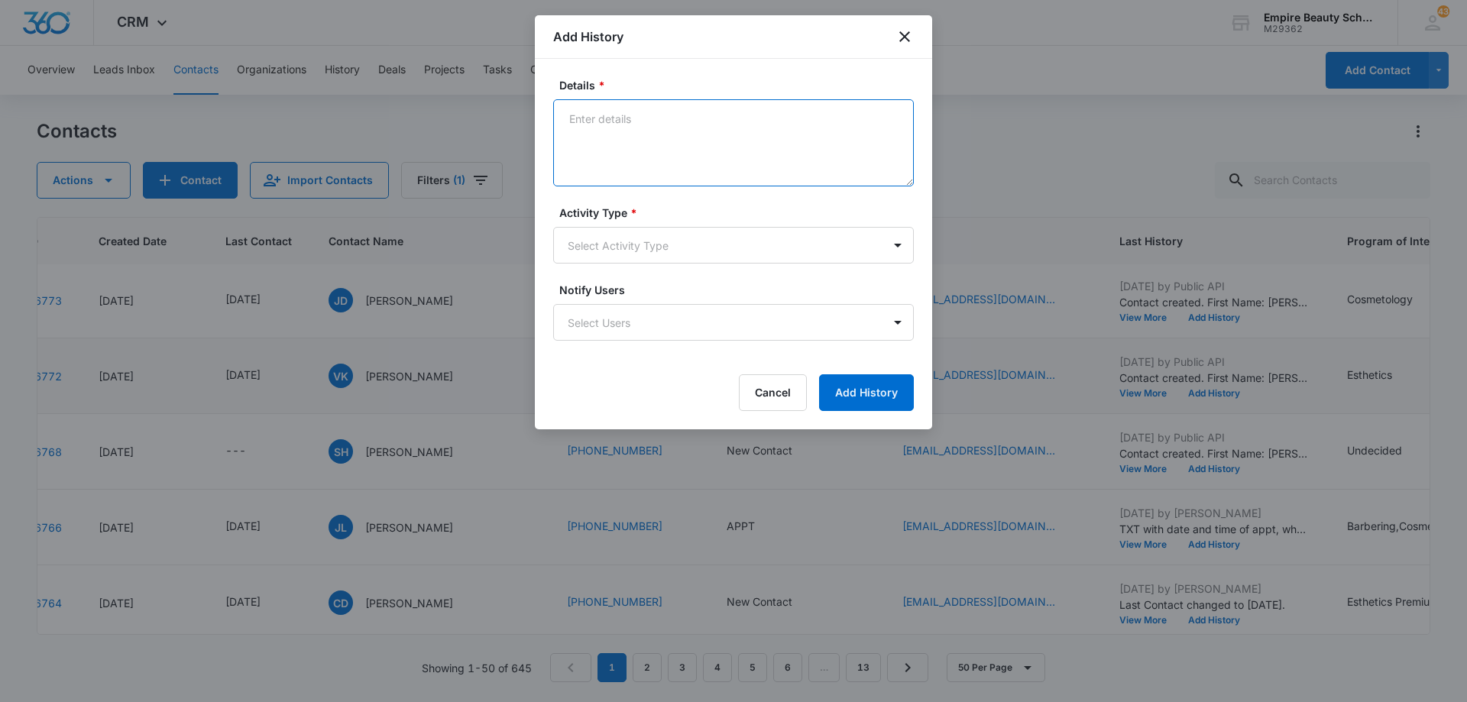
drag, startPoint x: 752, startPoint y: 155, endPoint x: 744, endPoint y: 153, distance: 8.0
click at [744, 153] on textarea "Details *" at bounding box center [733, 142] width 361 height 87
type textarea "LVM 1"
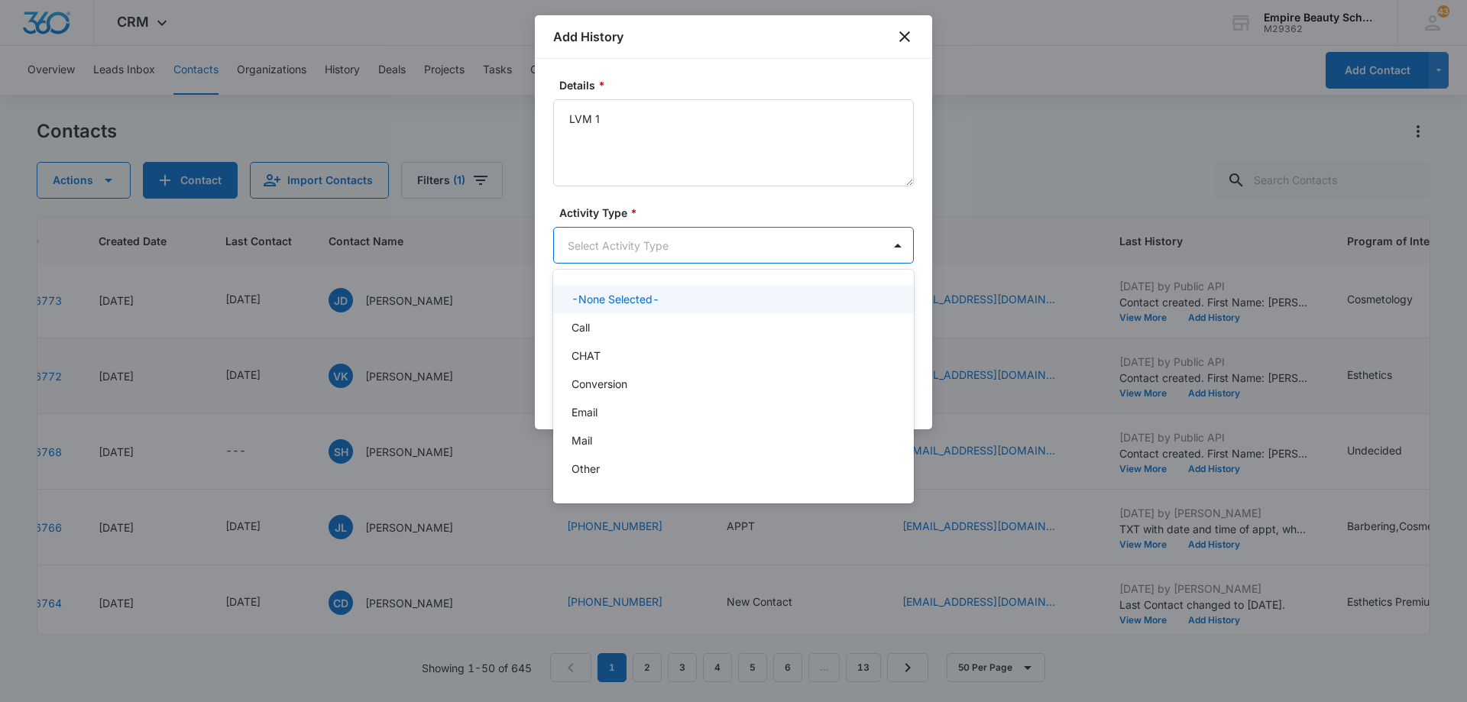
click at [701, 244] on body "CRM Apps Forms CRM Email Shop Payments POS Files Brand Settings Empire Beauty S…" at bounding box center [733, 351] width 1467 height 702
click at [675, 327] on div "Call" at bounding box center [732, 327] width 321 height 16
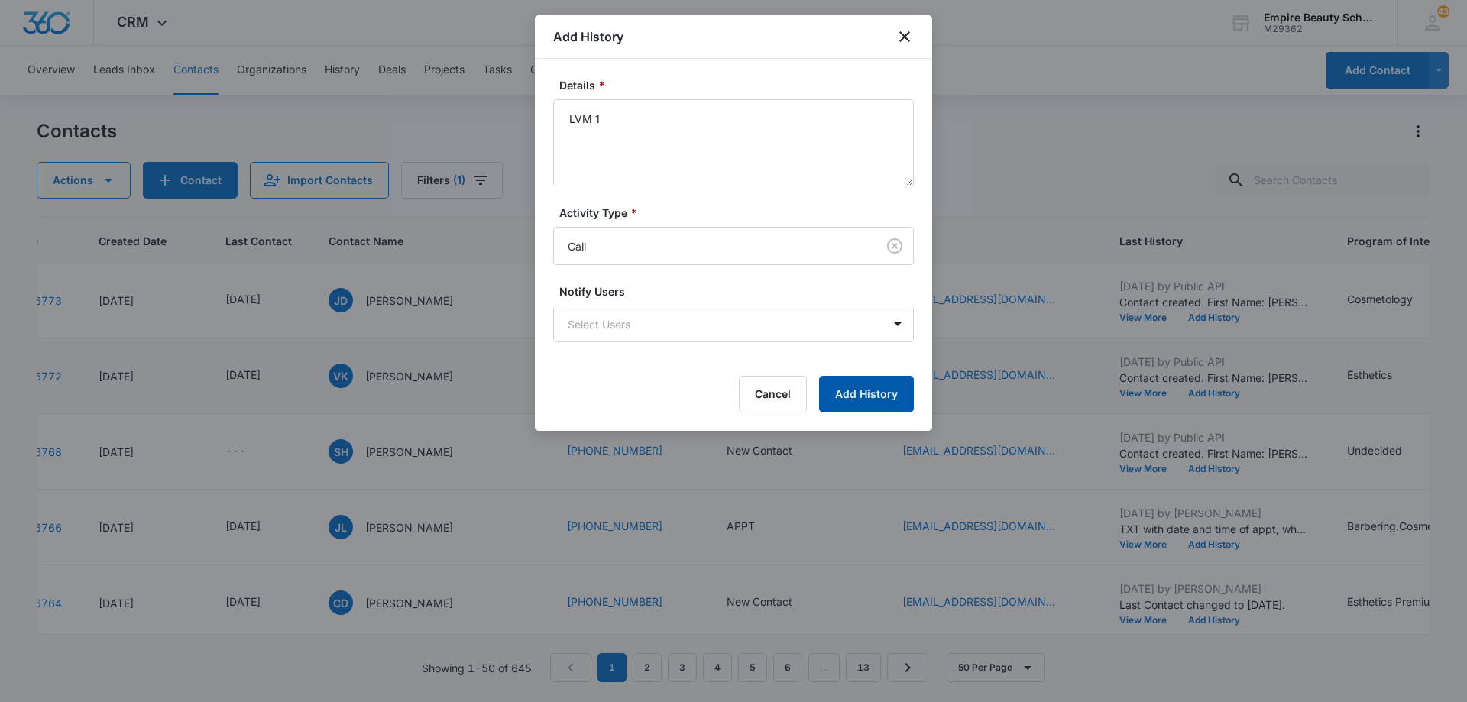
click at [848, 387] on button "Add History" at bounding box center [866, 394] width 95 height 37
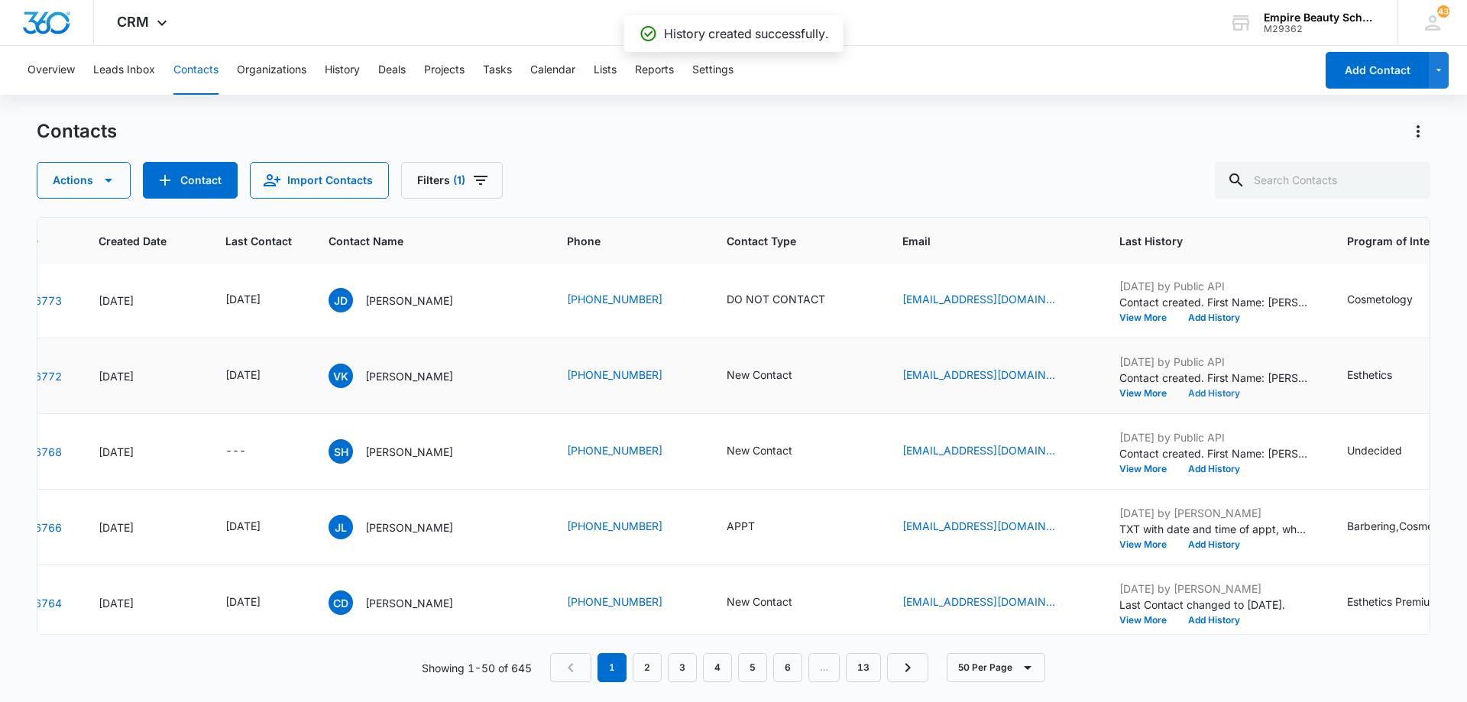
click at [1220, 392] on button "Add History" at bounding box center [1213, 393] width 73 height 9
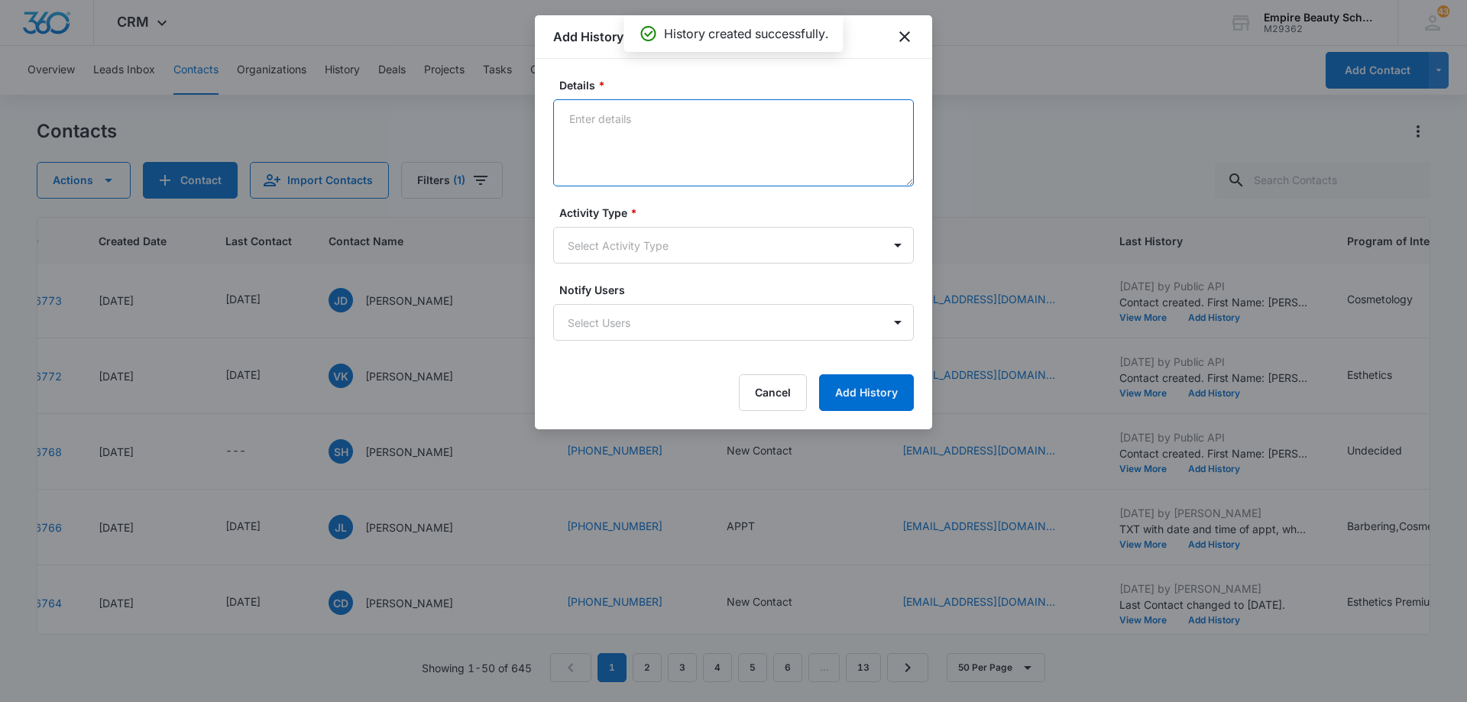
click at [667, 129] on textarea "Details *" at bounding box center [733, 142] width 361 height 87
type textarea "EM 1"
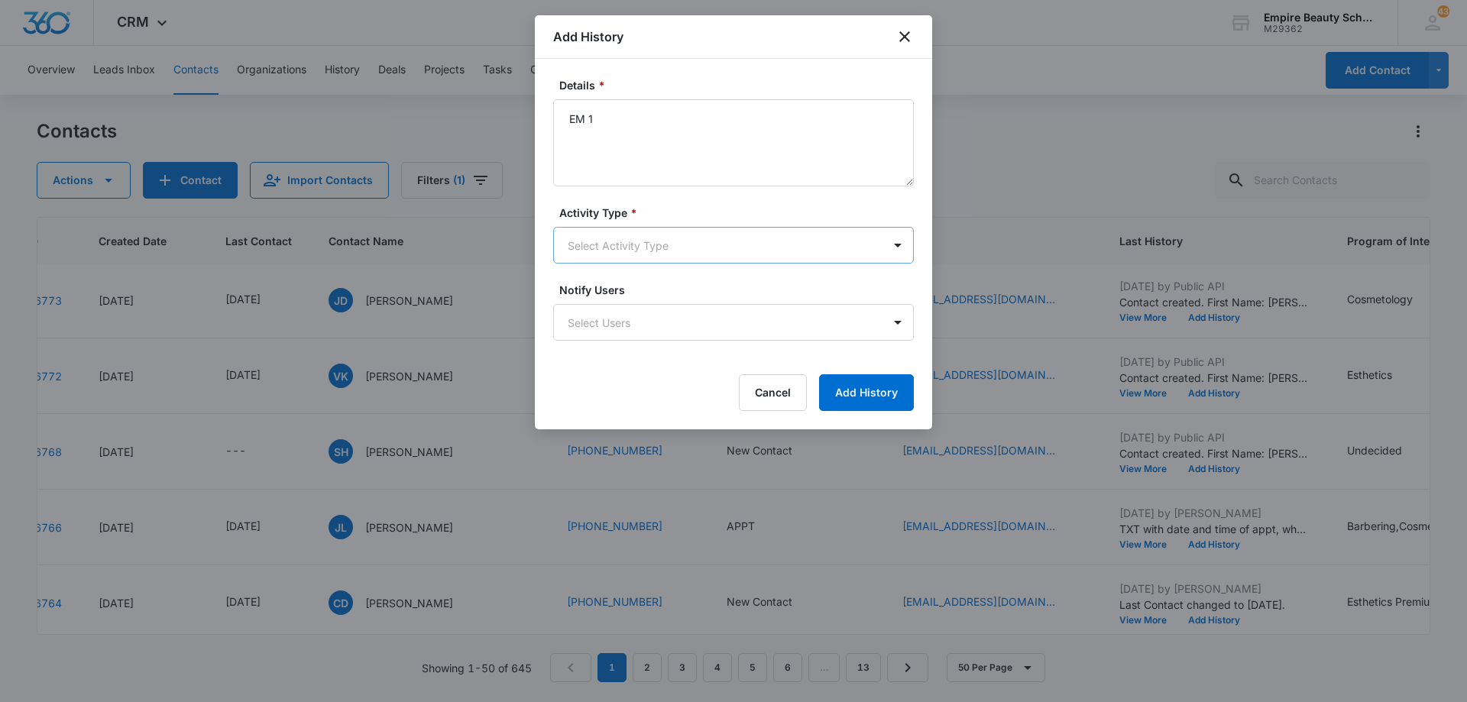
click at [650, 243] on body "CRM Apps Forms CRM Email Shop Payments POS Files Brand Settings Empire Beauty S…" at bounding box center [733, 351] width 1467 height 702
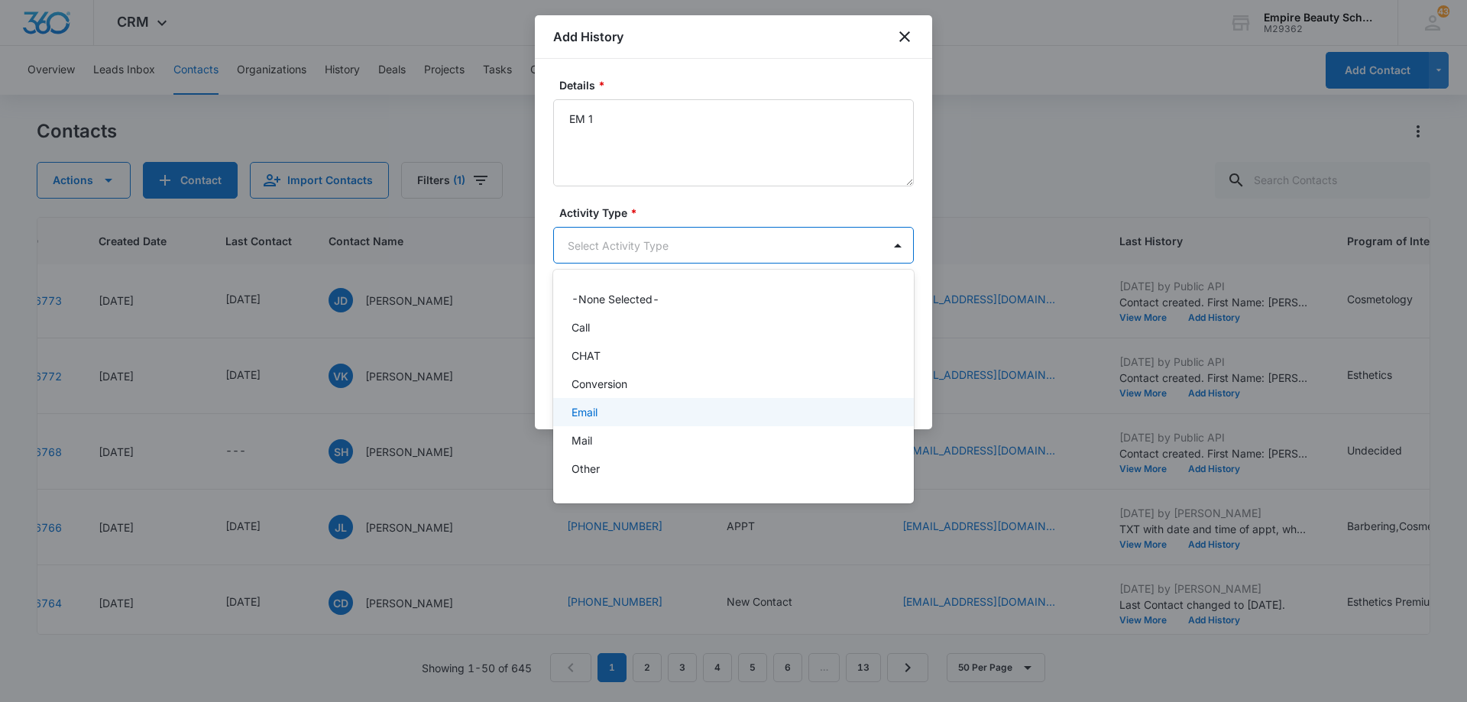
click at [636, 416] on div "Email" at bounding box center [732, 412] width 321 height 16
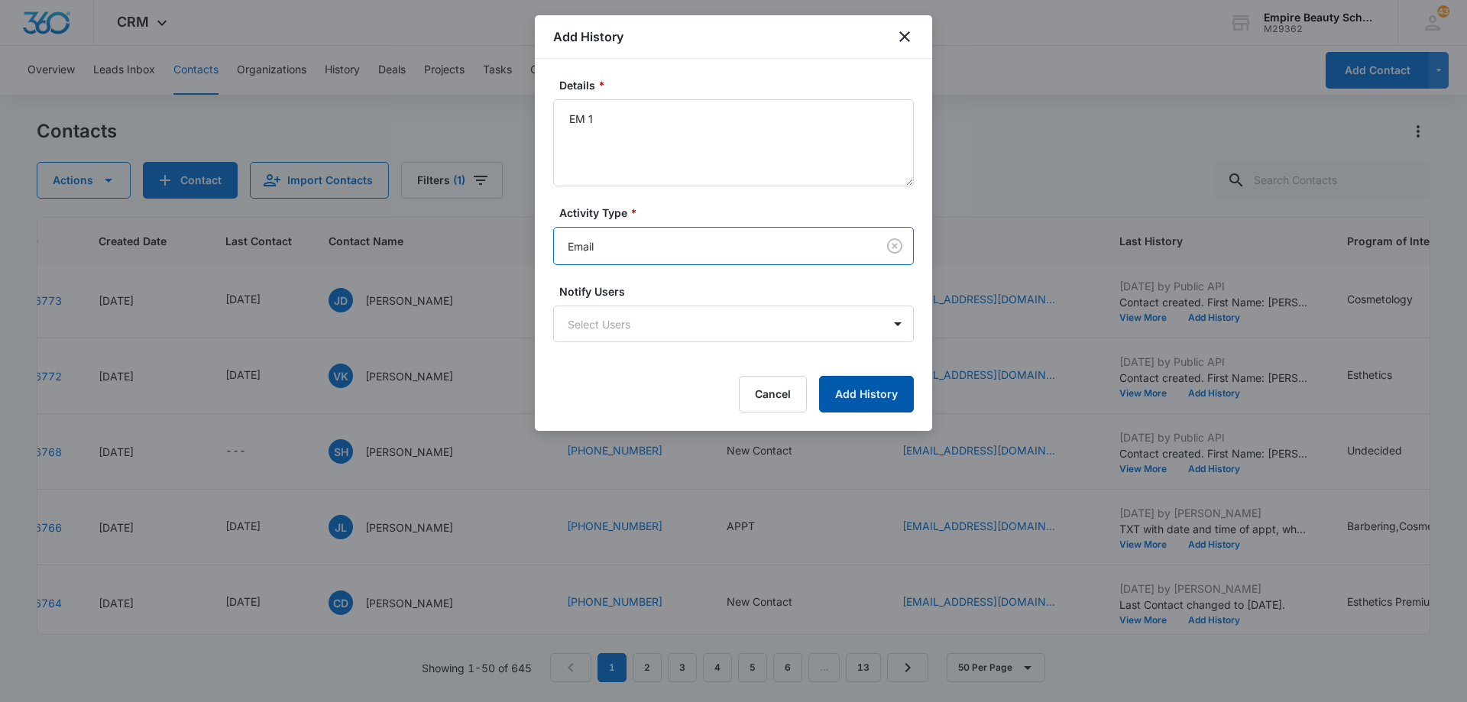
click at [852, 395] on button "Add History" at bounding box center [866, 394] width 95 height 37
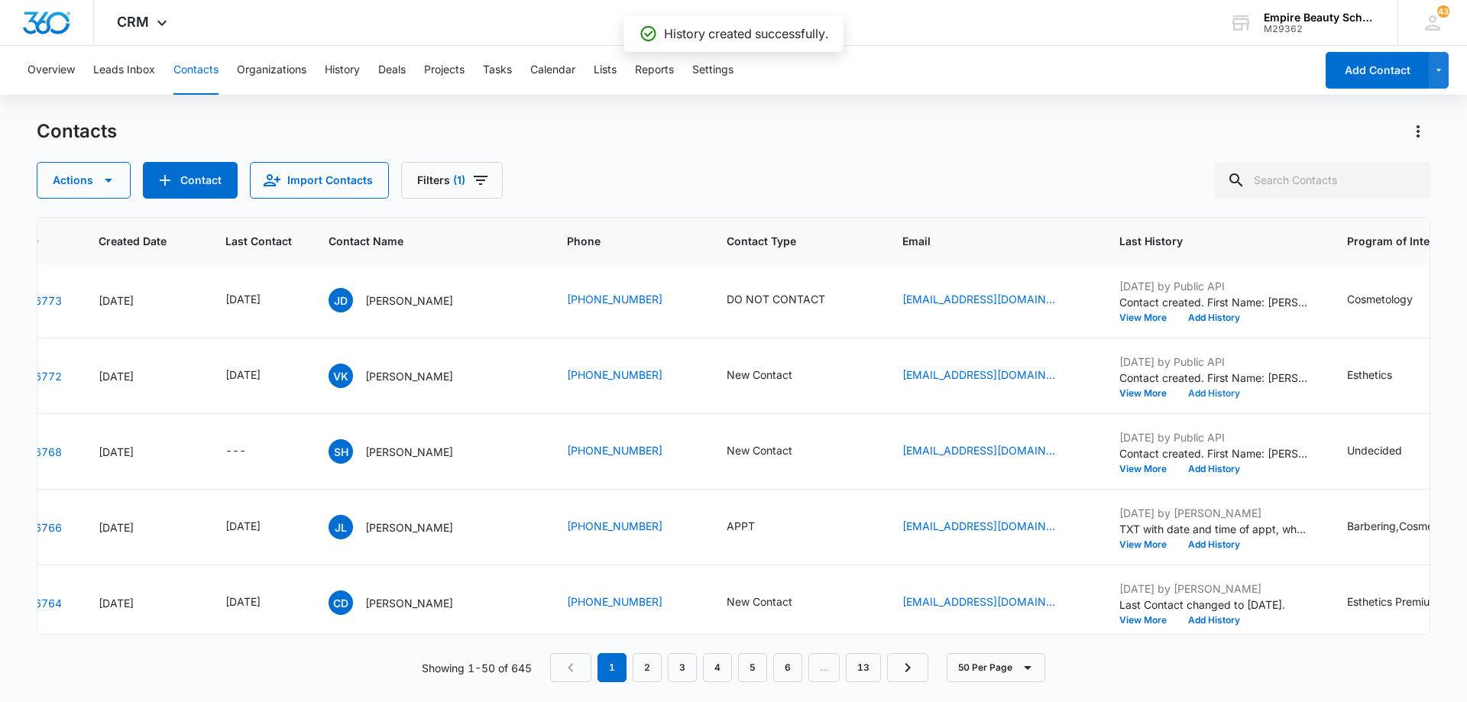
click at [1209, 392] on button "Add History" at bounding box center [1213, 393] width 73 height 9
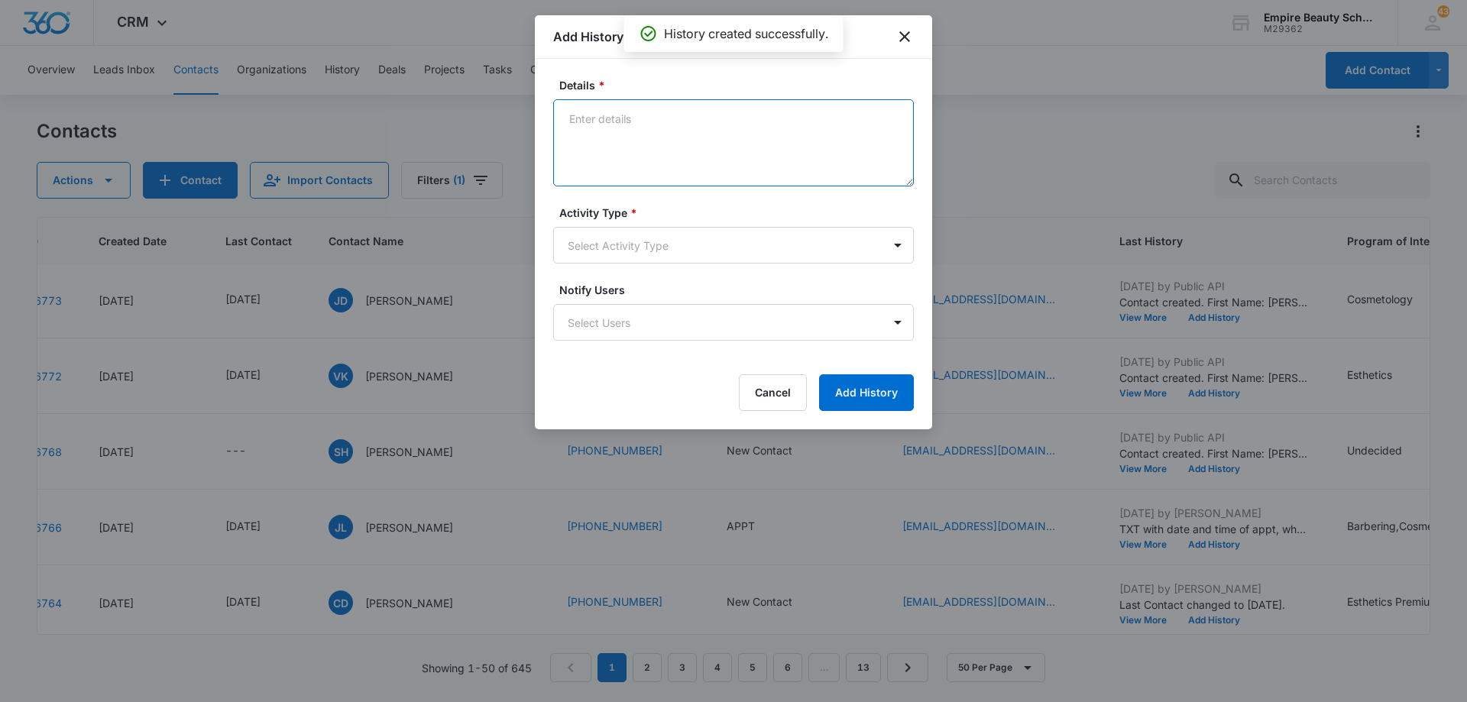
click at [663, 140] on textarea "Details *" at bounding box center [733, 142] width 361 height 87
type textarea "TXT 1"
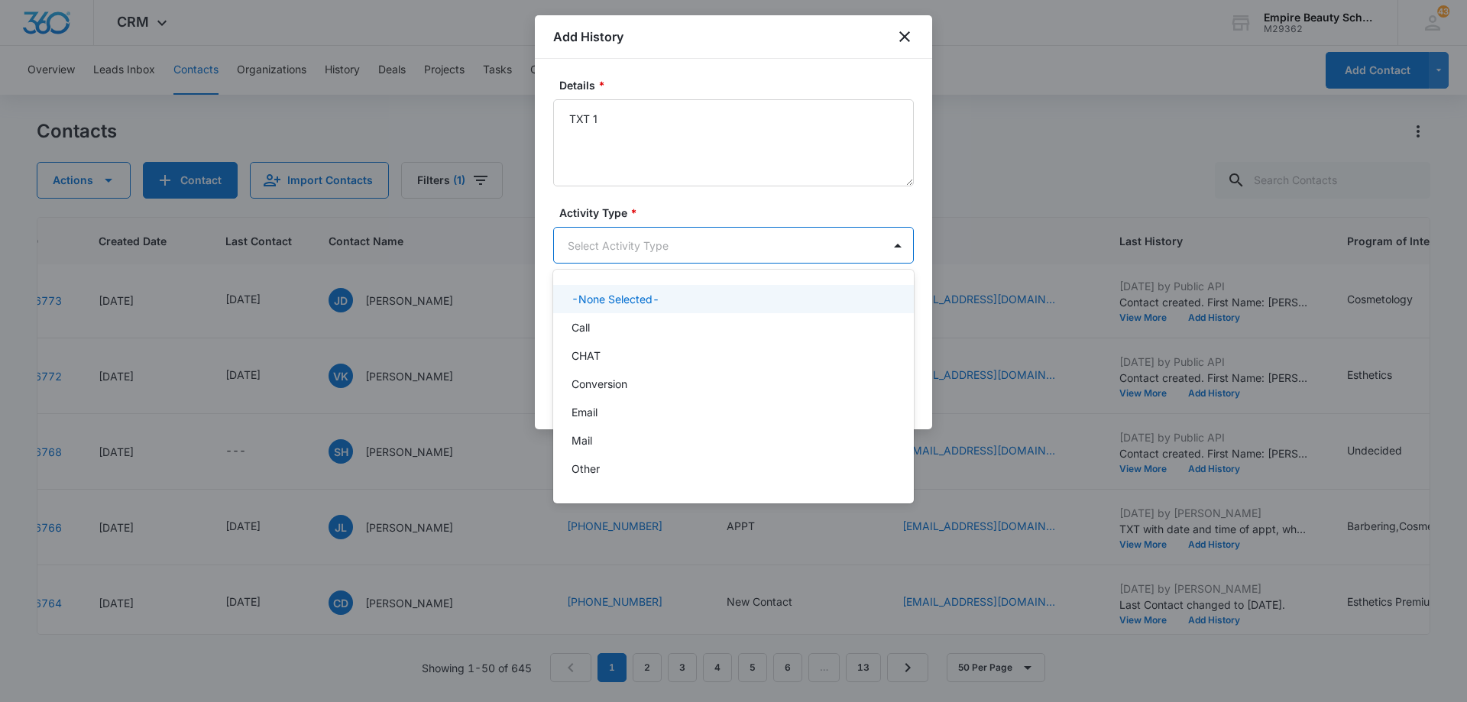
click at [670, 238] on body "CRM Apps Forms CRM Email Shop Payments POS Files Brand Settings Empire Beauty S…" at bounding box center [733, 351] width 1467 height 702
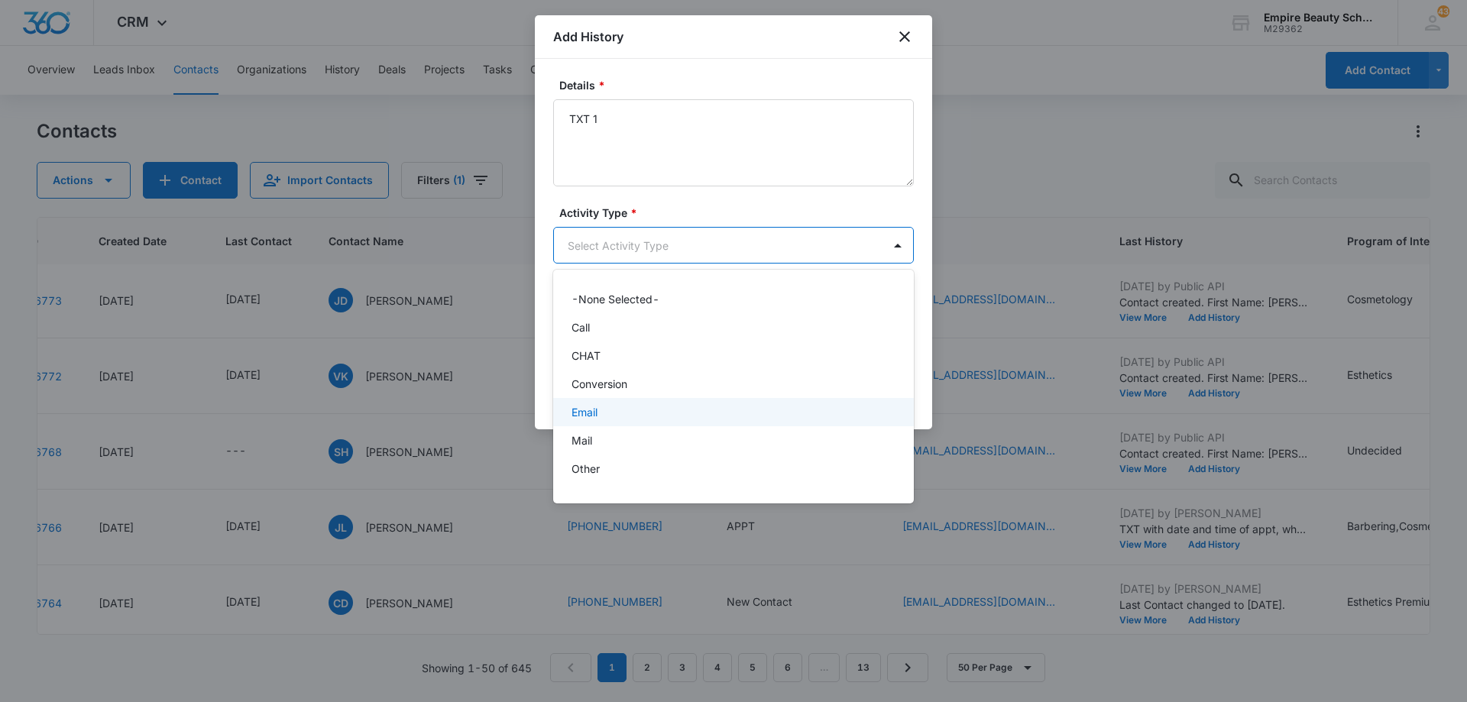
scroll to position [79, 0]
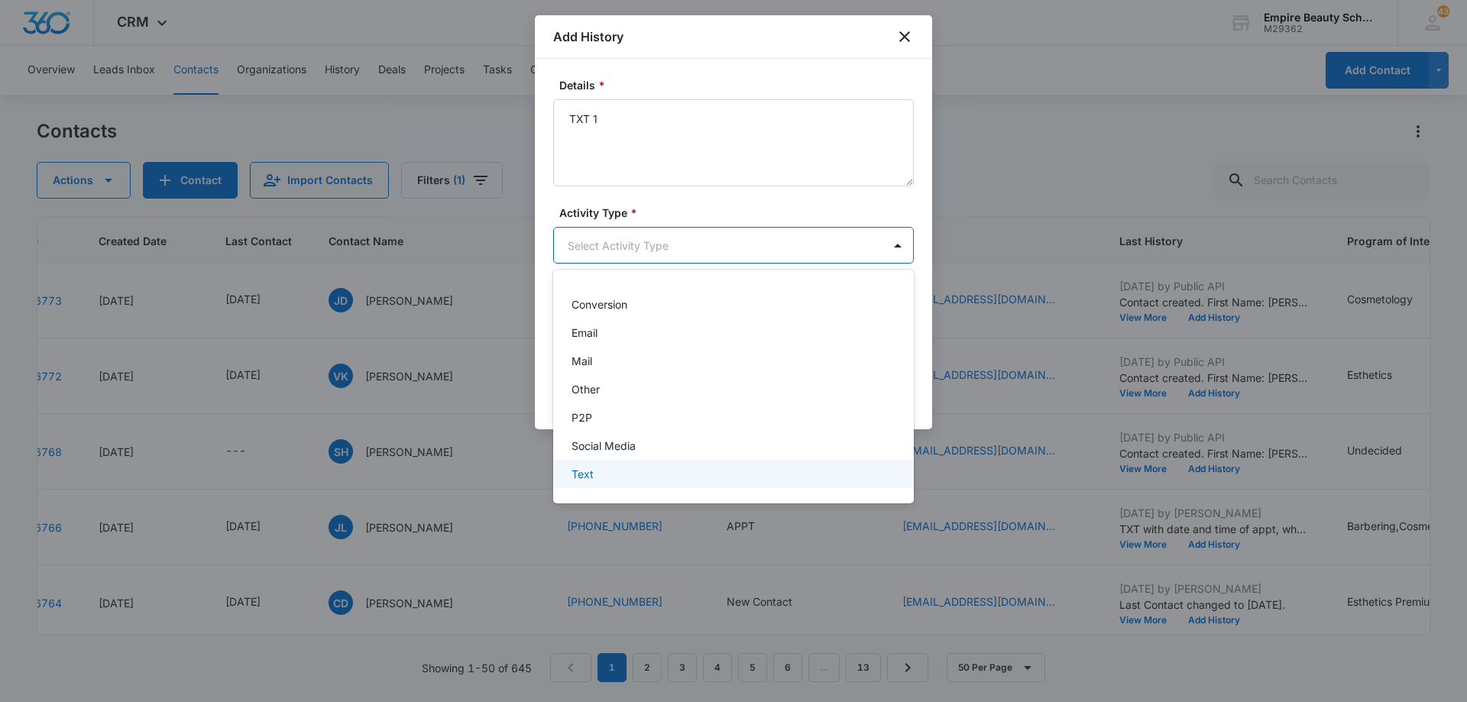
click at [674, 468] on div "Text" at bounding box center [732, 474] width 321 height 16
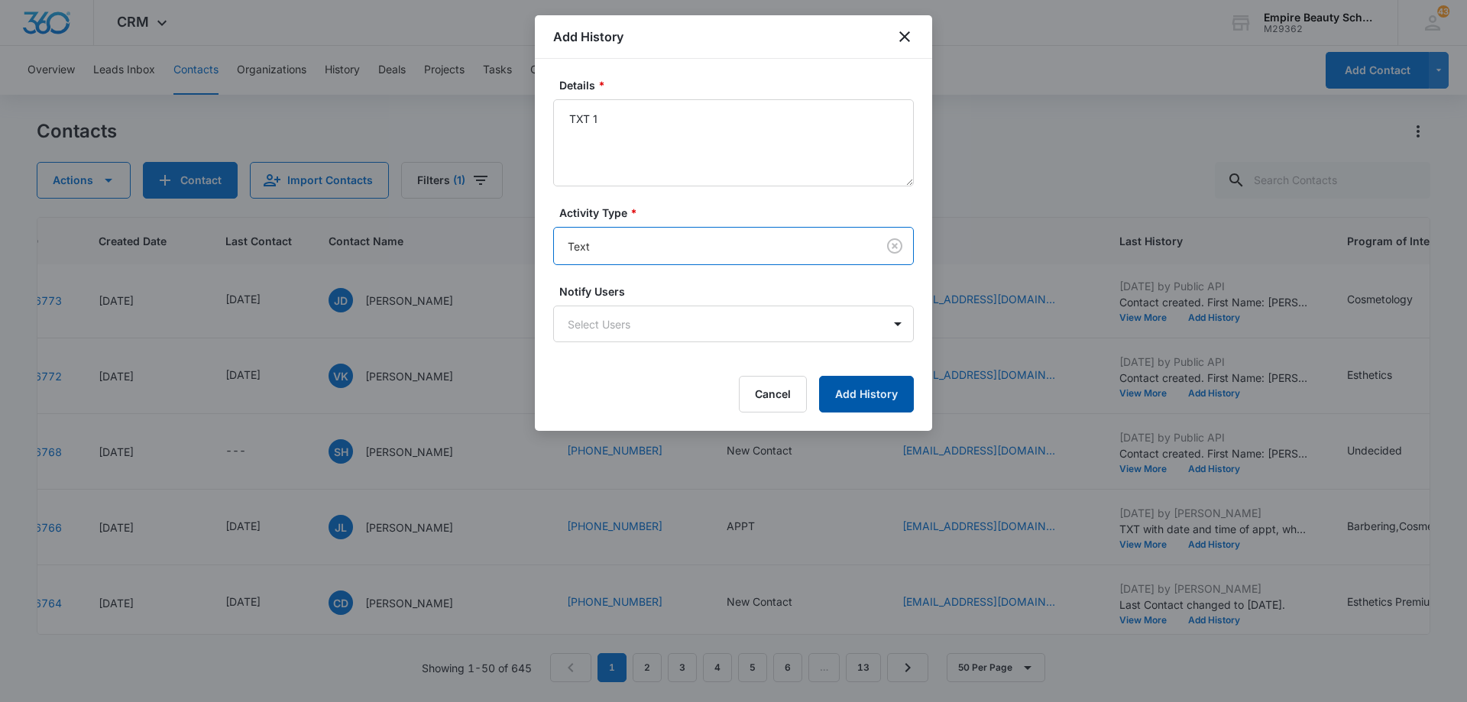
click at [866, 384] on button "Add History" at bounding box center [866, 394] width 95 height 37
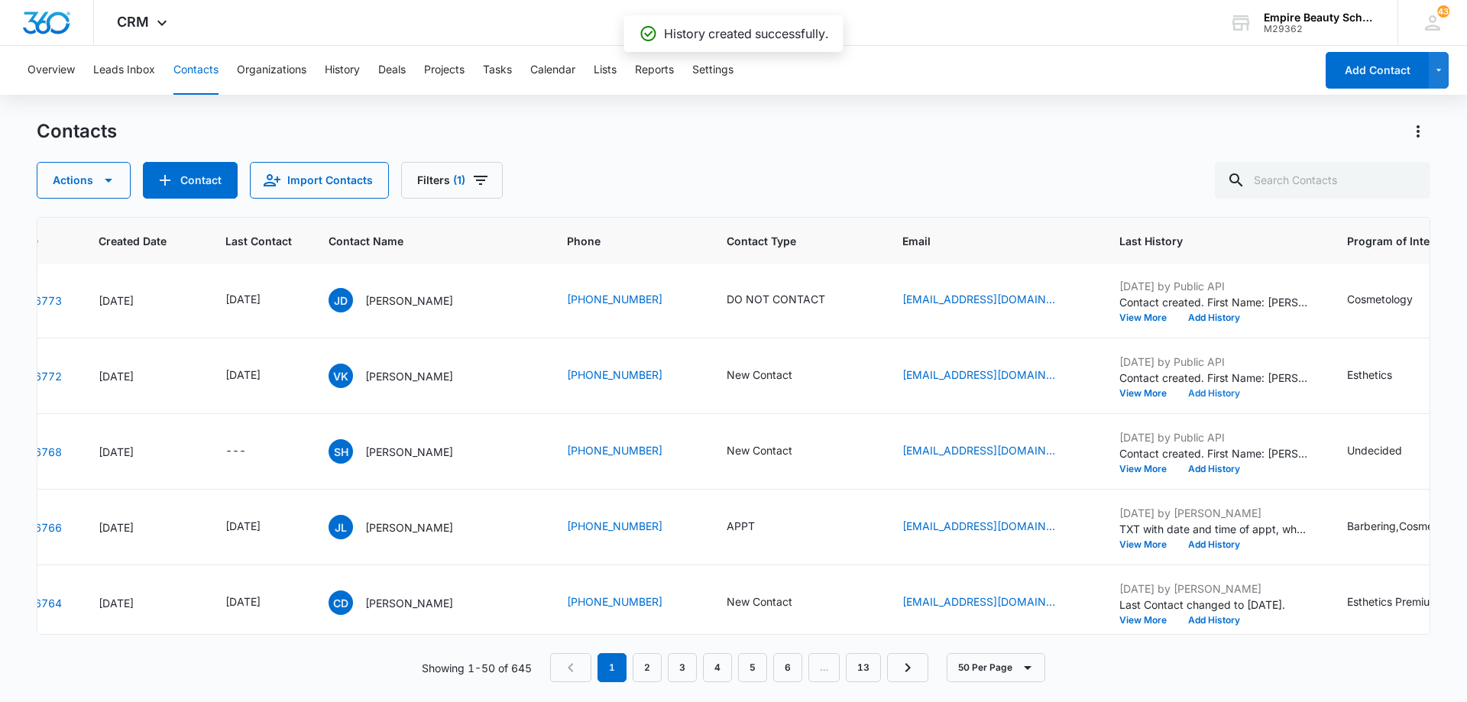
scroll to position [306, 87]
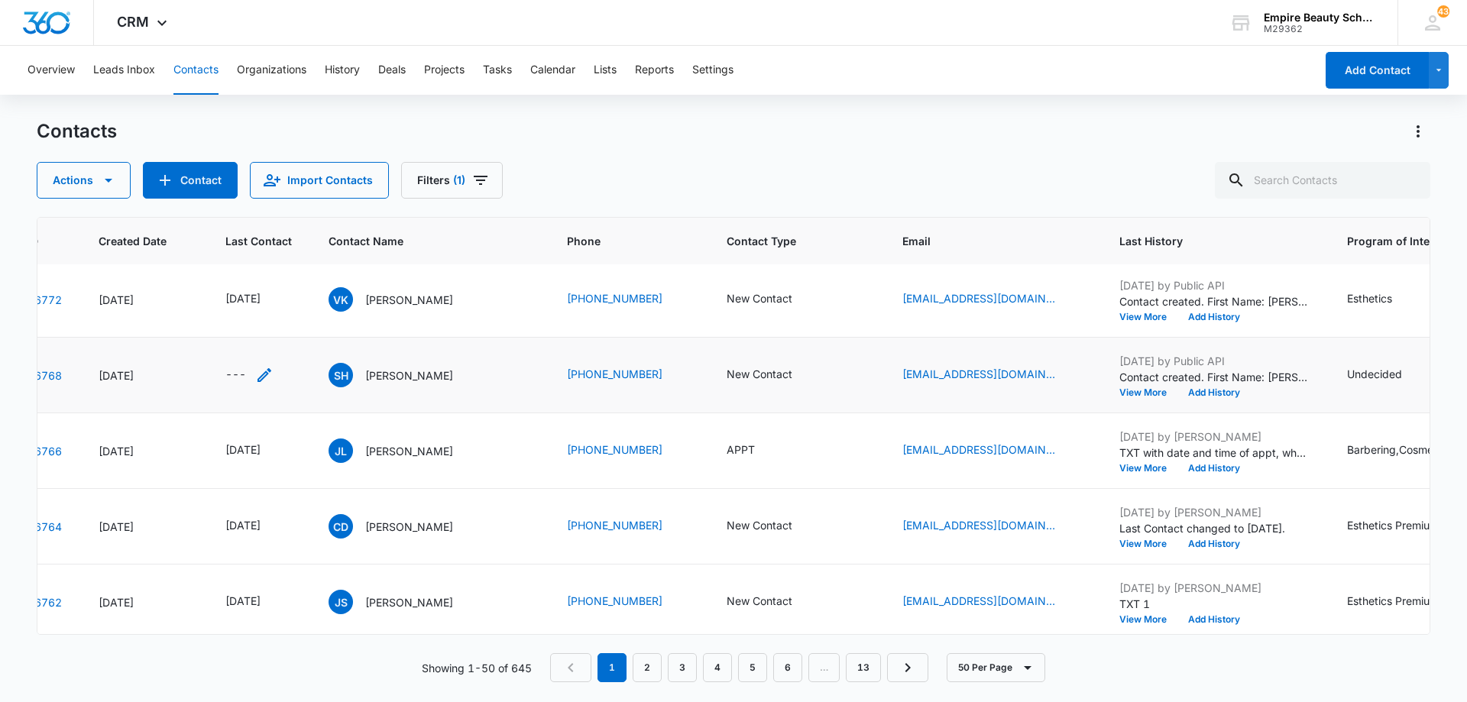
click at [263, 374] on icon "Last Contact - - Select to Edit Field" at bounding box center [264, 375] width 18 height 18
click at [257, 273] on input at bounding box center [247, 277] width 112 height 17
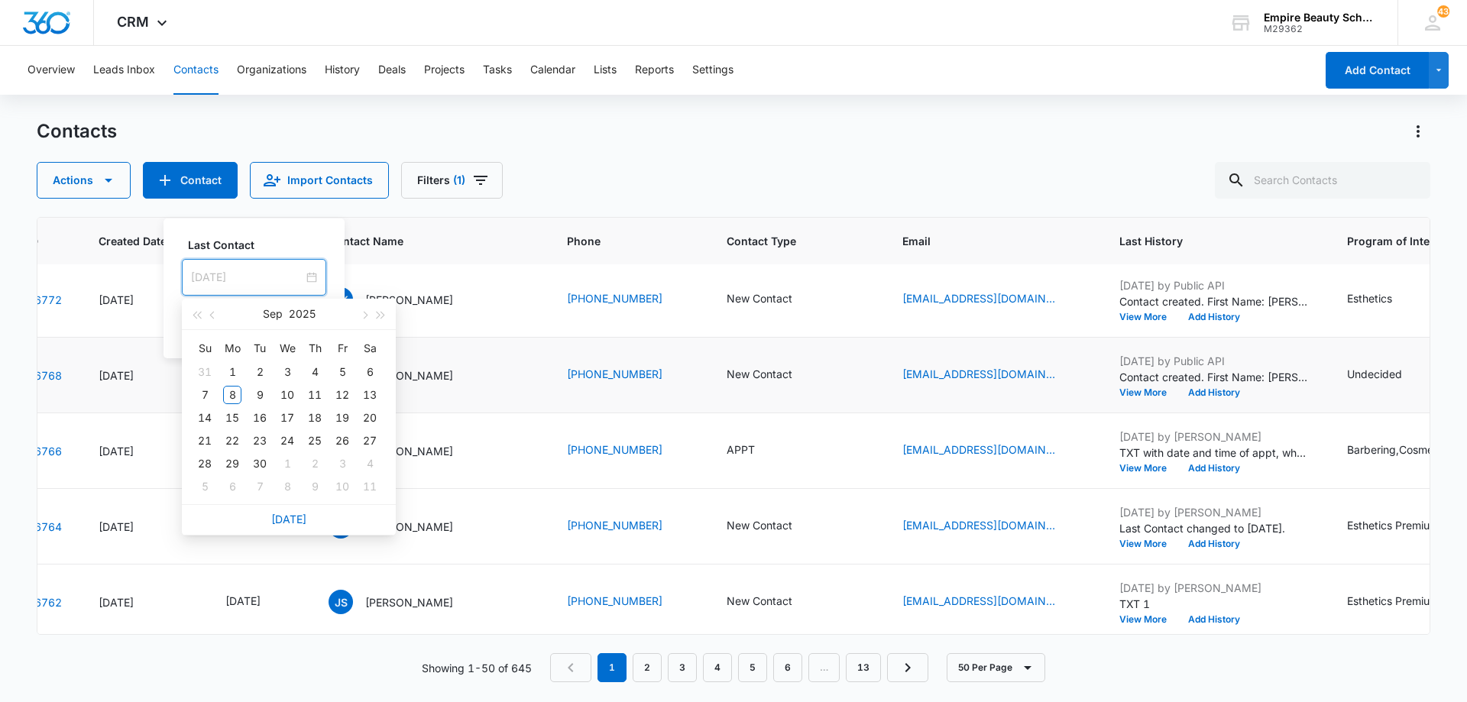
type input "[DATE]"
click at [287, 522] on link "[DATE]" at bounding box center [288, 519] width 35 height 13
type input "[DATE]"
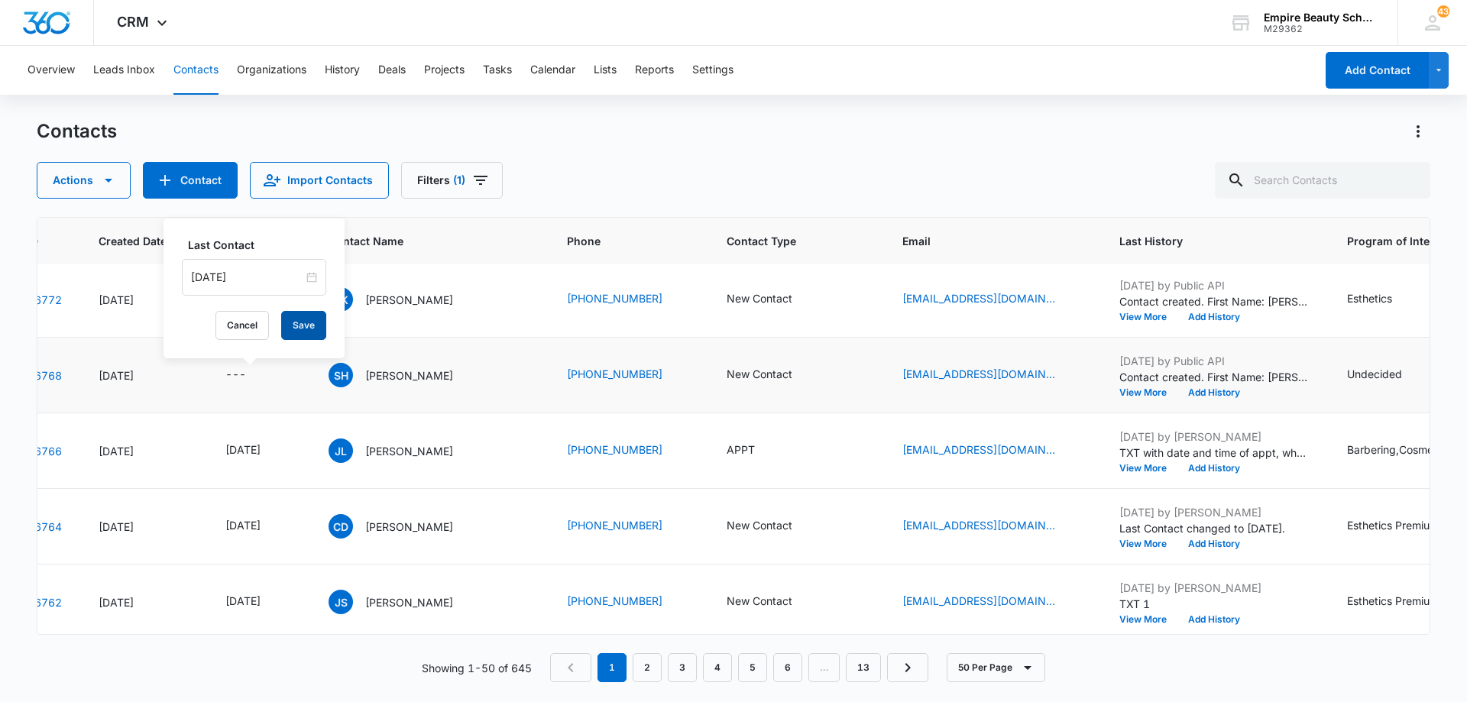
click at [292, 328] on button "Save" at bounding box center [303, 325] width 45 height 29
click at [1200, 392] on button "Add History" at bounding box center [1213, 392] width 73 height 9
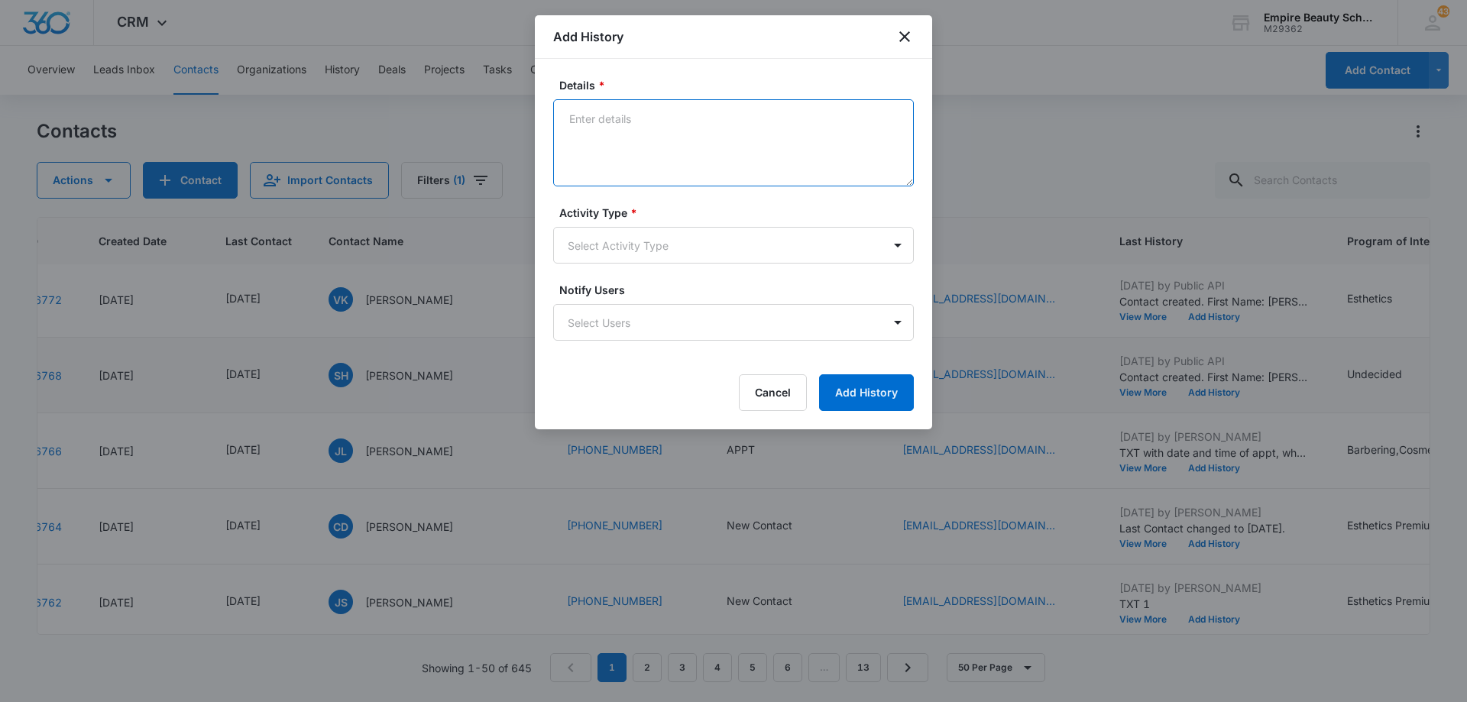
click at [614, 133] on textarea "Details *" at bounding box center [733, 142] width 361 height 87
type textarea "LVM 1"
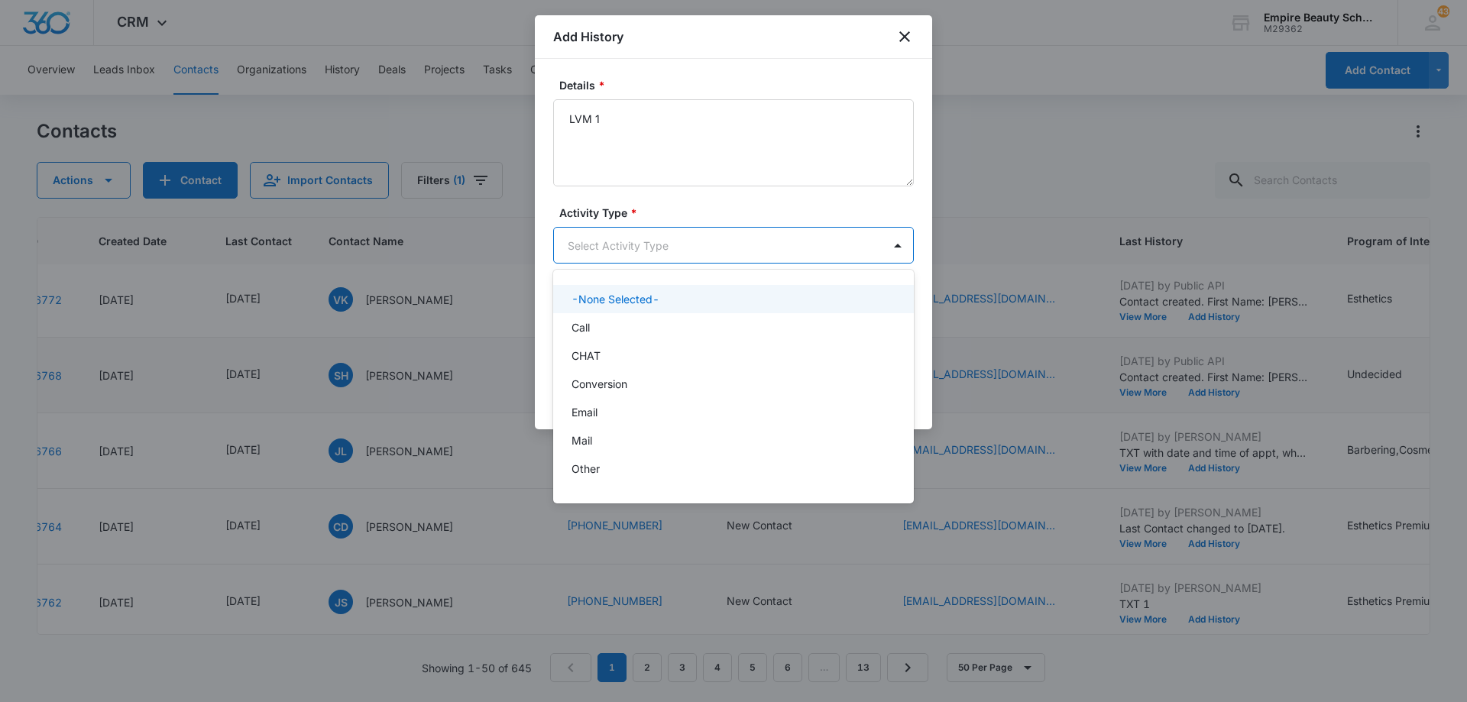
click at [602, 252] on body "CRM Apps Forms CRM Email Shop Payments POS Files Brand Settings Empire Beauty S…" at bounding box center [733, 351] width 1467 height 702
click at [613, 321] on div "Call" at bounding box center [732, 327] width 321 height 16
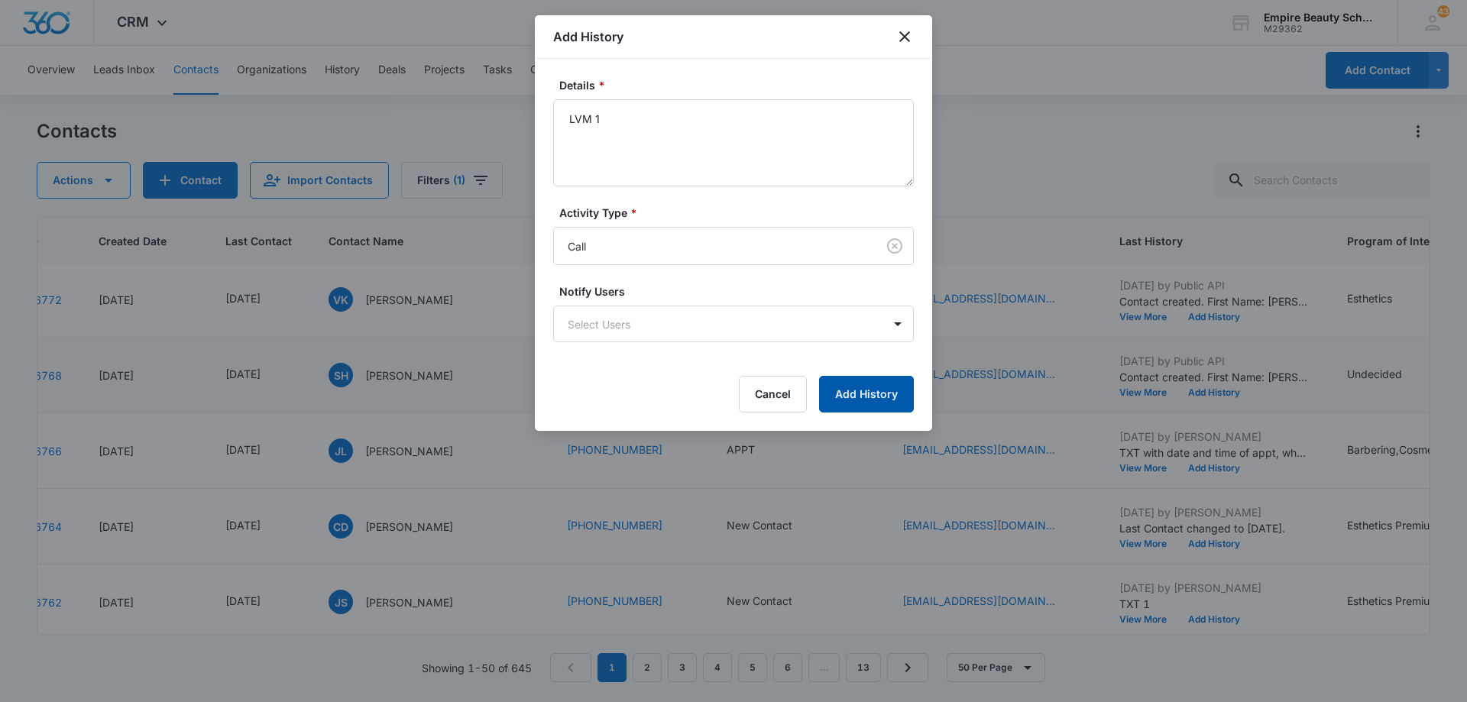
click at [860, 391] on button "Add History" at bounding box center [866, 394] width 95 height 37
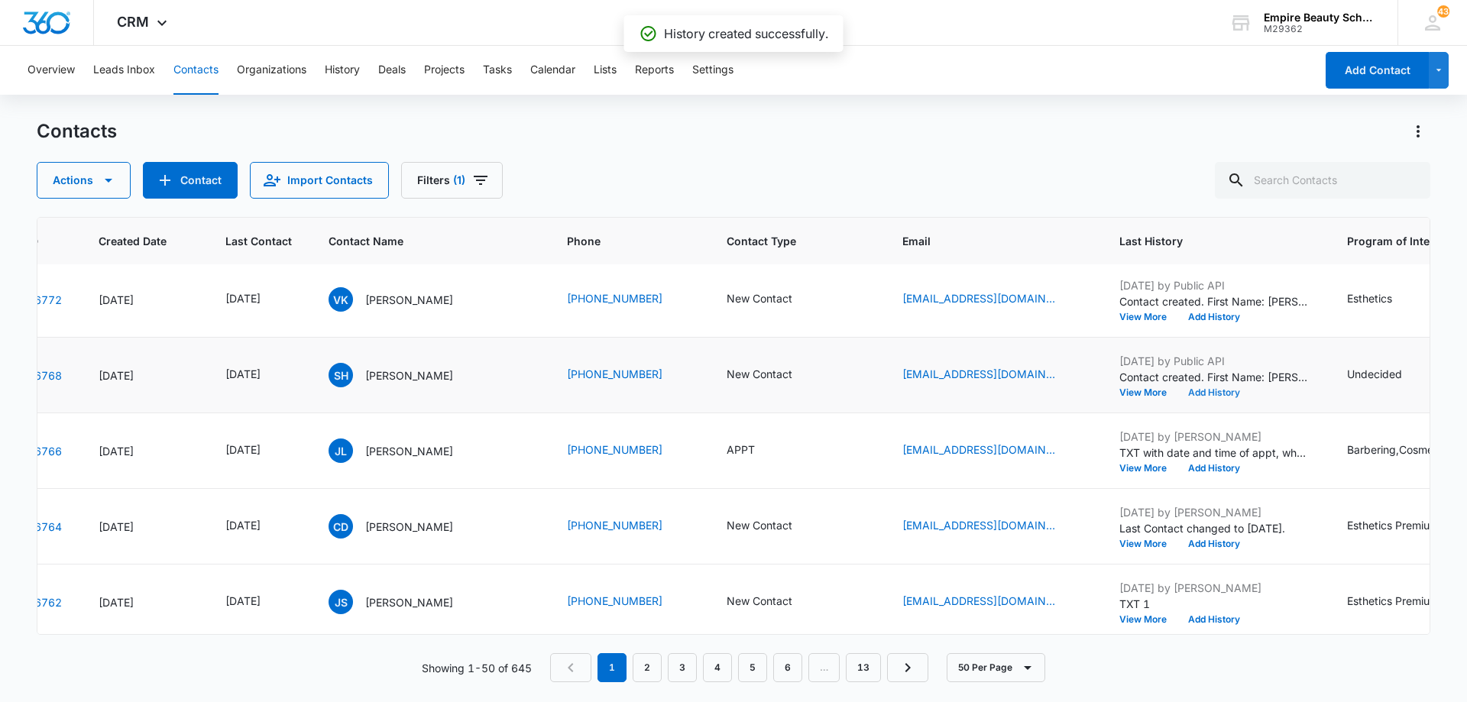
click at [1202, 392] on button "Add History" at bounding box center [1213, 392] width 73 height 9
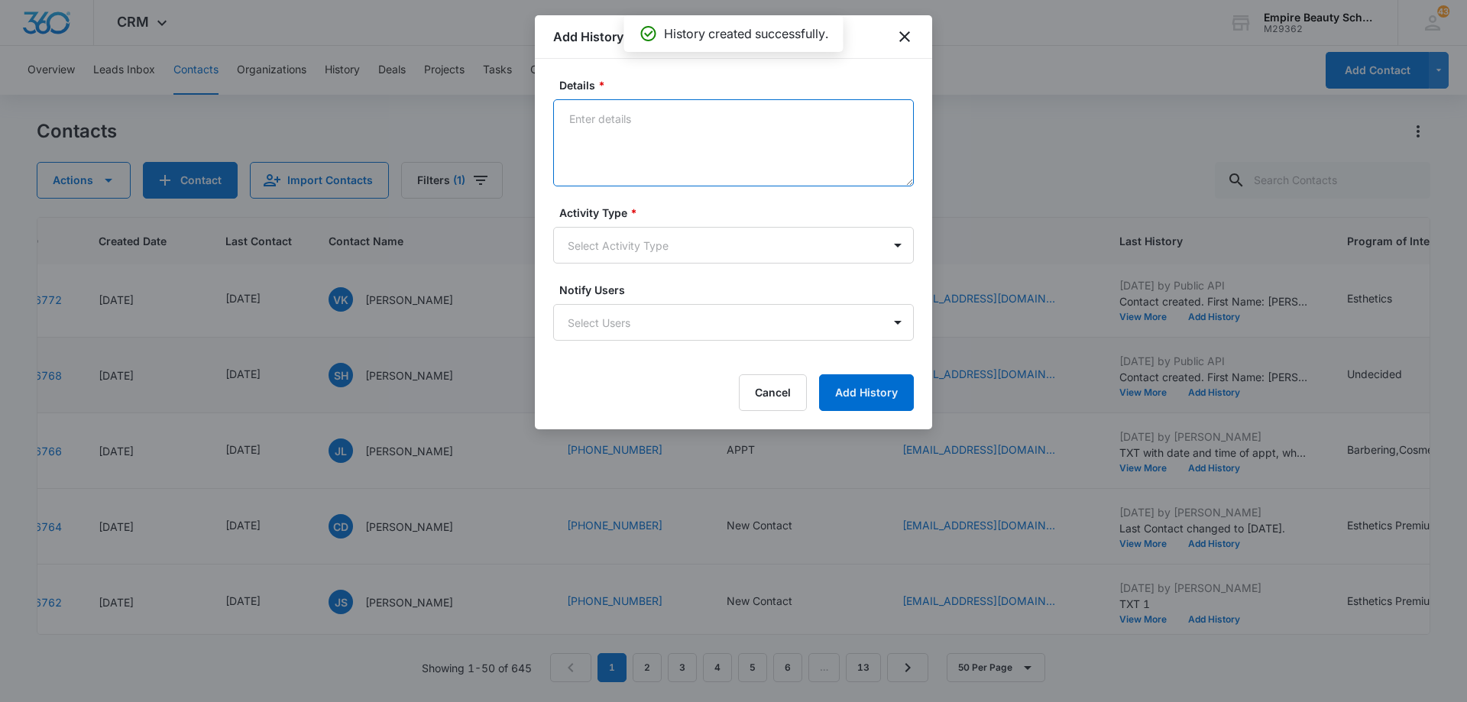
click at [665, 146] on textarea "Details *" at bounding box center [733, 142] width 361 height 87
type textarea "EM 1"
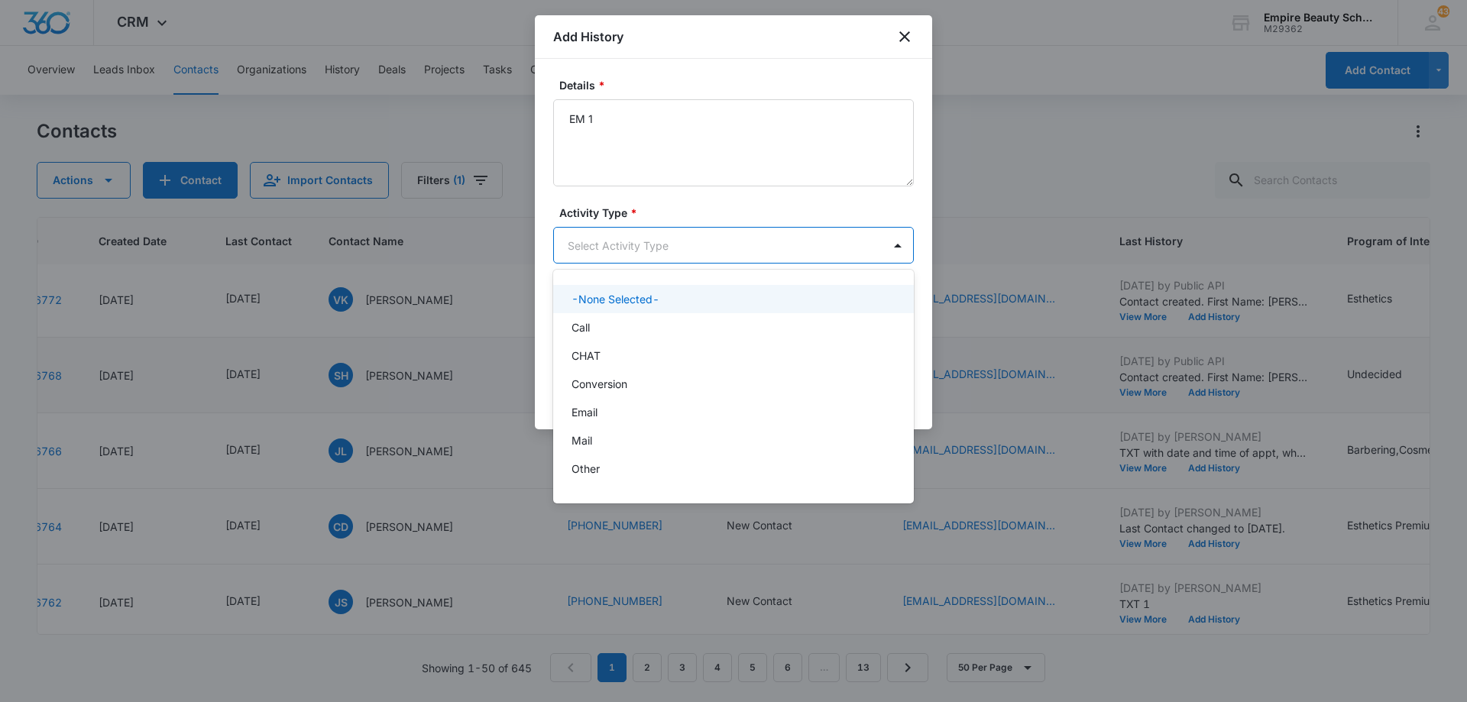
click at [675, 257] on body "CRM Apps Forms CRM Email Shop Payments POS Files Brand Settings Empire Beauty S…" at bounding box center [733, 351] width 1467 height 702
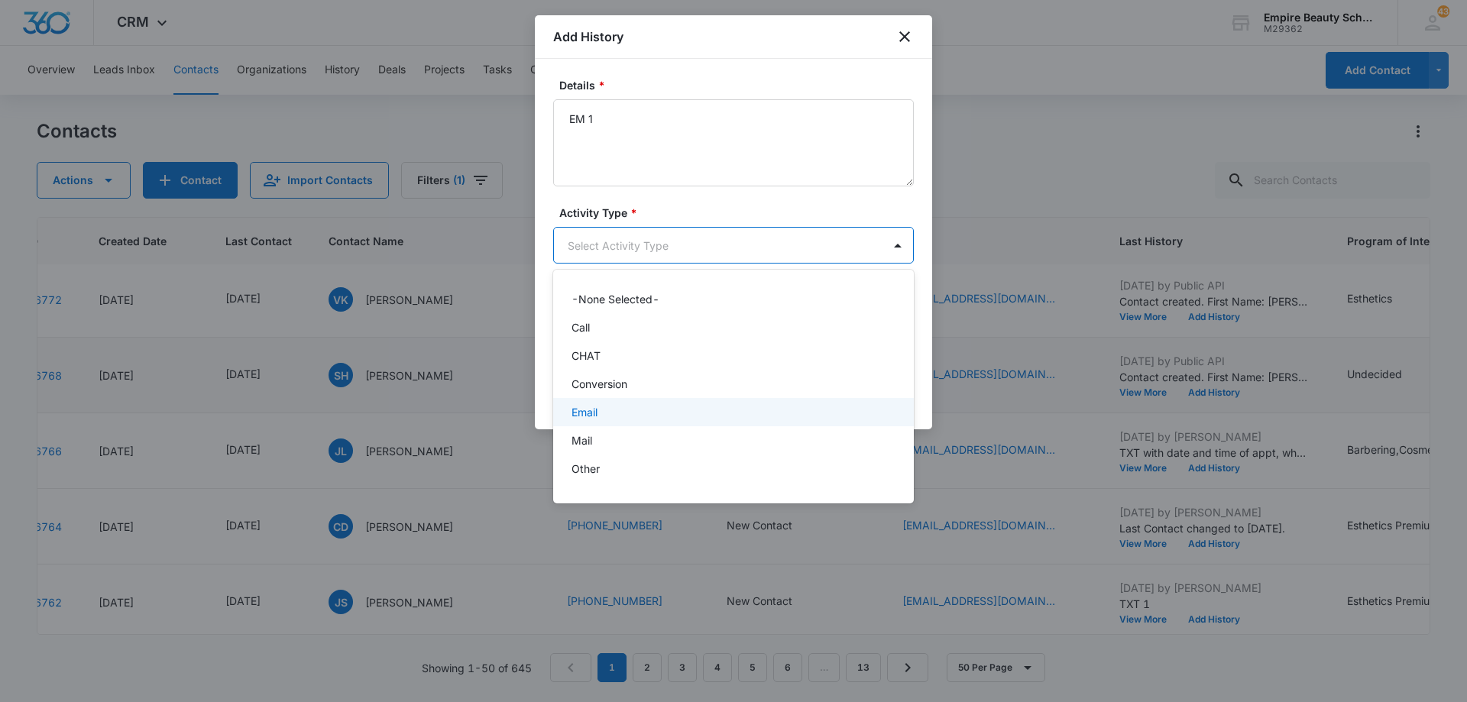
click at [663, 401] on div "Email" at bounding box center [733, 412] width 361 height 28
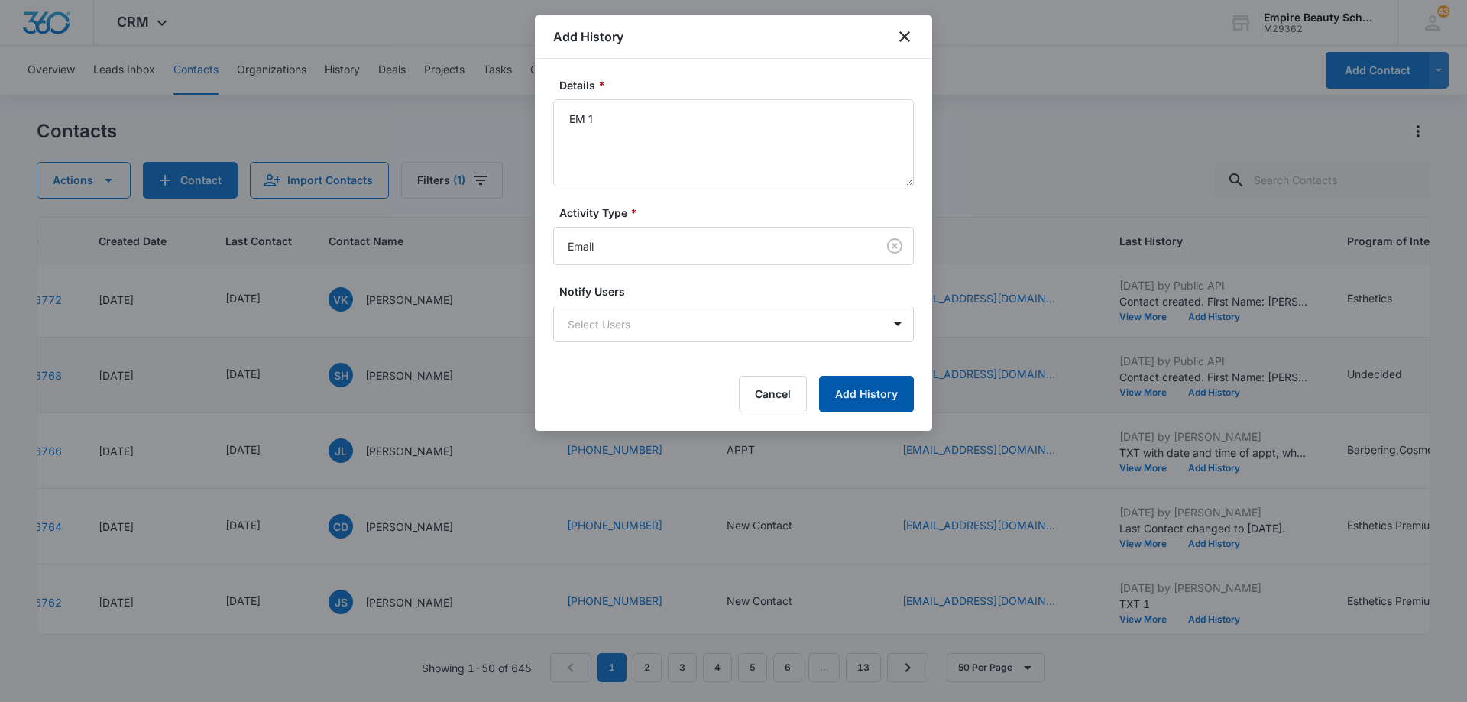
click at [829, 393] on button "Add History" at bounding box center [866, 394] width 95 height 37
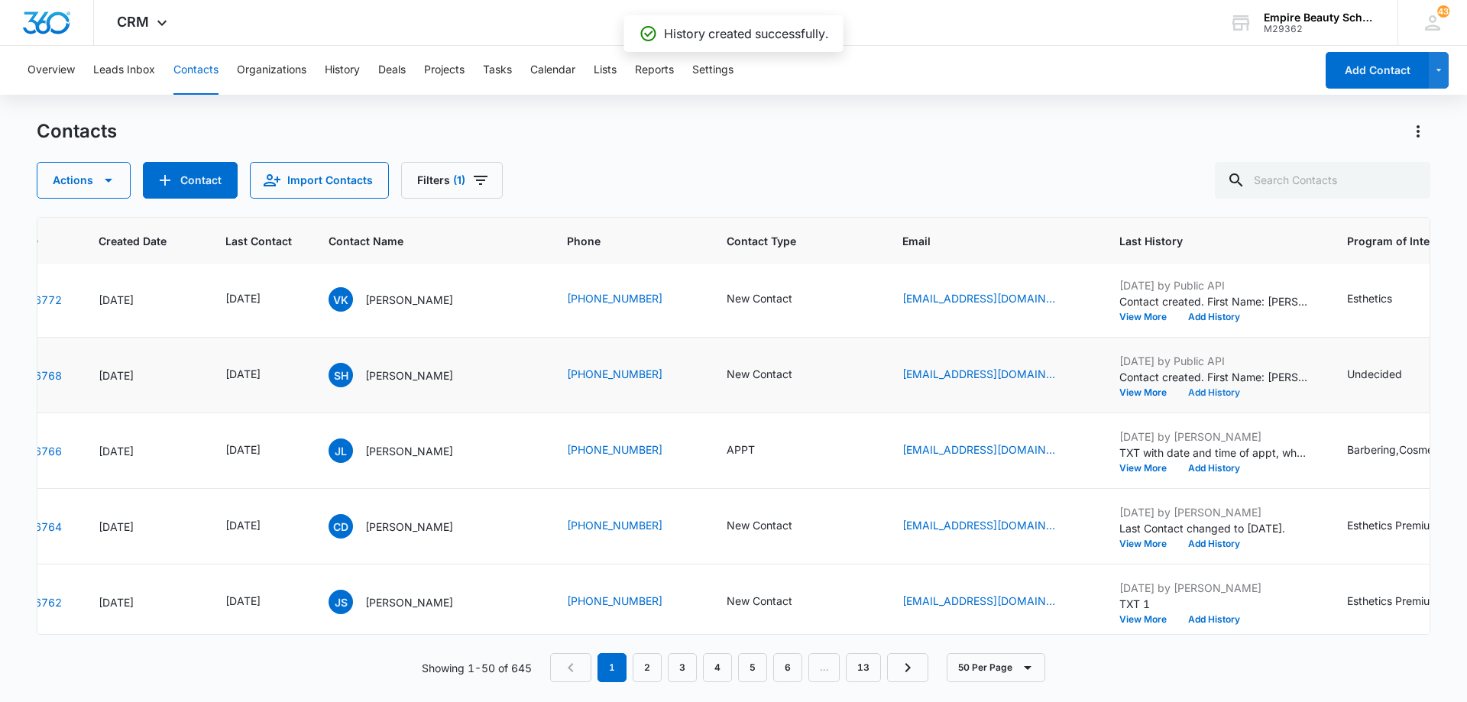
click at [1199, 391] on button "Add History" at bounding box center [1213, 392] width 73 height 9
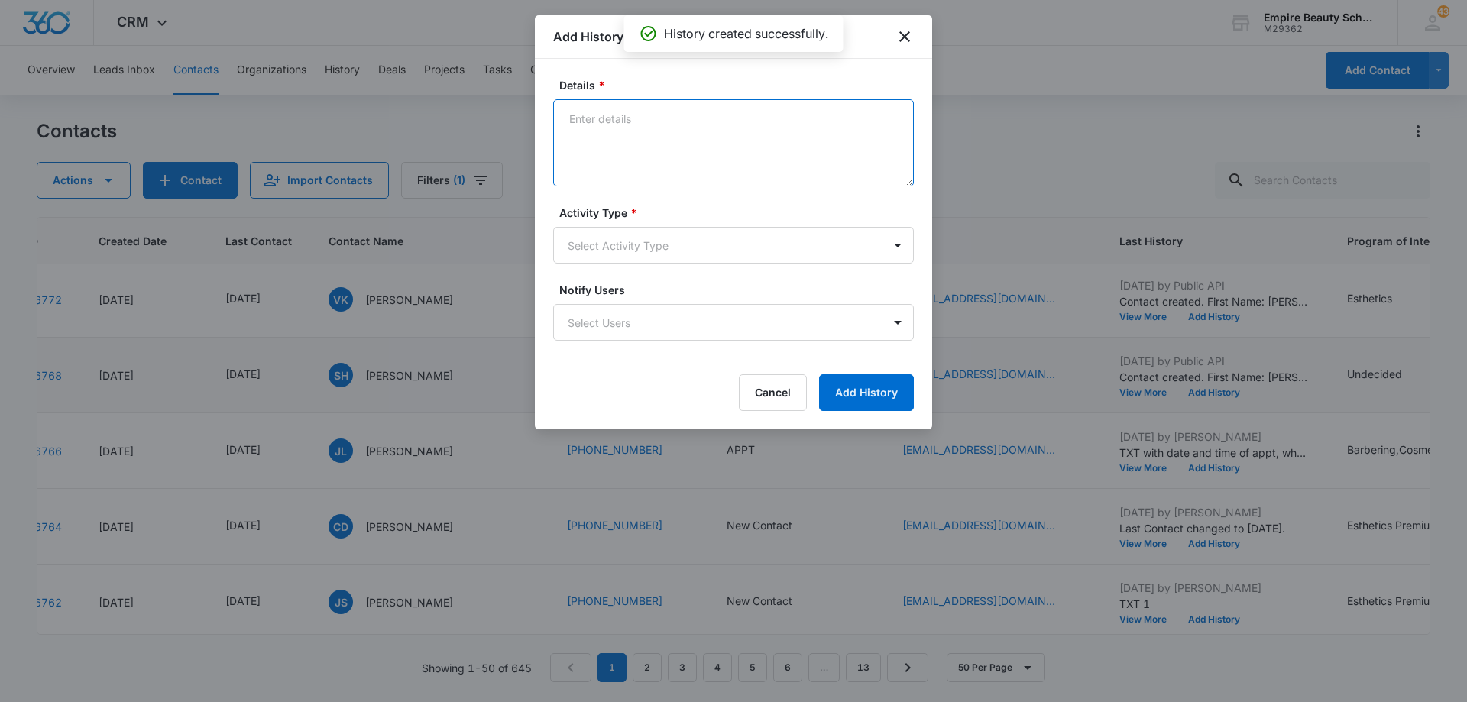
click at [675, 138] on textarea "Details *" at bounding box center [733, 142] width 361 height 87
type textarea "TXT 1"
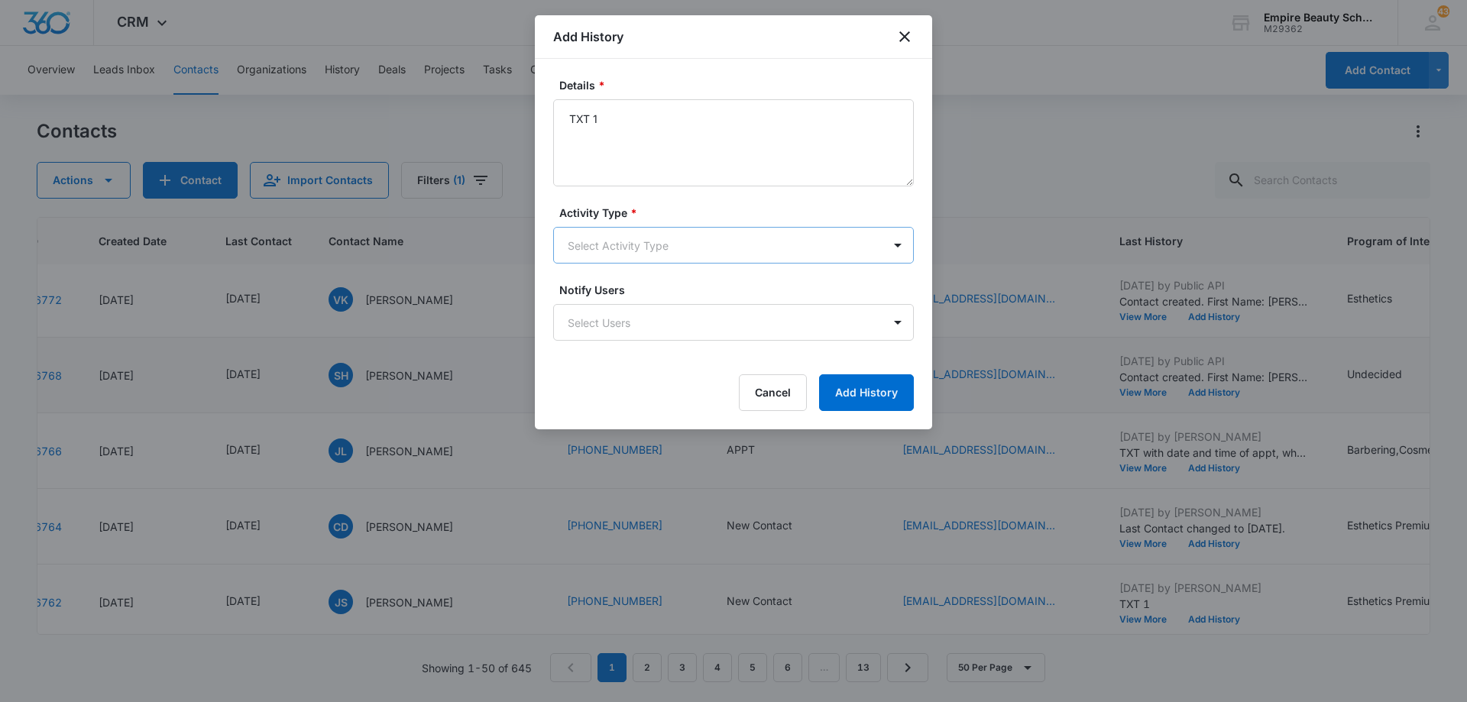
click at [687, 256] on body "CRM Apps Forms CRM Email Shop Payments POS Files Brand Settings Empire Beauty S…" at bounding box center [733, 351] width 1467 height 702
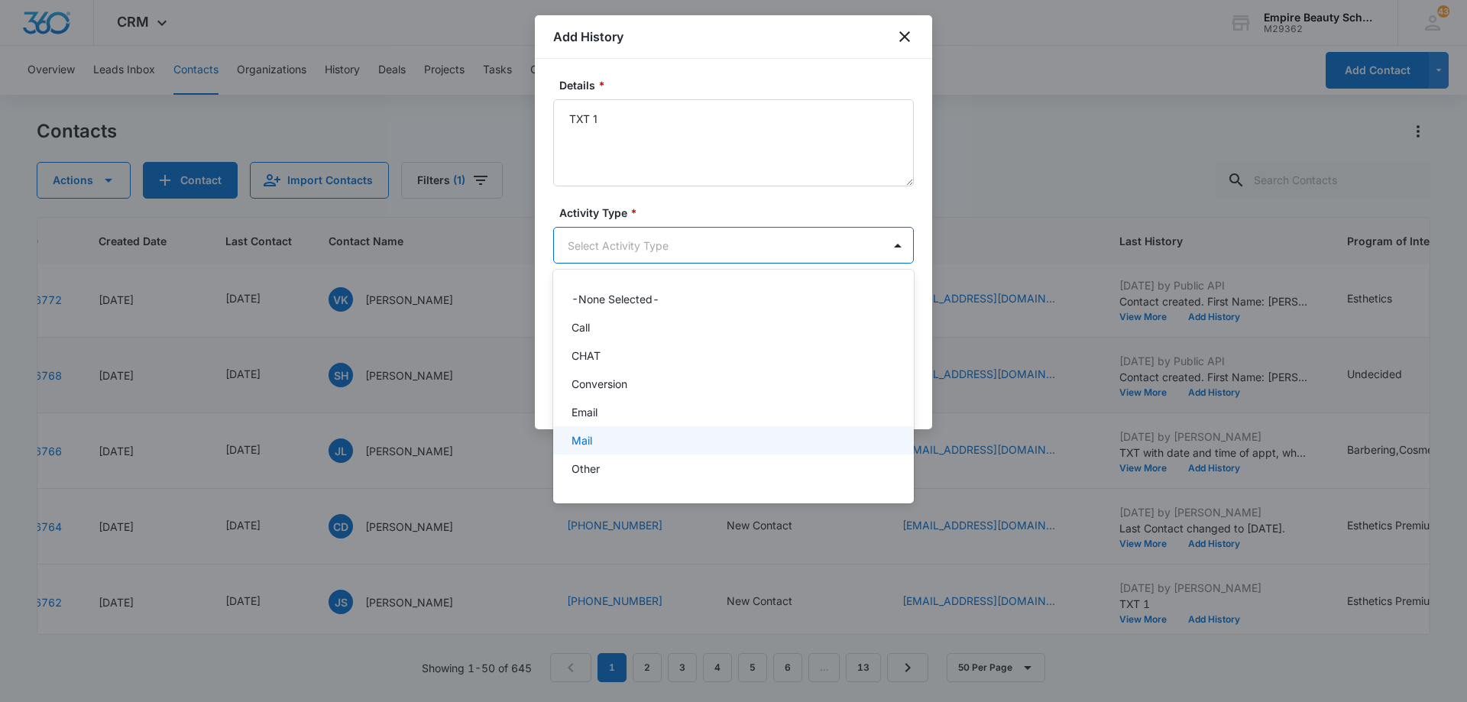
scroll to position [79, 0]
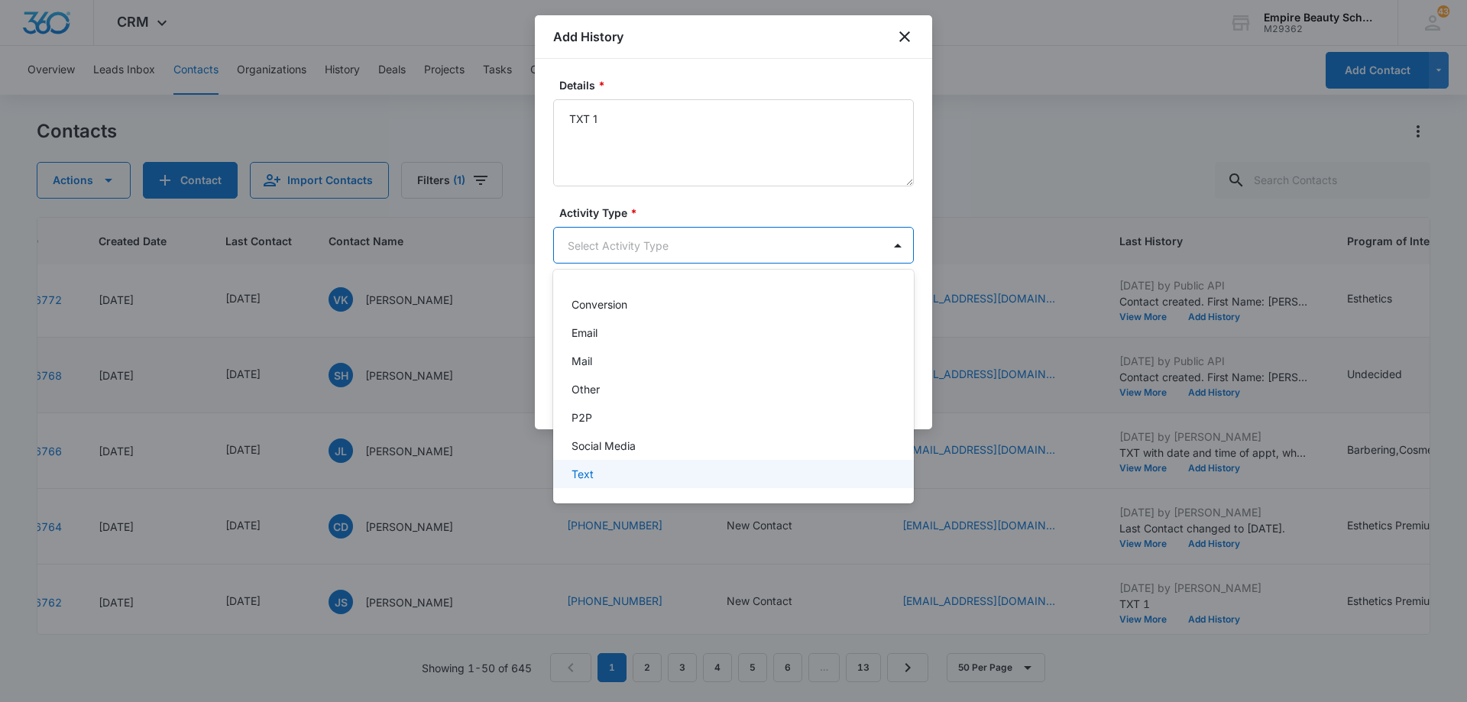
click at [690, 479] on div "Text" at bounding box center [732, 474] width 321 height 16
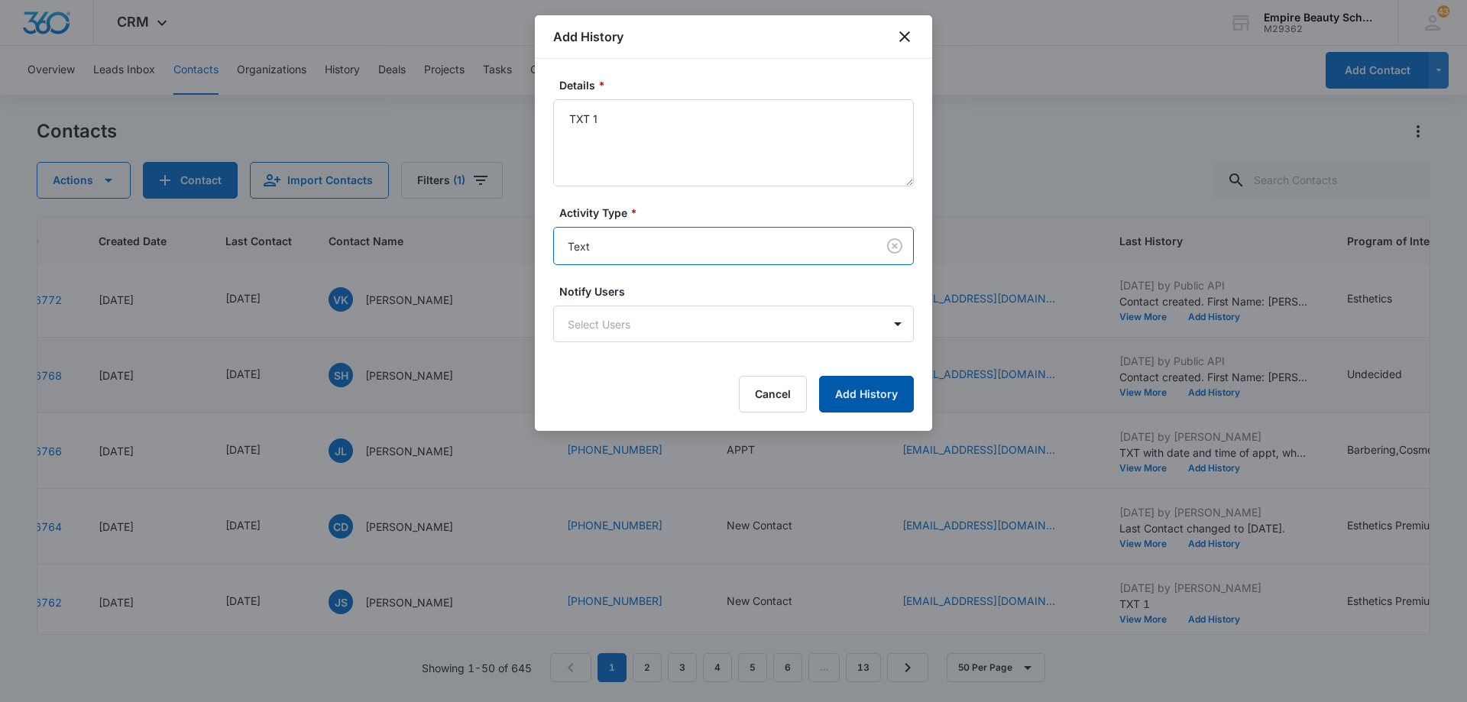
click at [850, 400] on button "Add History" at bounding box center [866, 394] width 95 height 37
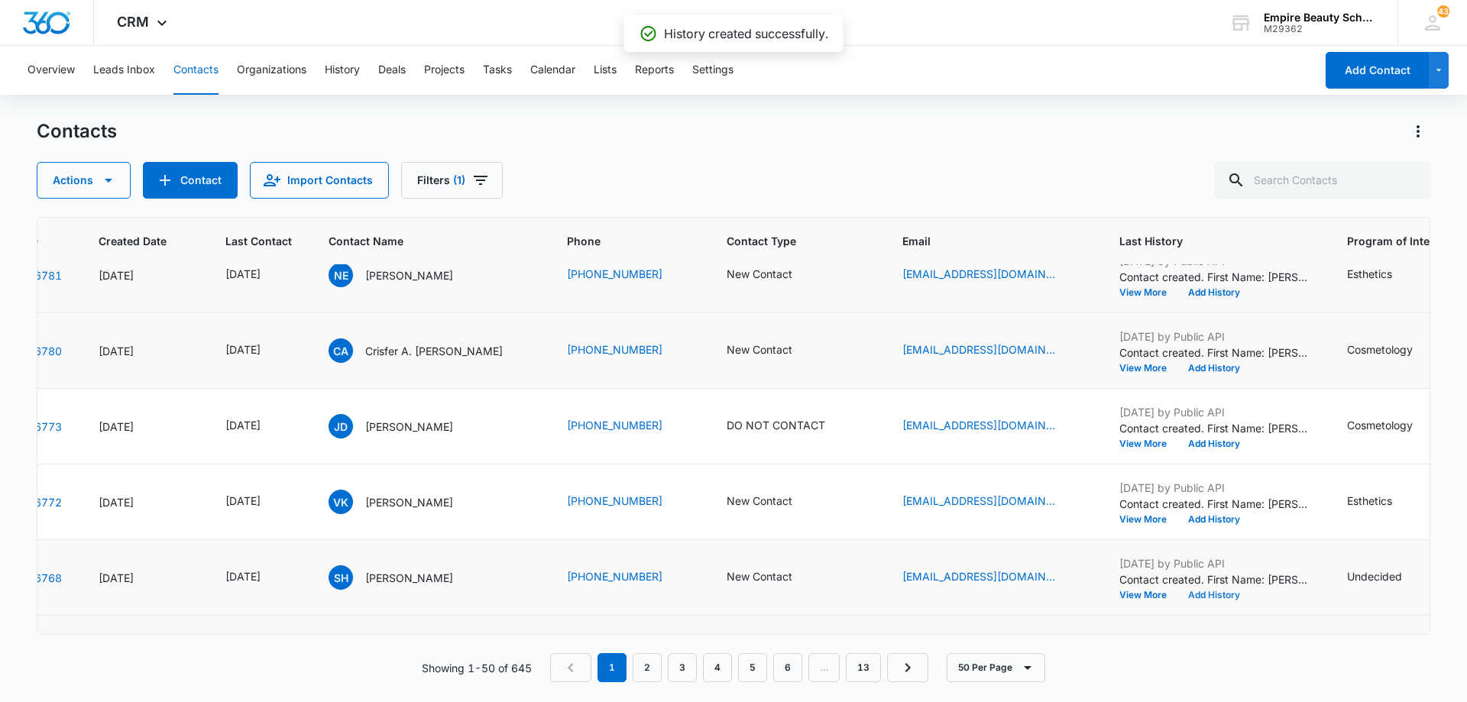
scroll to position [76, 87]
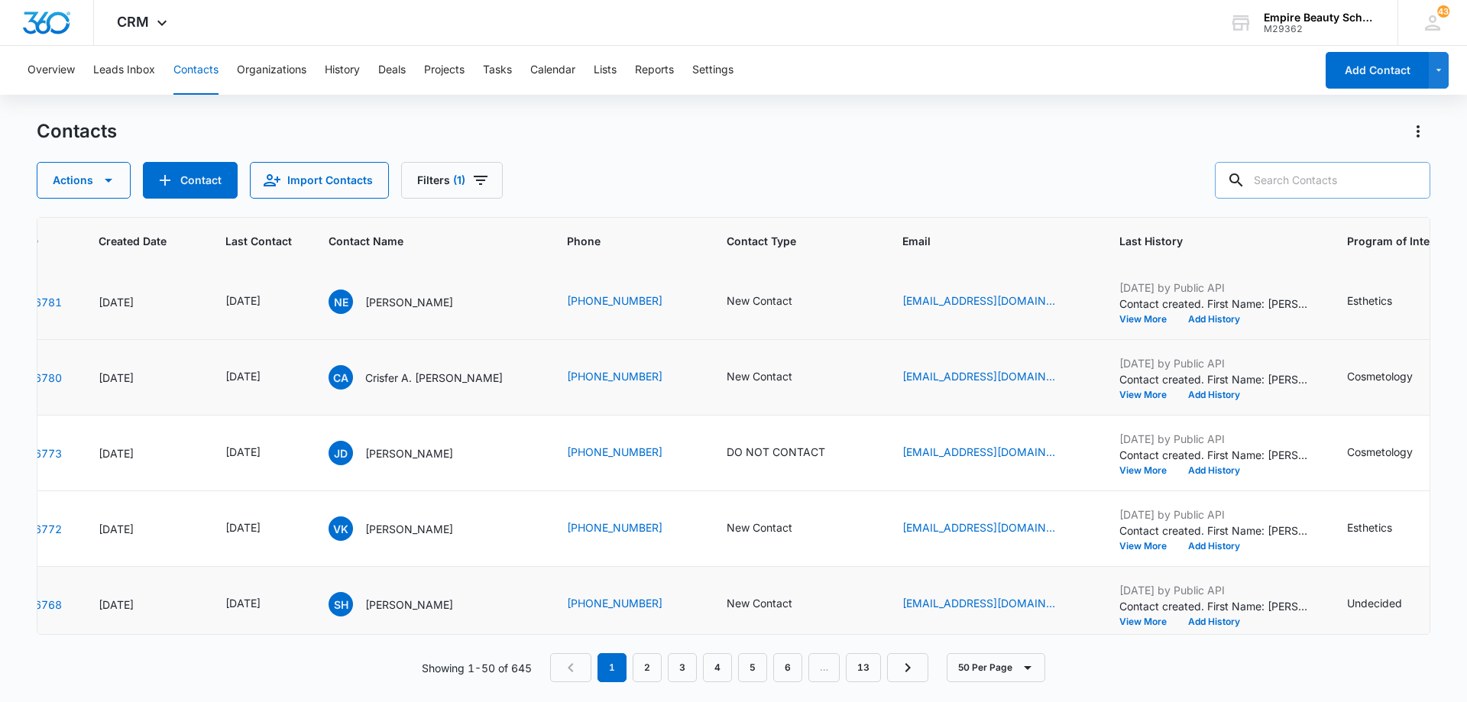
click at [1290, 182] on input "text" at bounding box center [1322, 180] width 215 height 37
type input "claire"
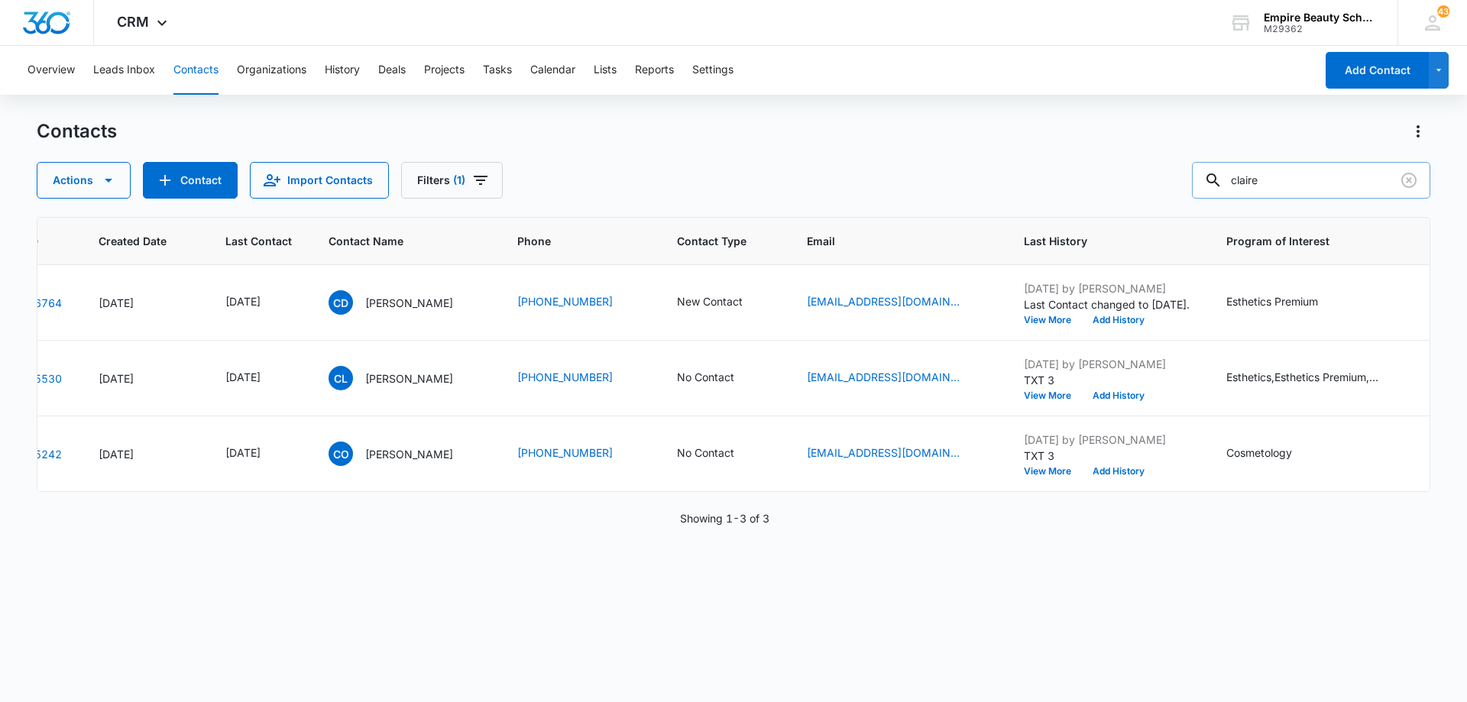
scroll to position [0, 87]
click at [286, 306] on icon "Last Contact - 1756944000 - Select to Edit Field" at bounding box center [279, 303] width 14 height 14
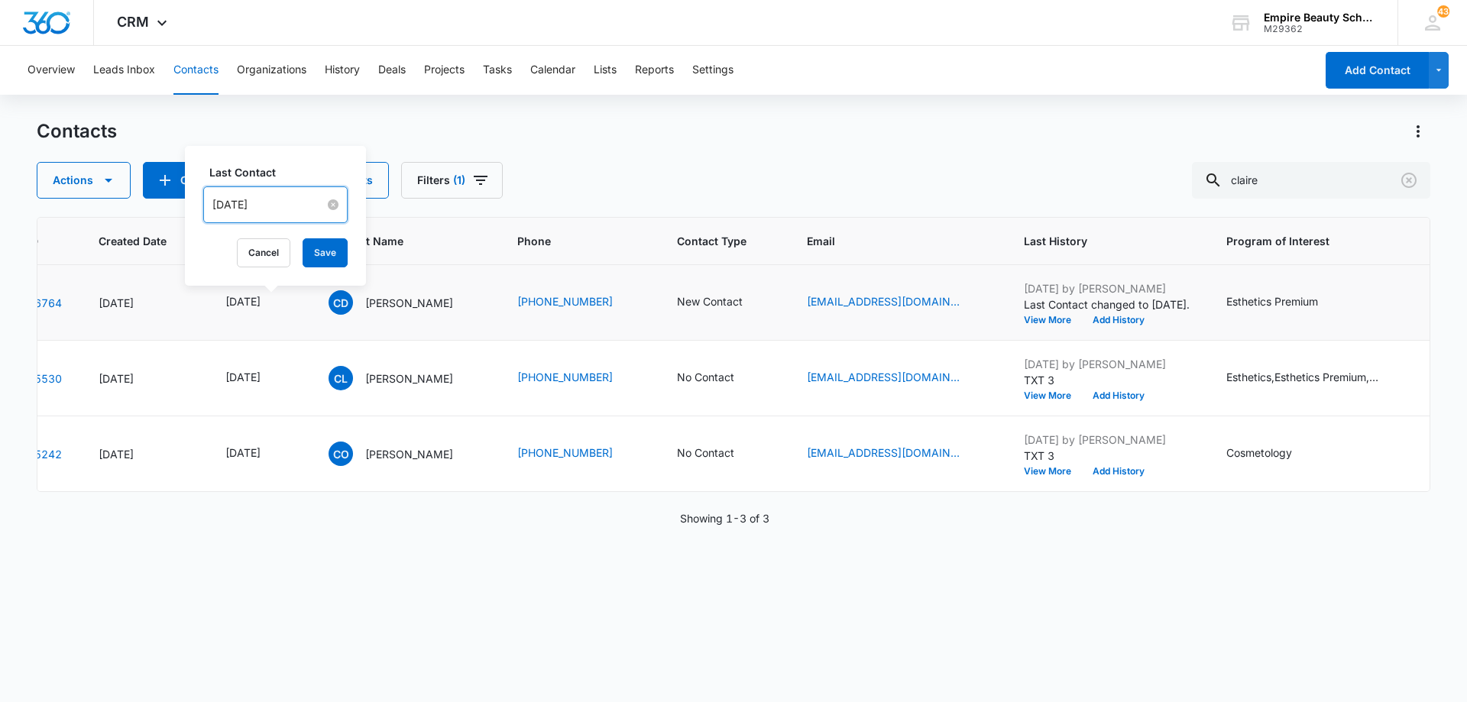
click at [283, 205] on input "[DATE]" at bounding box center [268, 204] width 112 height 17
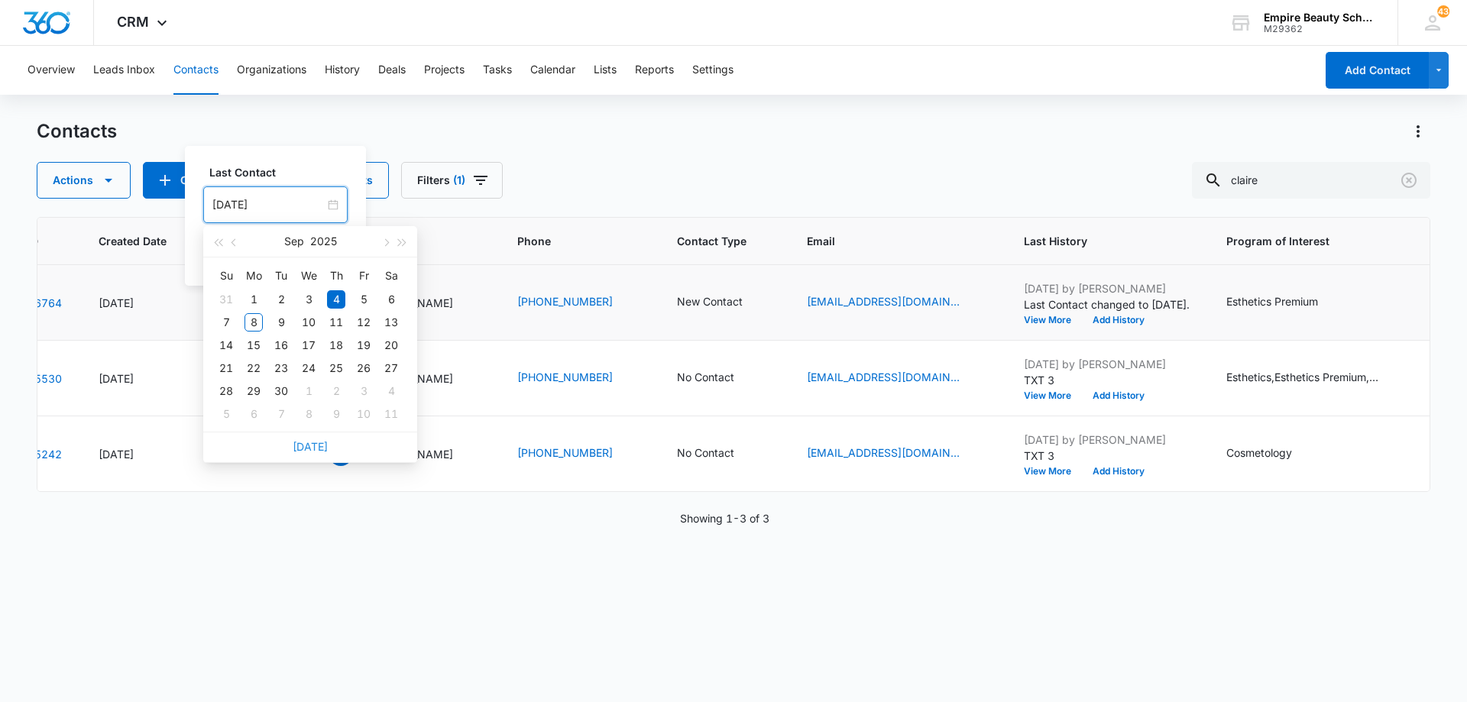
click at [320, 447] on link "[DATE]" at bounding box center [310, 446] width 35 height 13
type input "[DATE]"
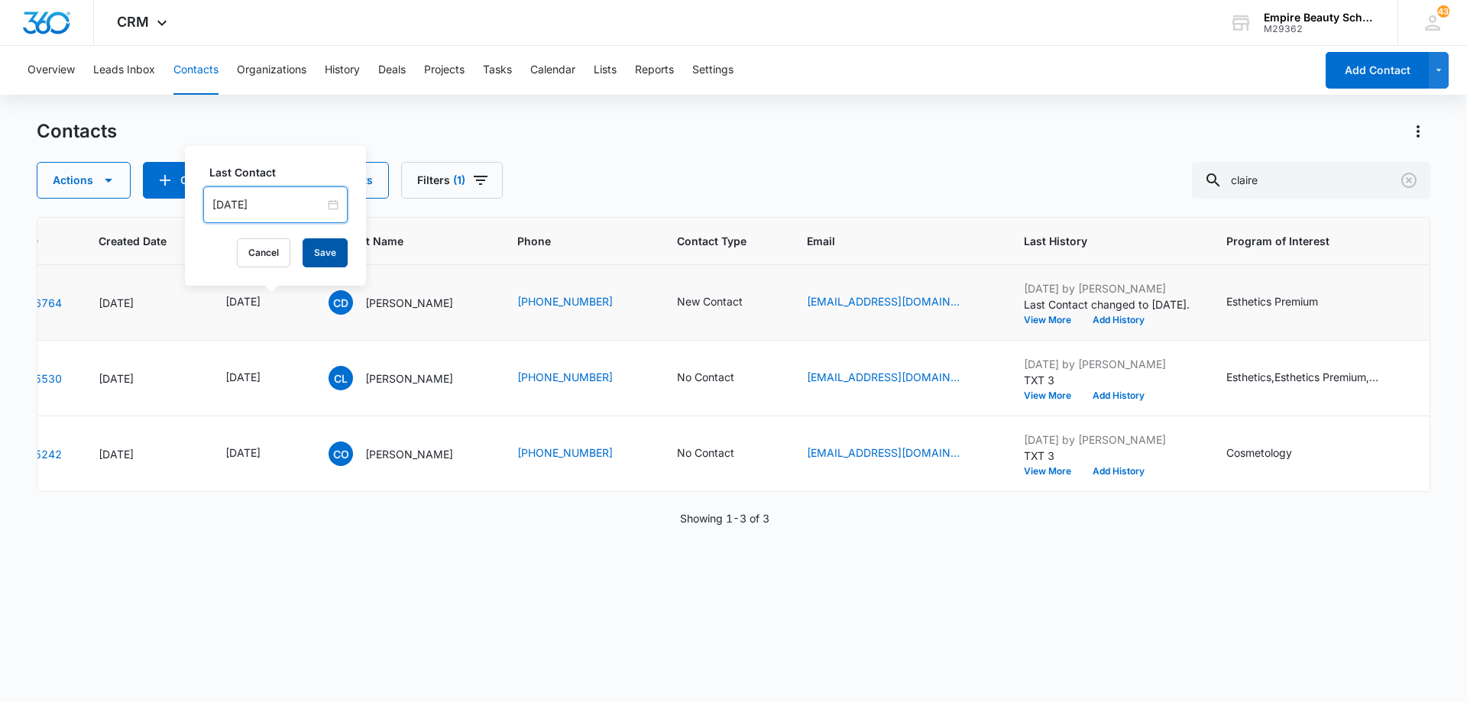
click at [329, 246] on button "Save" at bounding box center [325, 252] width 45 height 29
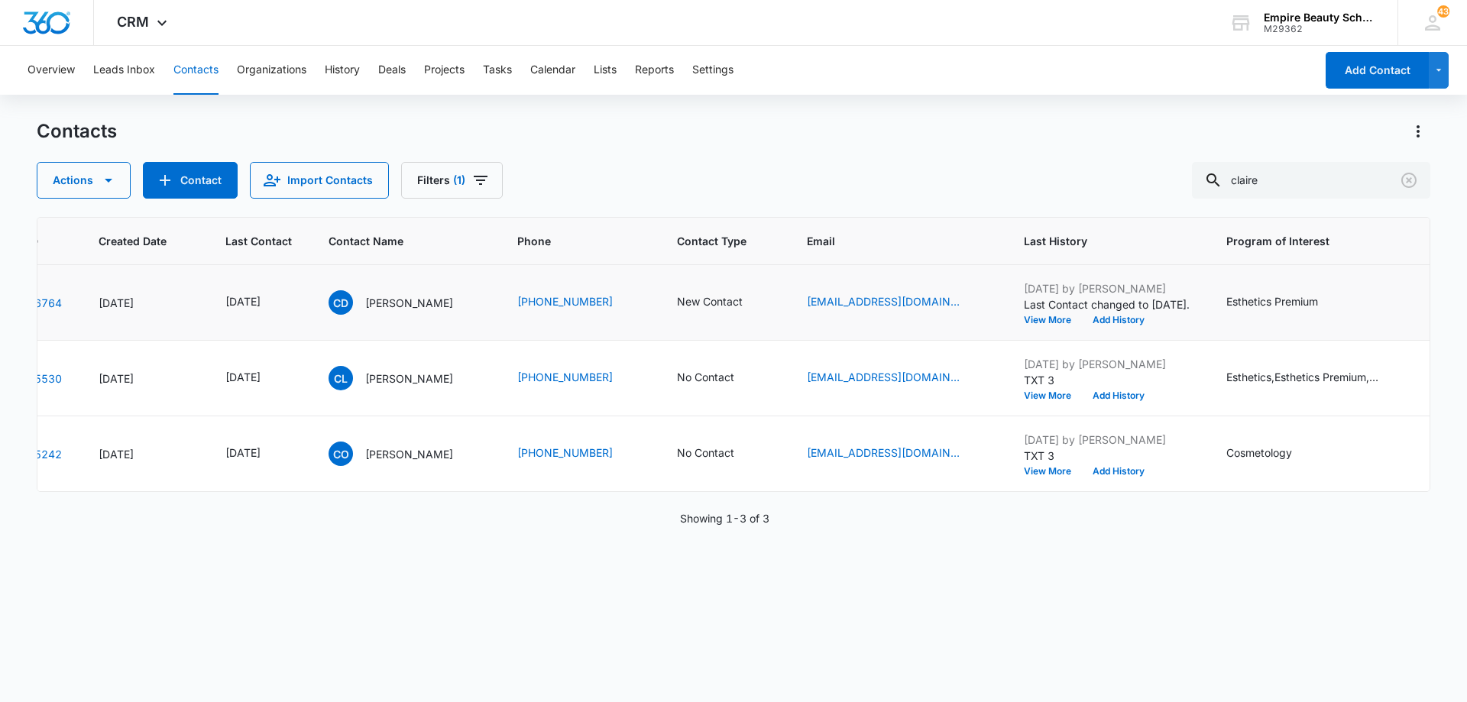
click at [756, 303] on icon "Contact Type - New Contact - Select to Edit Field" at bounding box center [761, 302] width 18 height 18
click at [731, 204] on icon "Remove New Contact" at bounding box center [733, 204] width 11 height 11
click at [743, 204] on div "Contact Type" at bounding box center [694, 205] width 102 height 34
click at [722, 356] on div "Contact" at bounding box center [710, 343] width 134 height 28
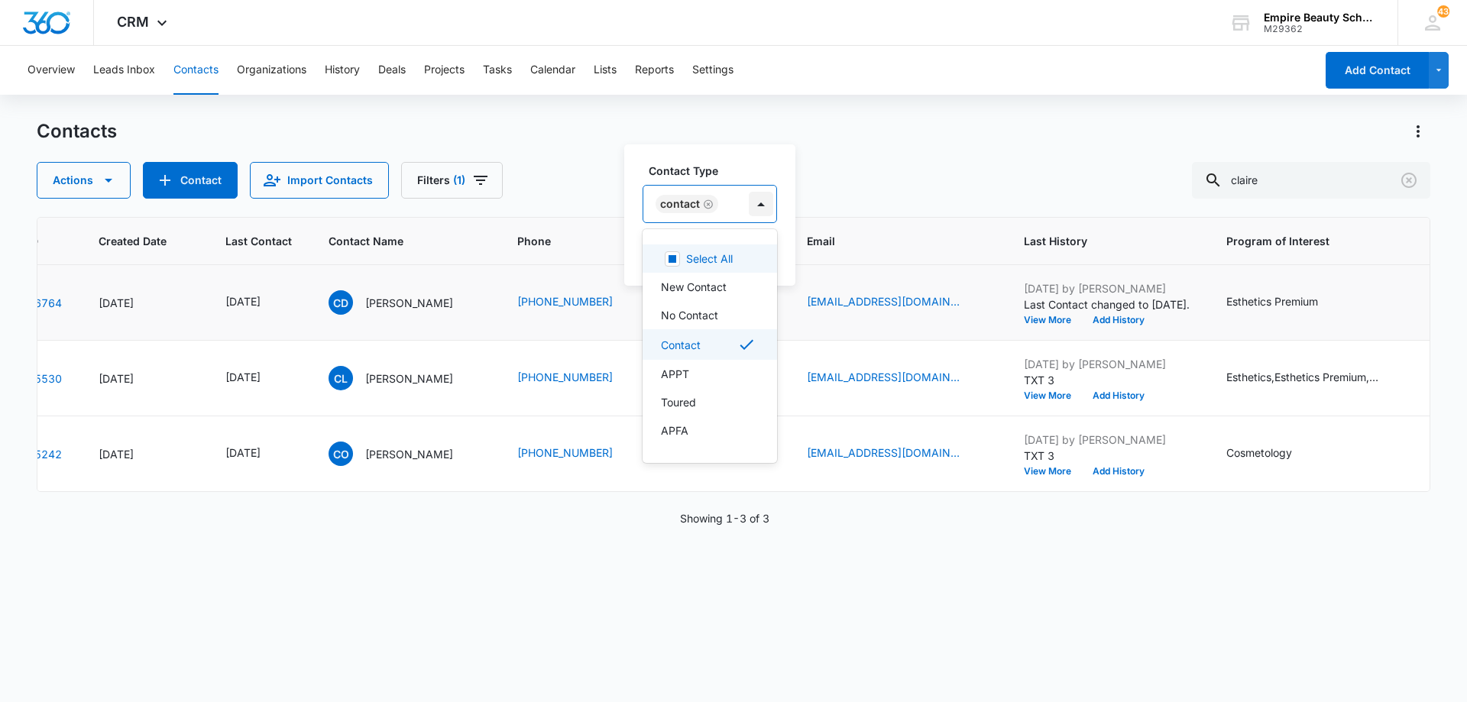
click at [758, 207] on div at bounding box center [761, 204] width 24 height 24
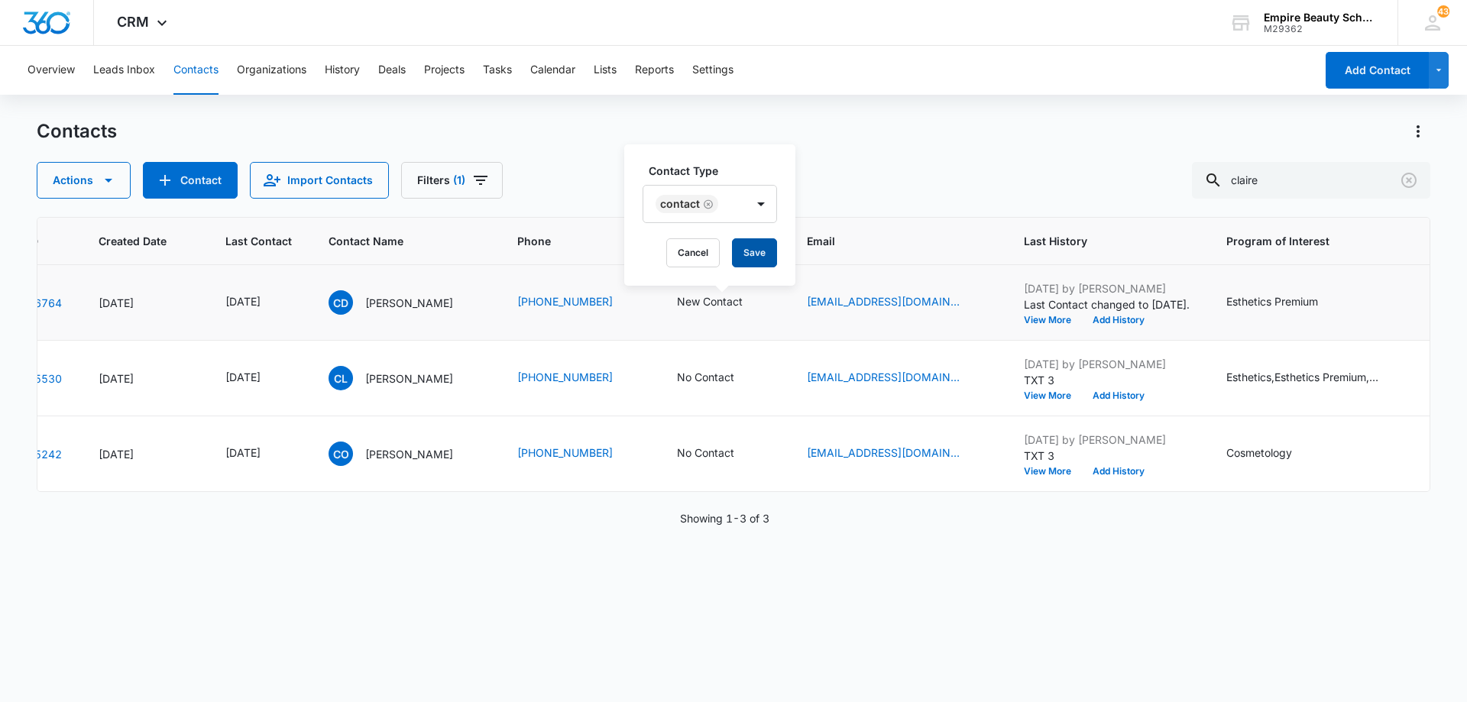
click at [763, 247] on button "Save" at bounding box center [754, 252] width 45 height 29
click at [733, 306] on icon "Contact Type - Contact - Select to Edit Field" at bounding box center [735, 303] width 14 height 14
click at [707, 203] on icon "Remove Contact" at bounding box center [708, 203] width 9 height 9
drag, startPoint x: 726, startPoint y: 205, endPoint x: 719, endPoint y: 222, distance: 18.9
click at [724, 205] on div "Contact Type" at bounding box center [694, 205] width 102 height 34
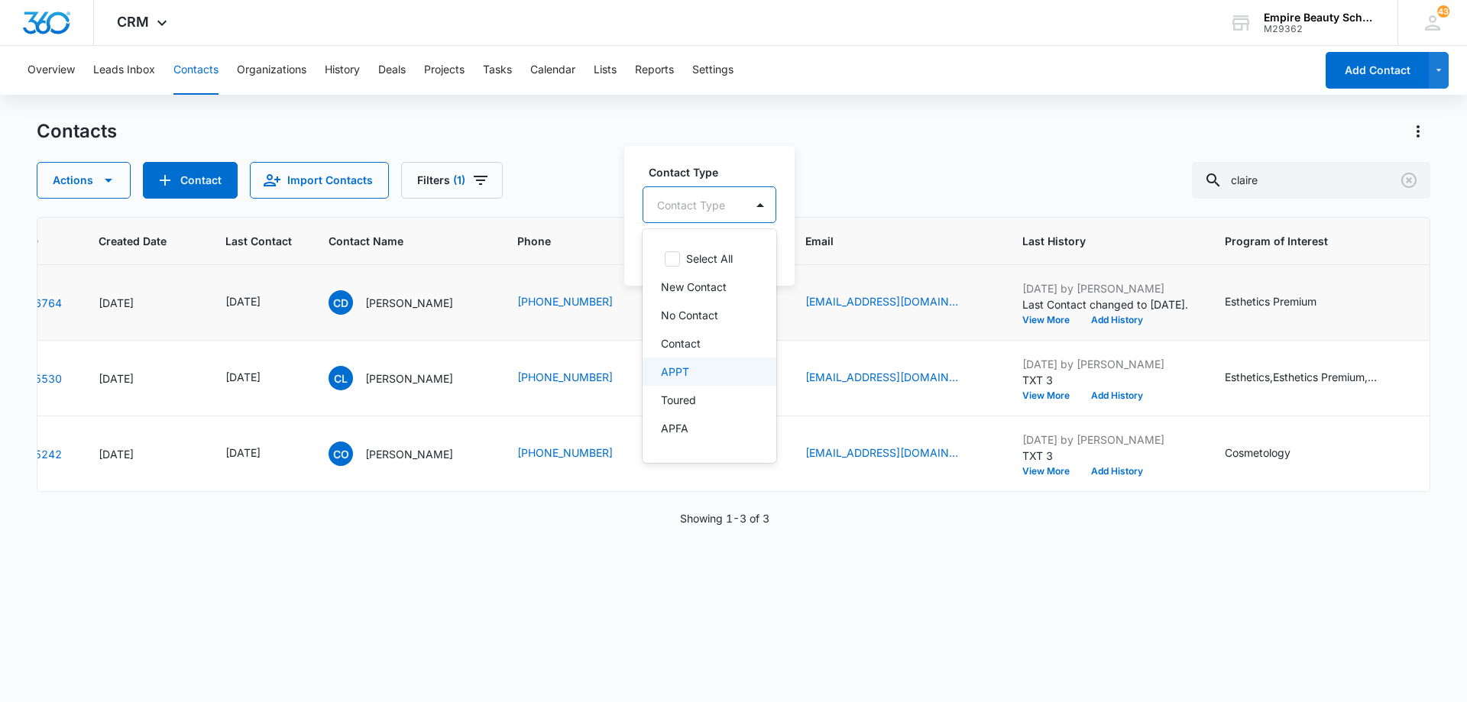
click at [711, 374] on div "APPT" at bounding box center [708, 372] width 94 height 16
click at [745, 196] on div at bounding box center [745, 204] width 24 height 24
click at [746, 251] on button "Save" at bounding box center [738, 252] width 45 height 29
click at [1108, 318] on button "Add History" at bounding box center [1116, 320] width 73 height 9
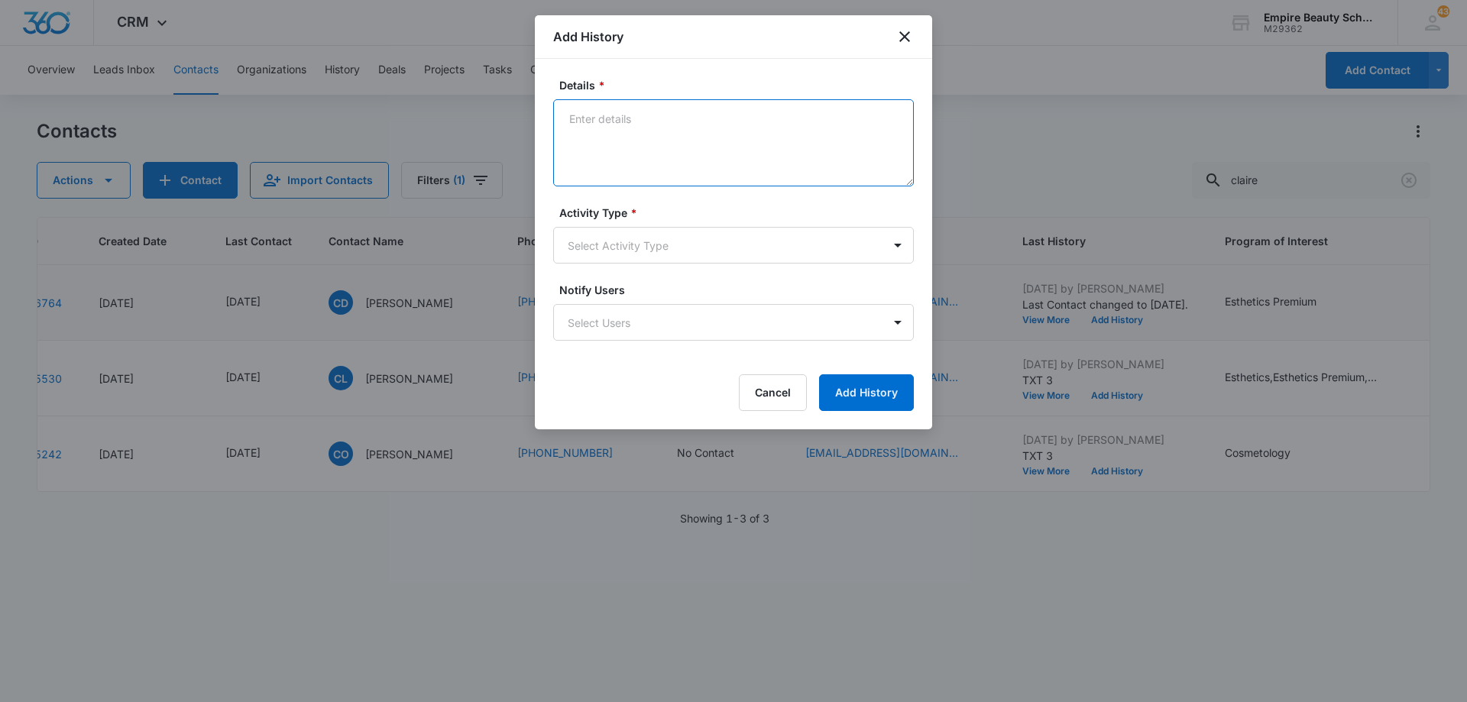
click at [647, 127] on textarea "Details *" at bounding box center [733, 142] width 361 height 87
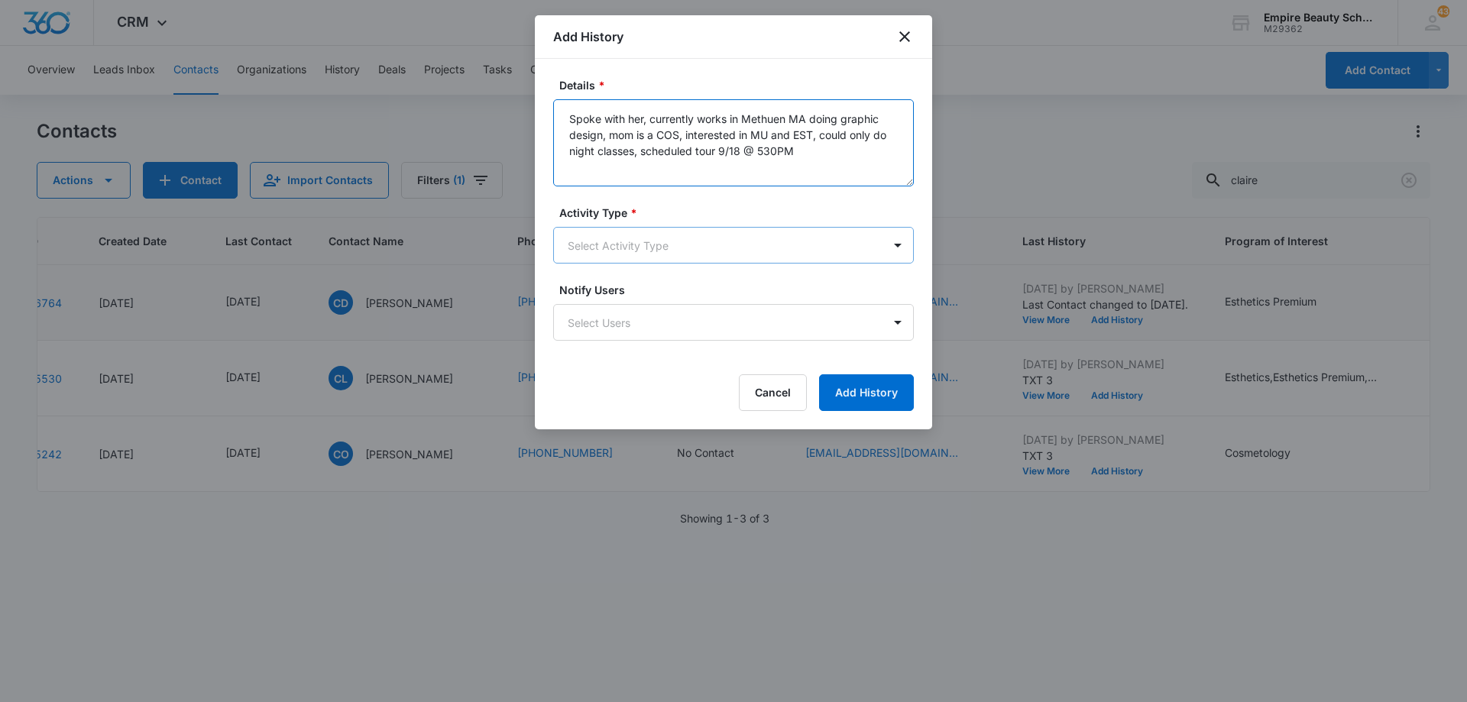
type textarea "Spoke with her, currently works in Methuen MA doing graphic design, mom is a CO…"
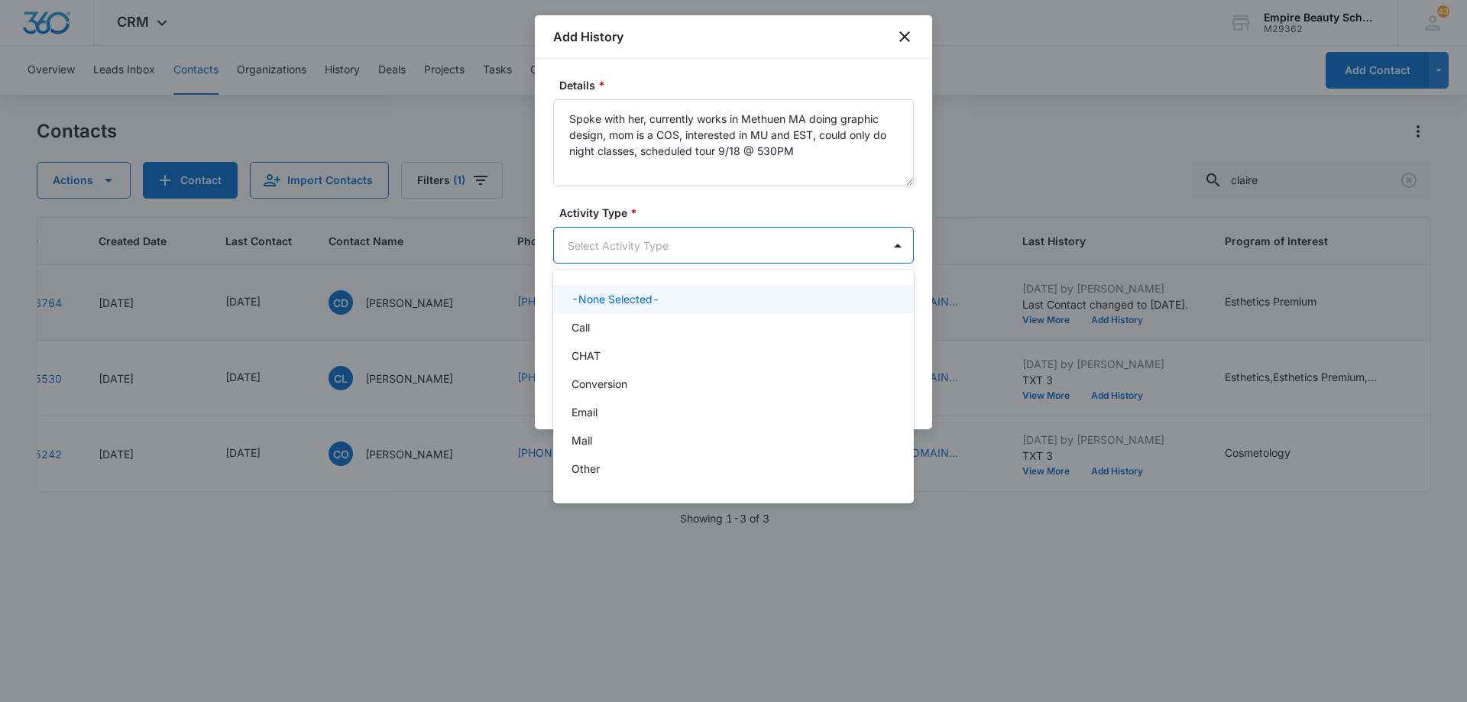
drag, startPoint x: 650, startPoint y: 250, endPoint x: 643, endPoint y: 267, distance: 18.9
click at [649, 250] on body "CRM Apps Forms CRM Email Shop Payments POS Files Brand Settings Empire Beauty S…" at bounding box center [733, 351] width 1467 height 702
click at [632, 337] on div "Call" at bounding box center [733, 327] width 361 height 28
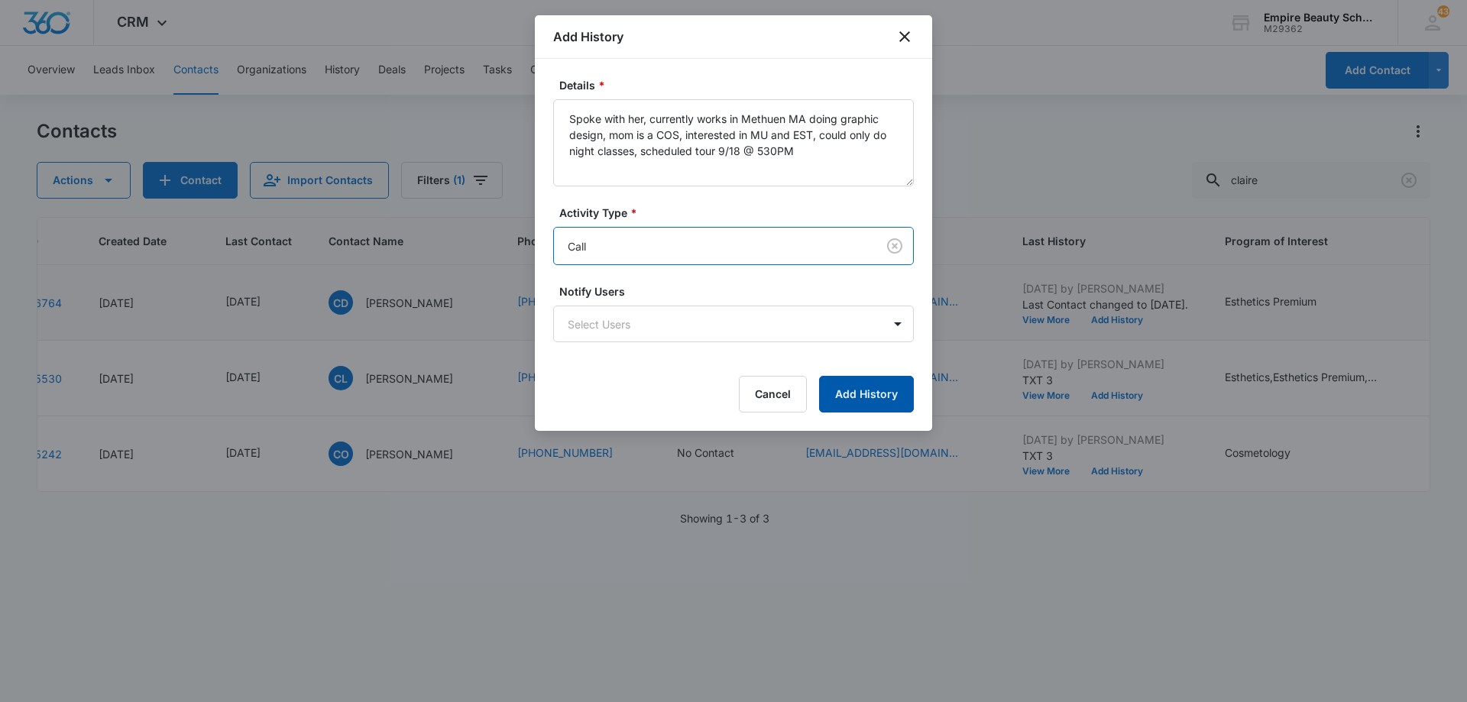
click at [853, 393] on button "Add History" at bounding box center [866, 394] width 95 height 37
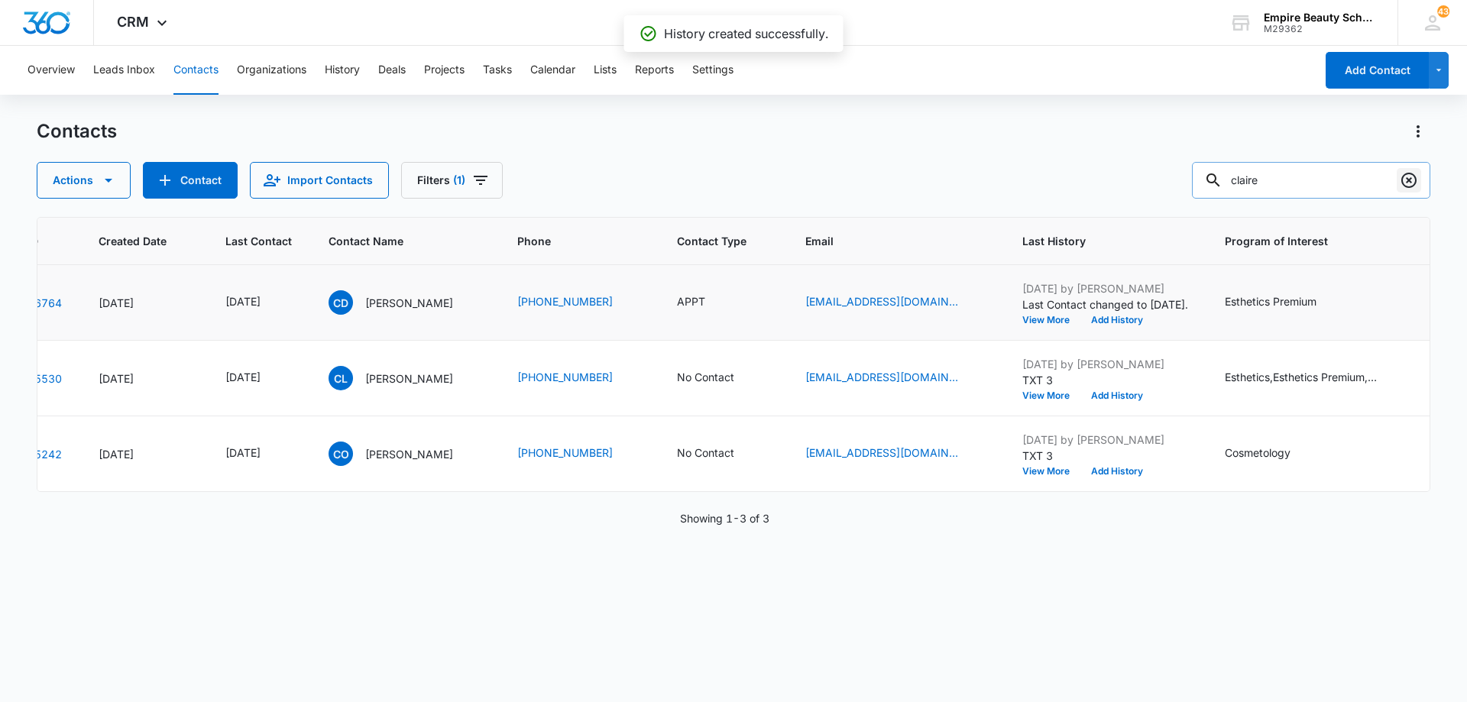
click at [1408, 179] on icon "Clear" at bounding box center [1408, 180] width 15 height 15
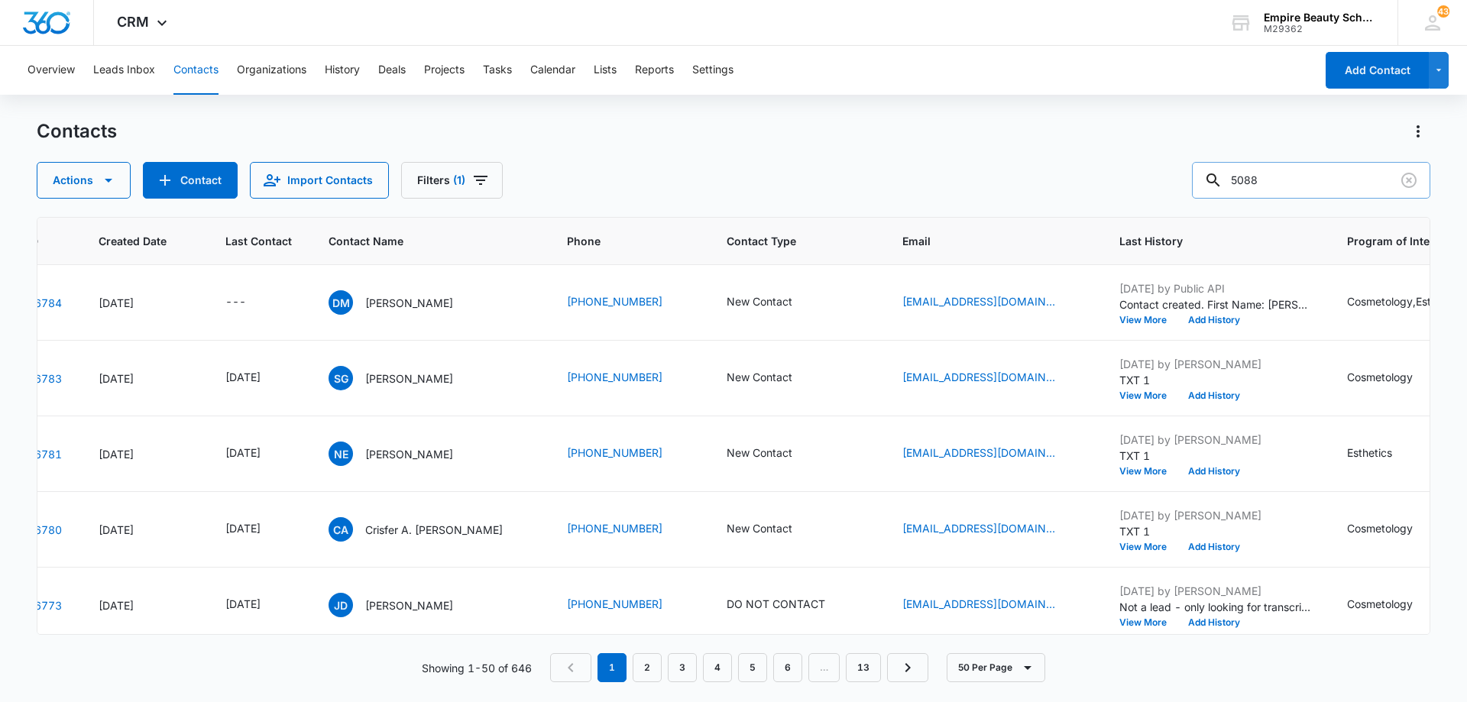
type input "5088"
